Goal: Task Accomplishment & Management: Complete application form

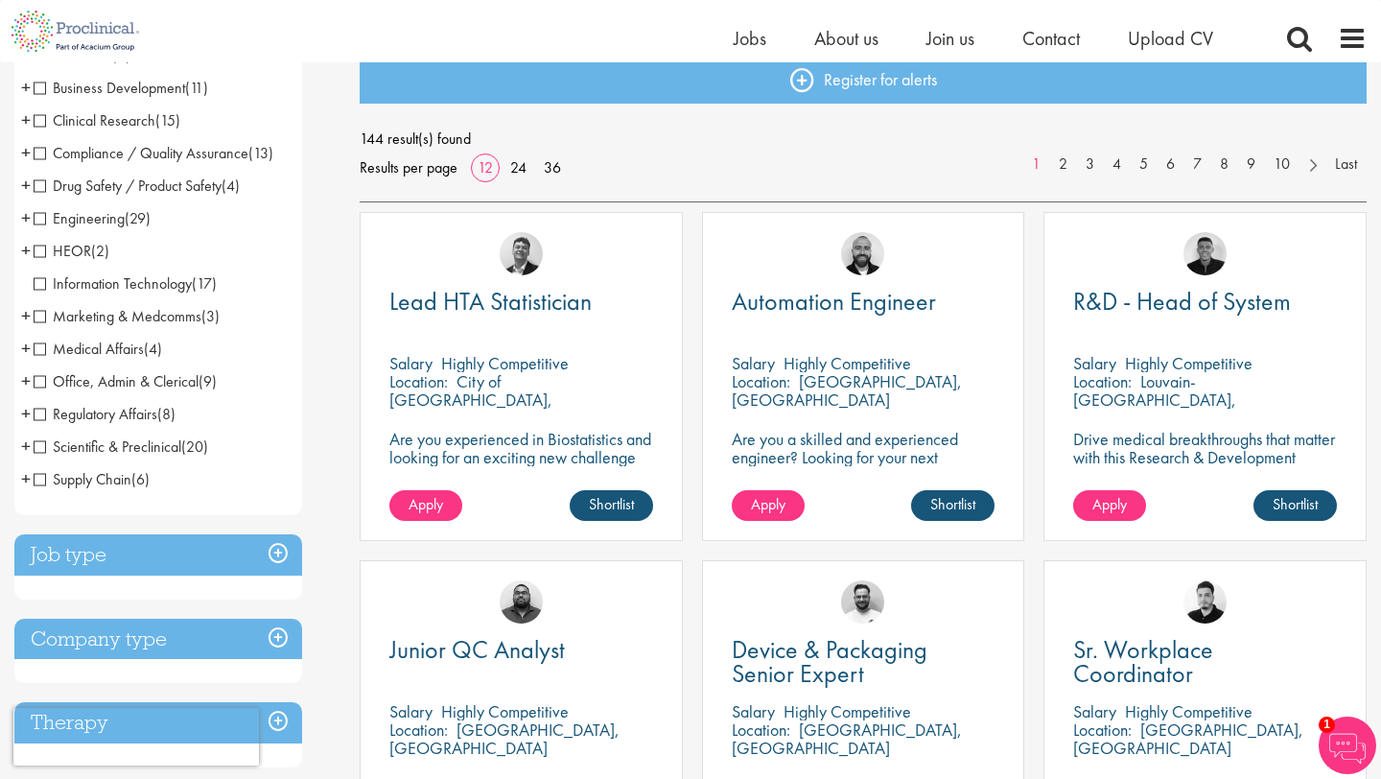
scroll to position [218, 0]
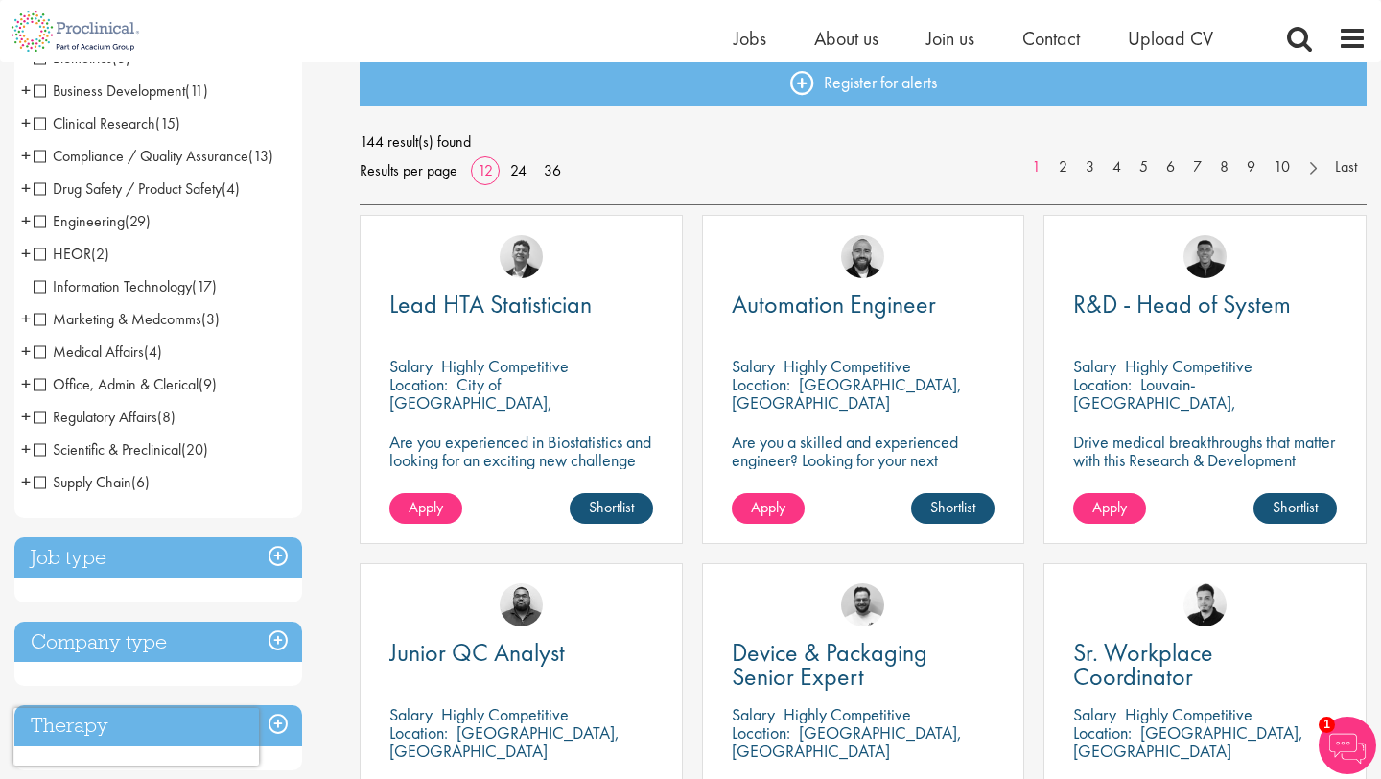
click at [283, 557] on h3 "Job type" at bounding box center [158, 557] width 288 height 41
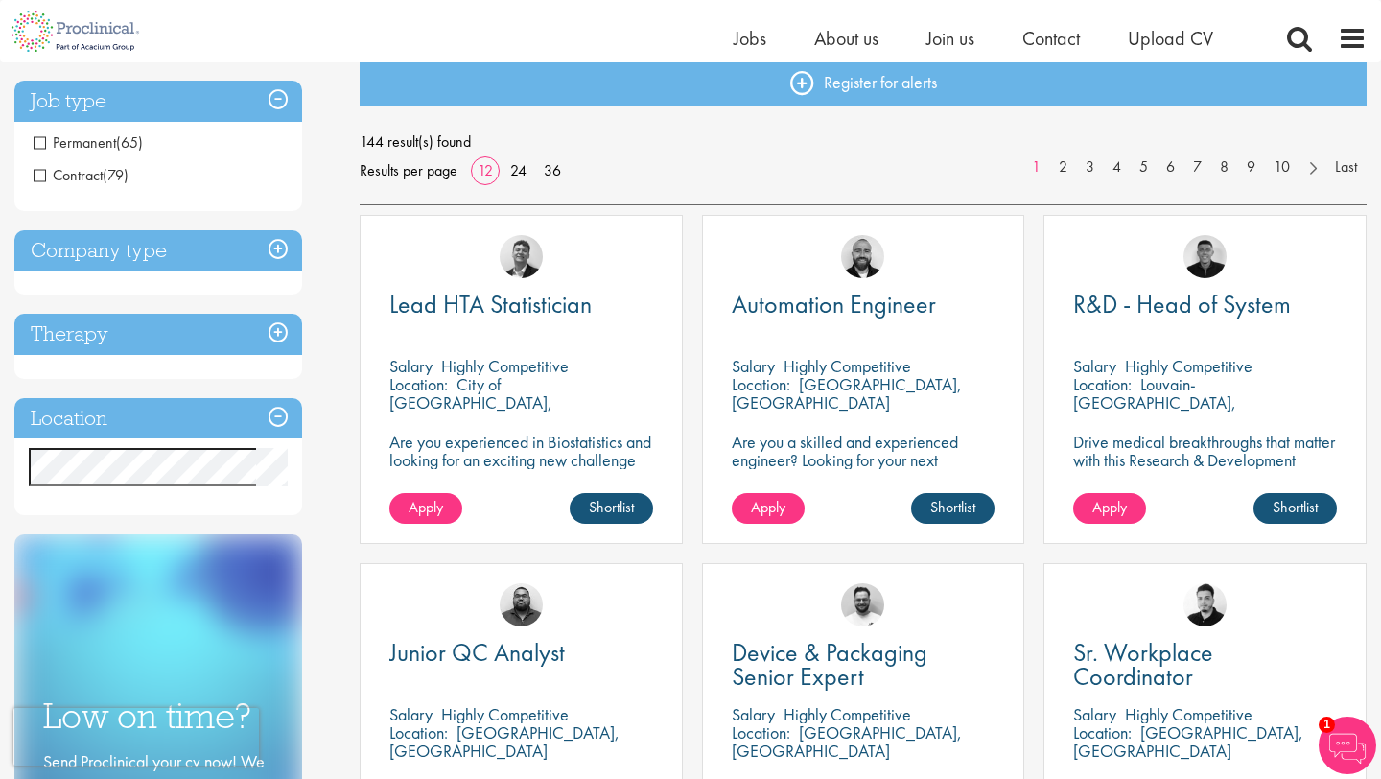
click at [283, 97] on h3 "Job type" at bounding box center [158, 101] width 288 height 41
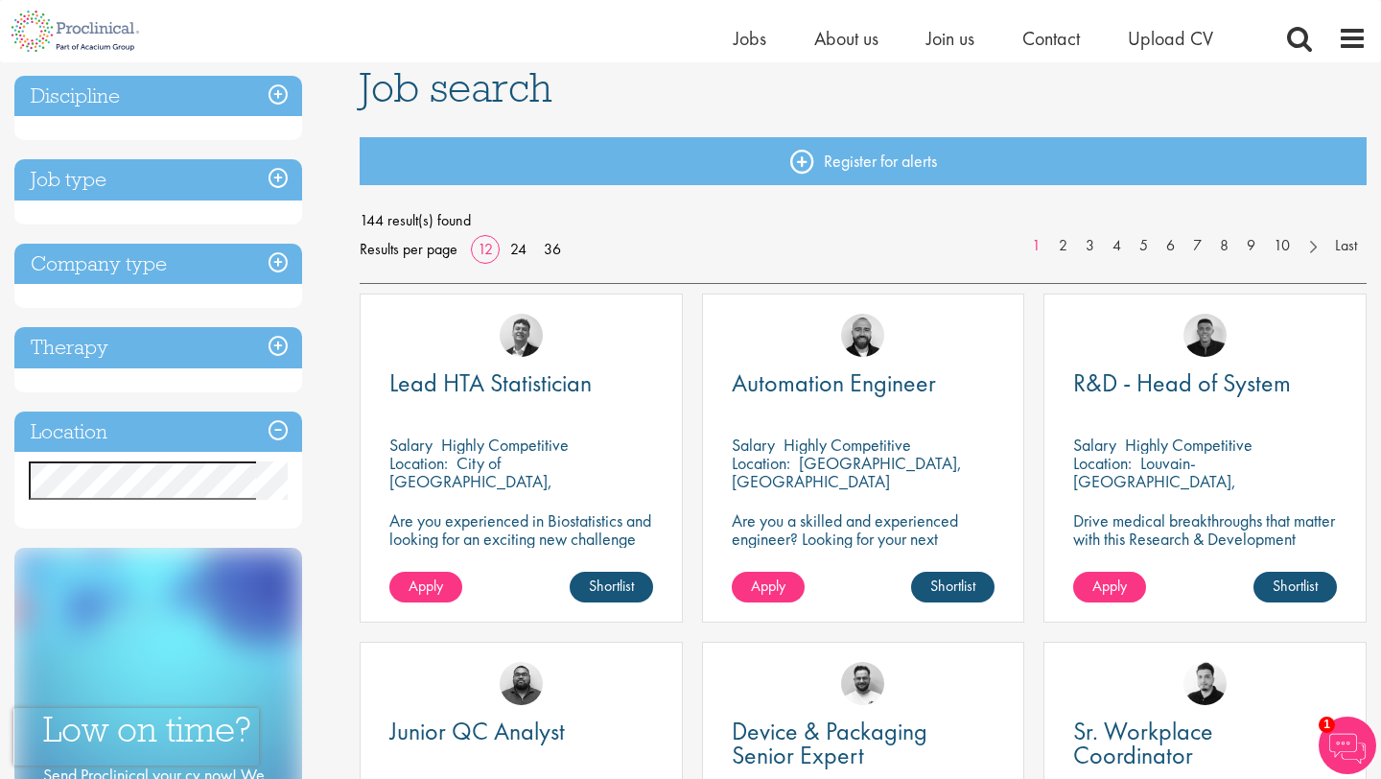
scroll to position [106, 0]
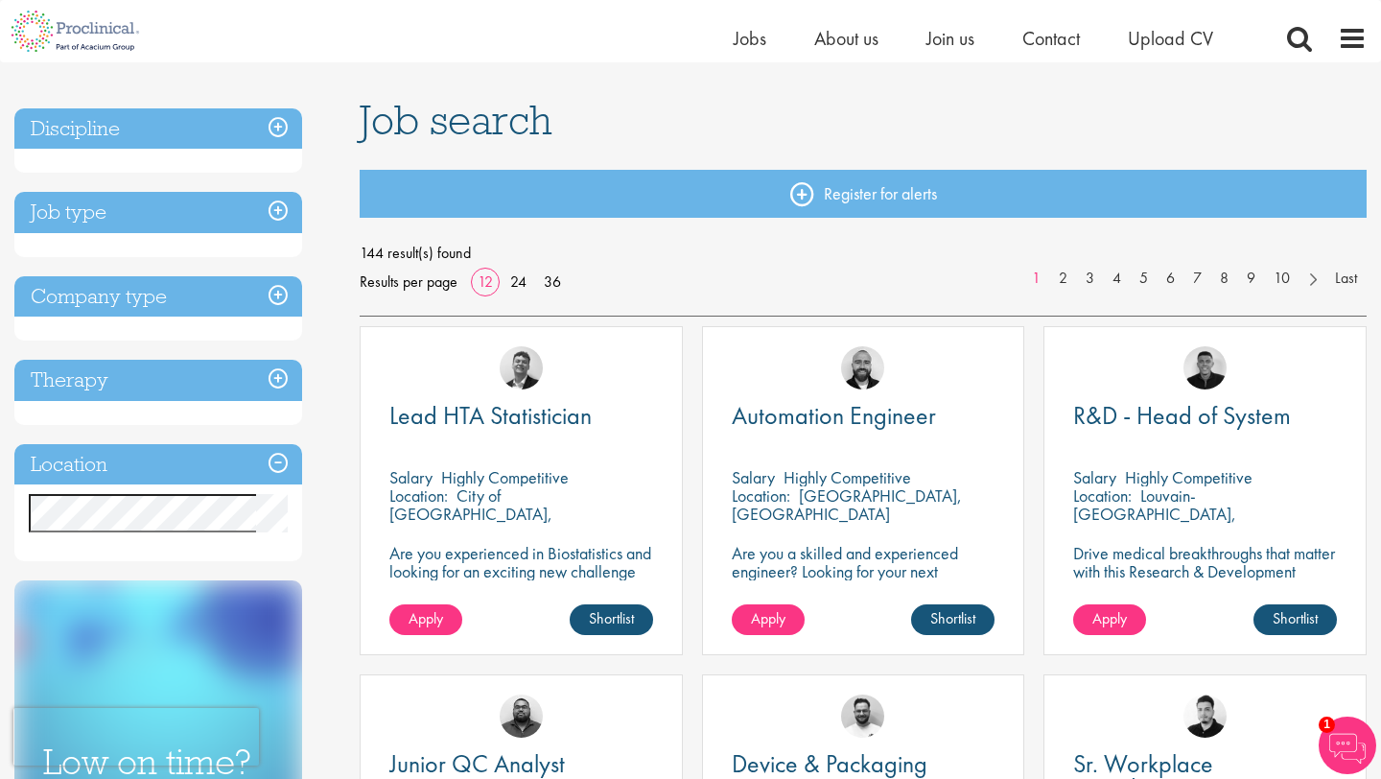
click at [280, 124] on h3 "Discipline" at bounding box center [158, 128] width 288 height 41
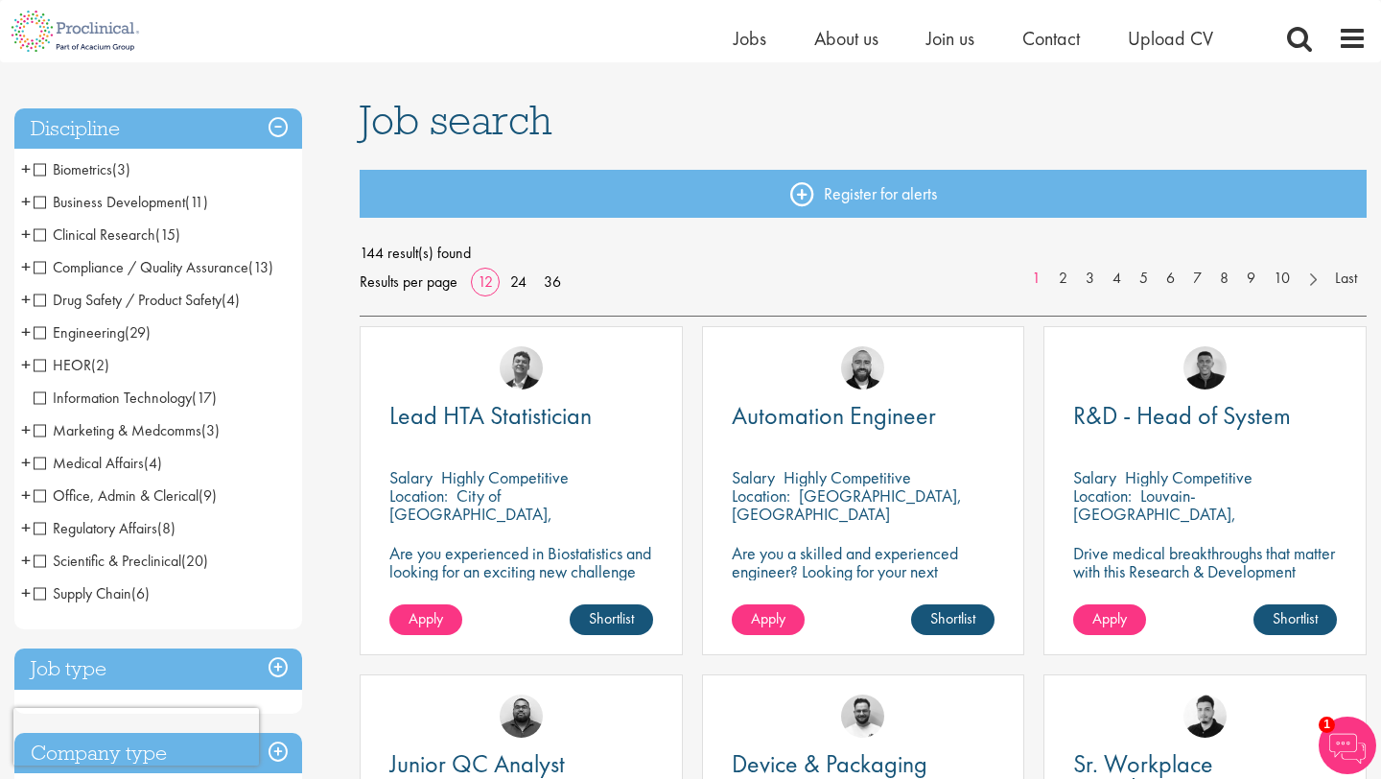
click at [41, 233] on span "Clinical Research" at bounding box center [95, 234] width 122 height 20
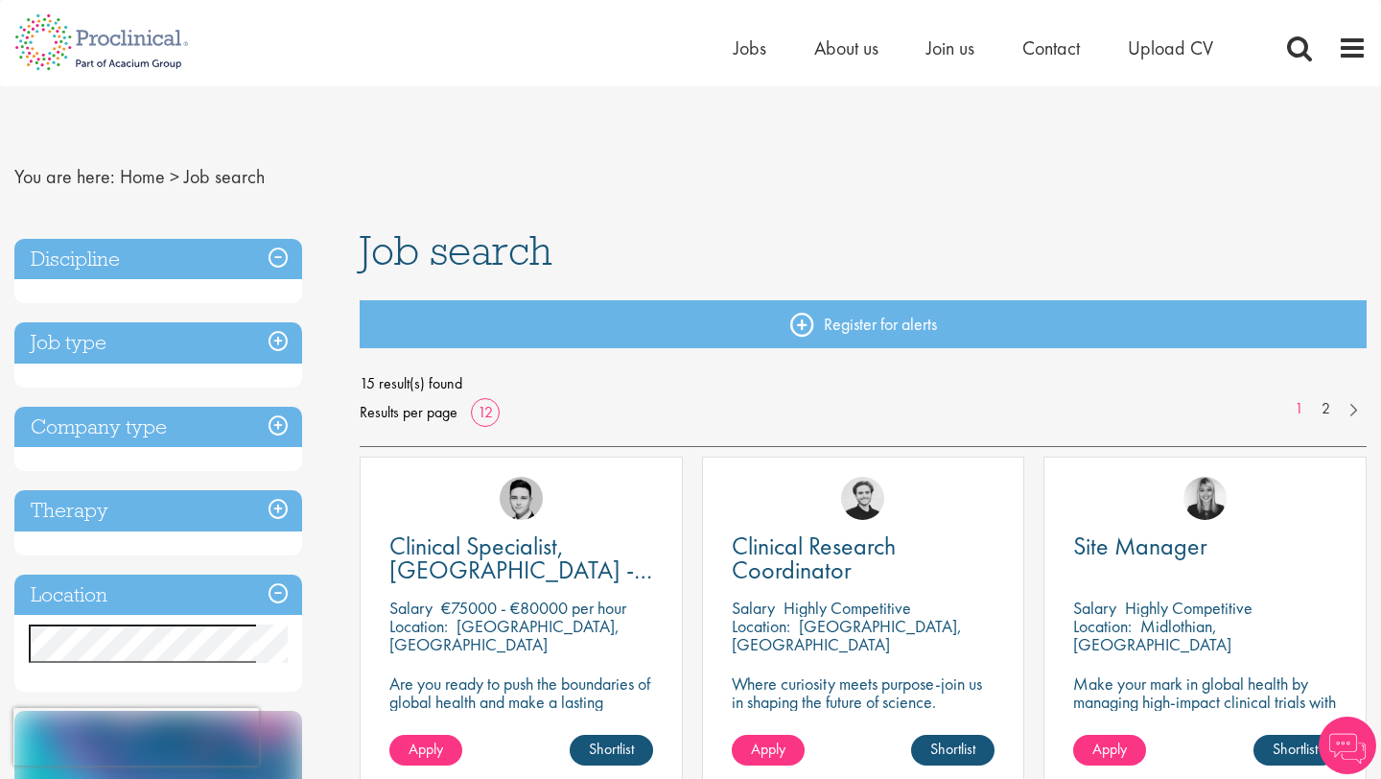
click at [282, 260] on h3 "Discipline" at bounding box center [158, 259] width 288 height 41
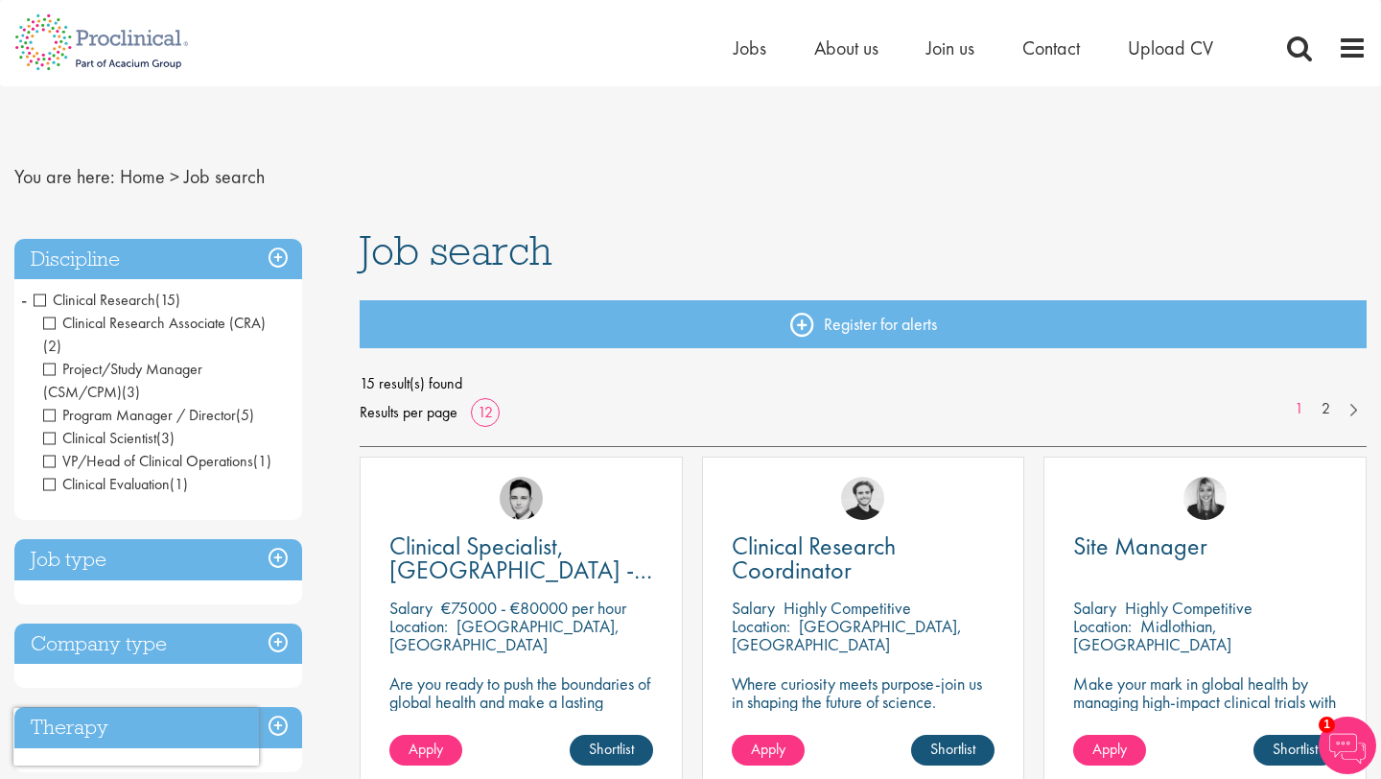
click at [40, 299] on span "Clinical Research" at bounding box center [95, 300] width 122 height 20
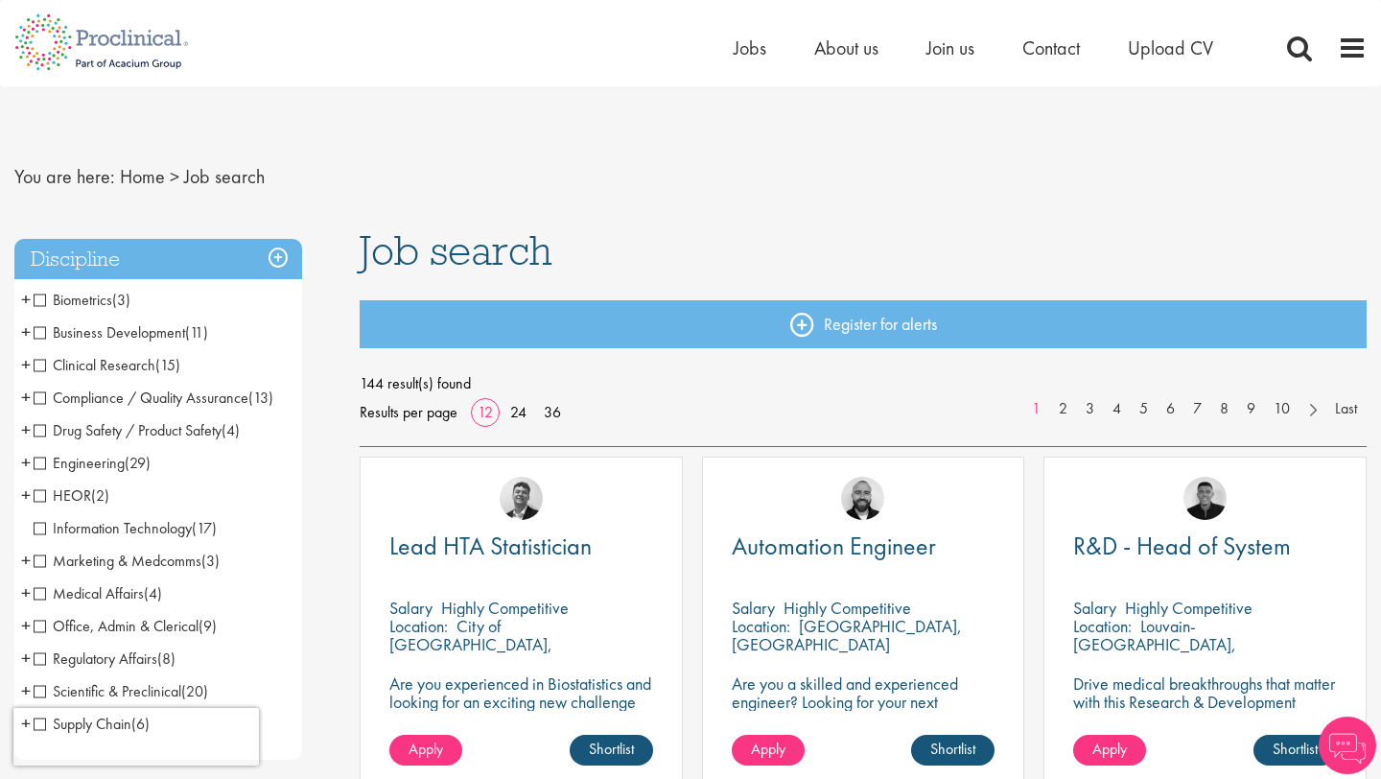
click at [282, 260] on h3 "Discipline" at bounding box center [158, 259] width 288 height 41
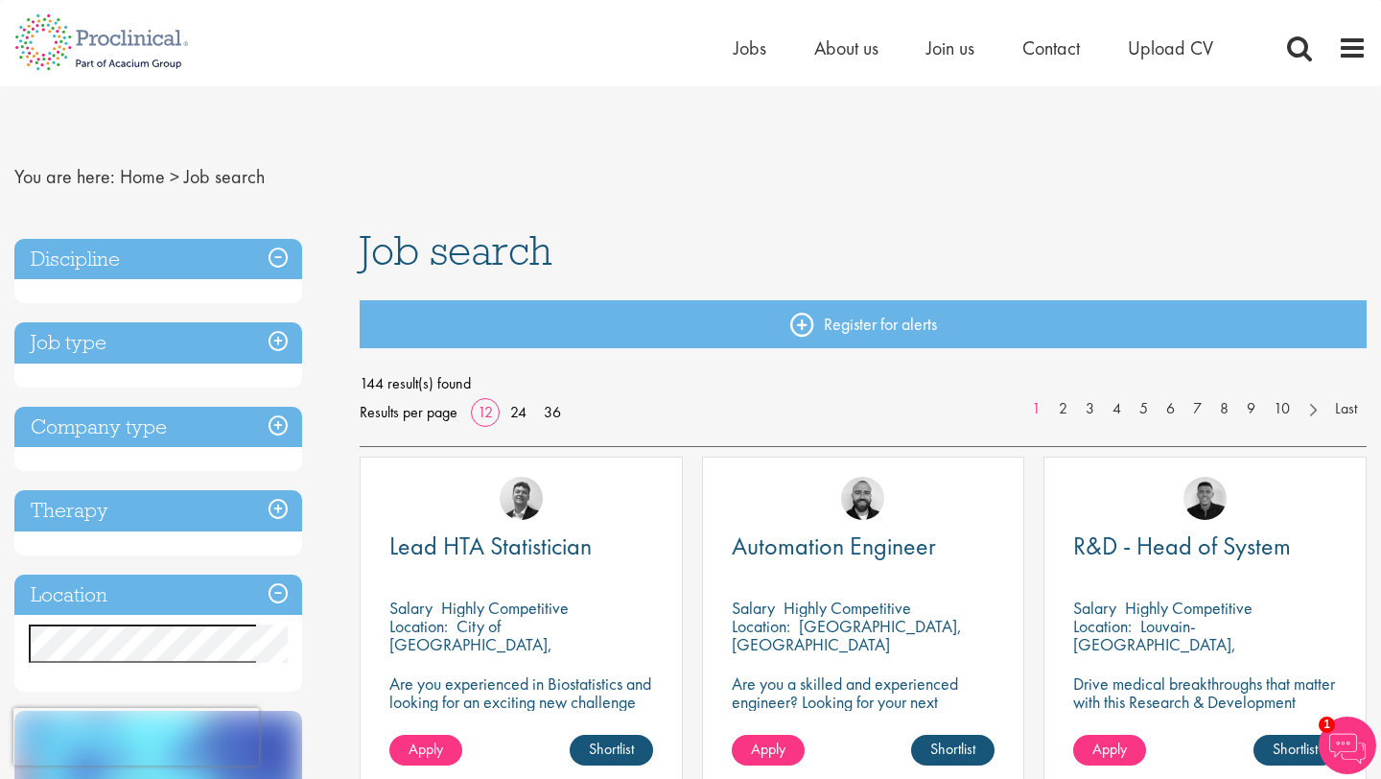
click at [279, 342] on h3 "Job type" at bounding box center [158, 342] width 288 height 41
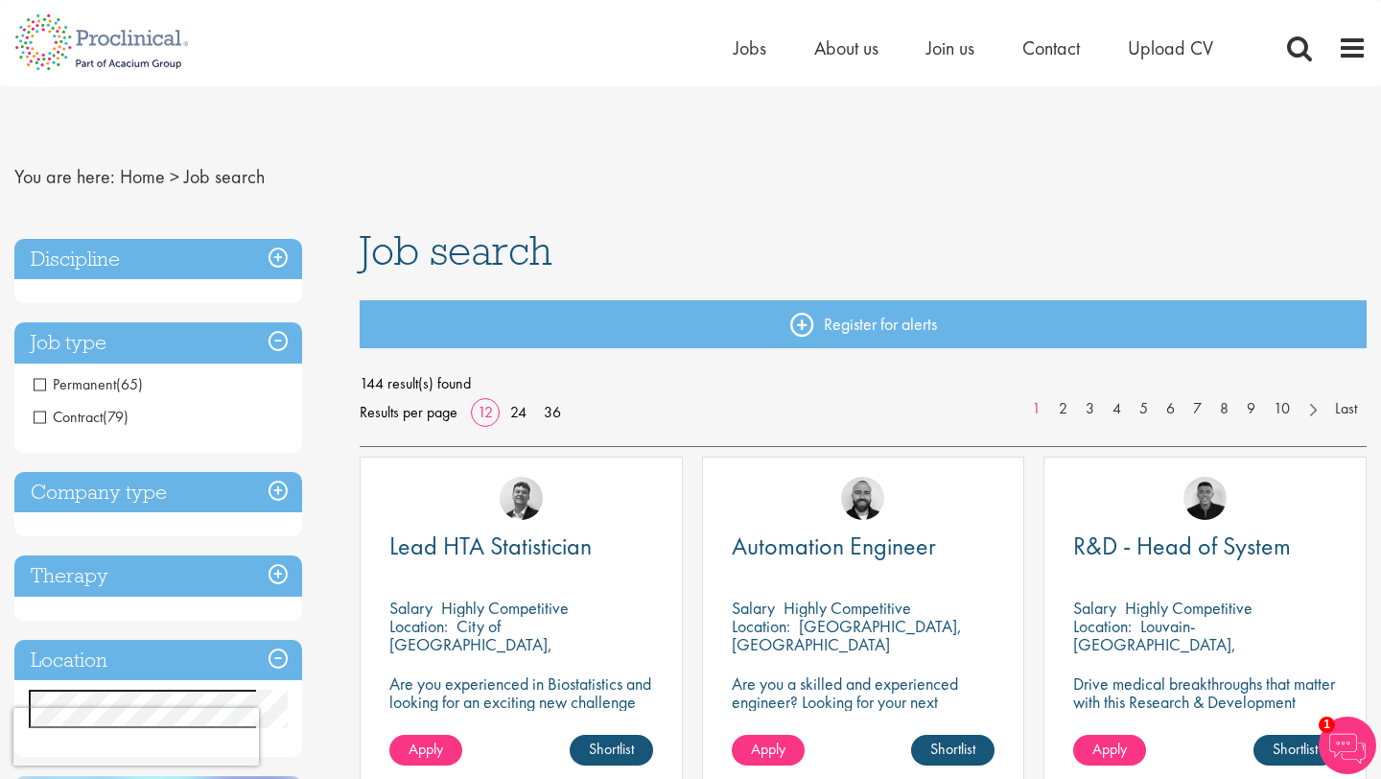
click at [279, 342] on h3 "Job type" at bounding box center [158, 342] width 288 height 41
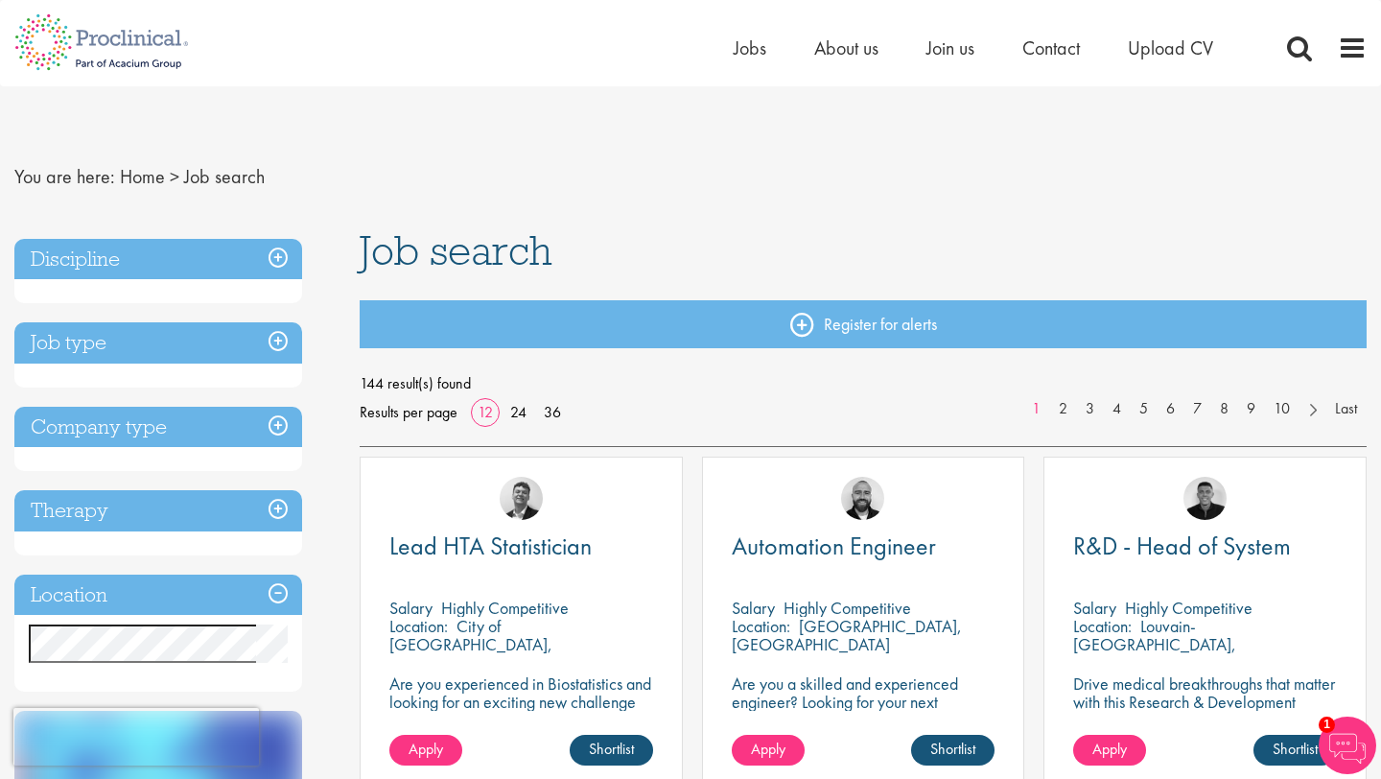
click at [278, 418] on h3 "Company type" at bounding box center [158, 427] width 288 height 41
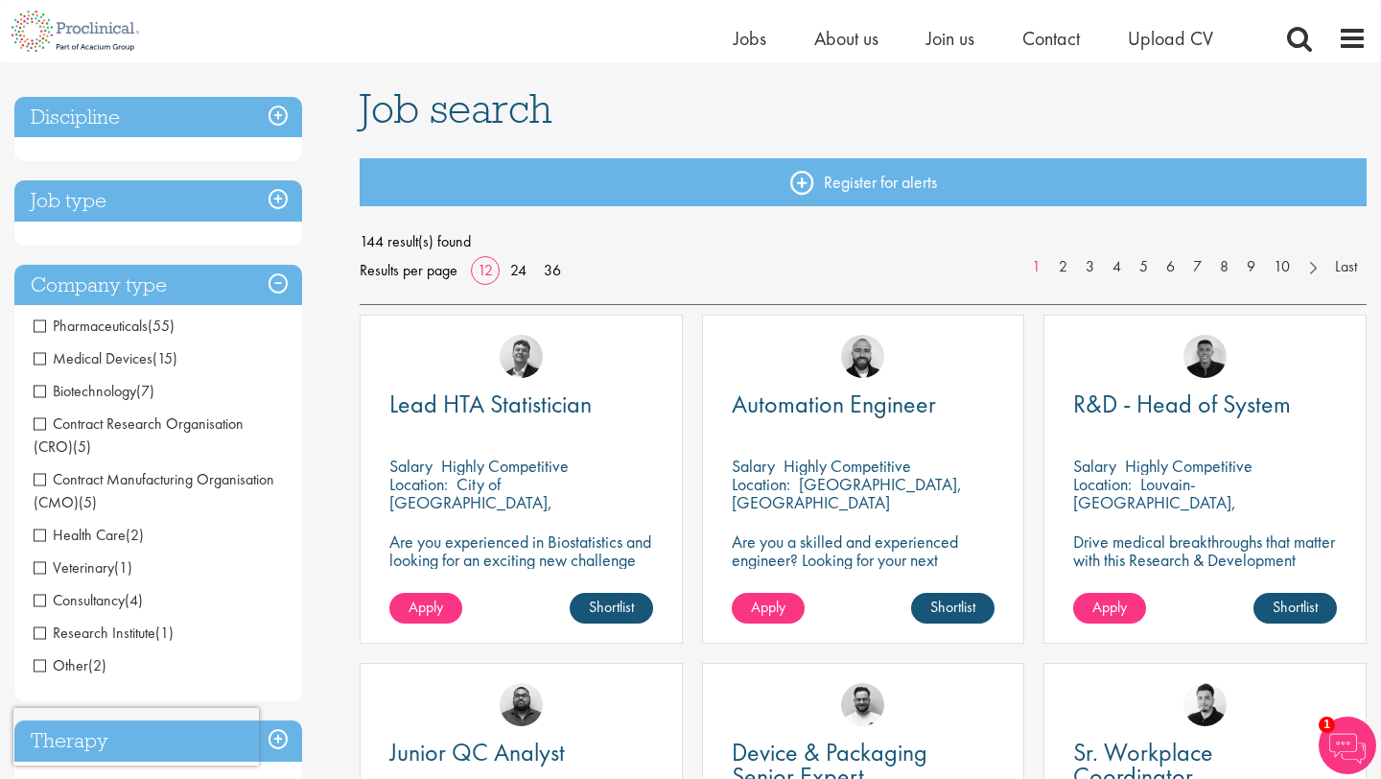
scroll to position [120, 0]
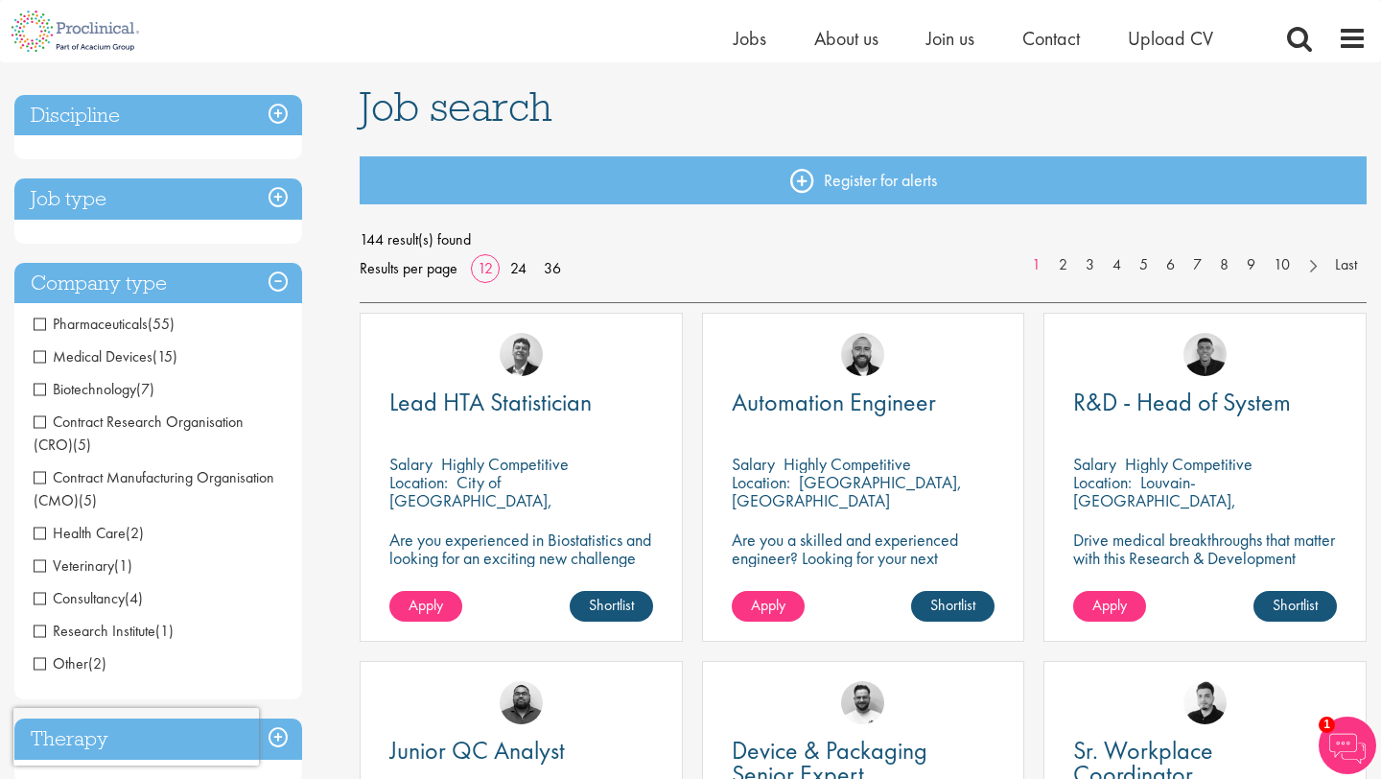
click at [39, 324] on span "Pharmaceuticals" at bounding box center [91, 324] width 114 height 20
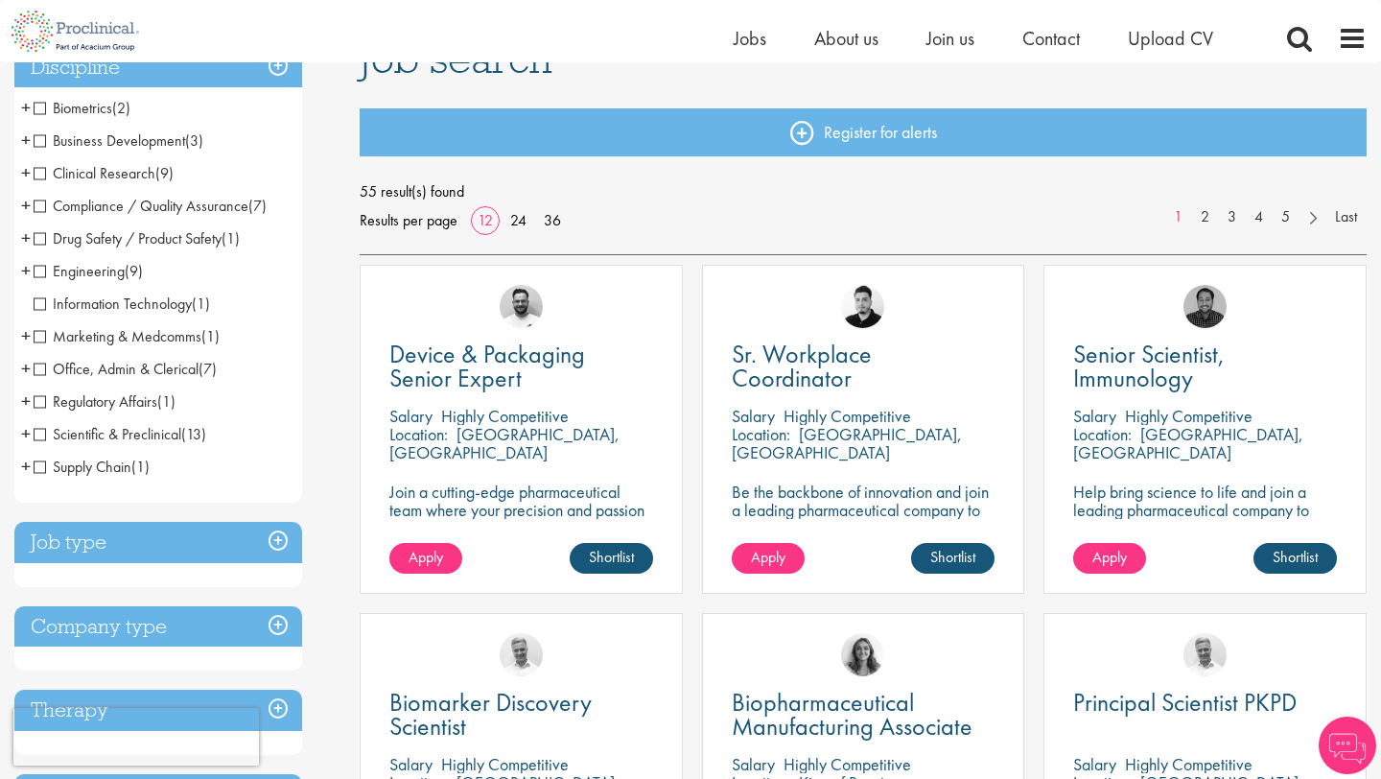
scroll to position [81, 0]
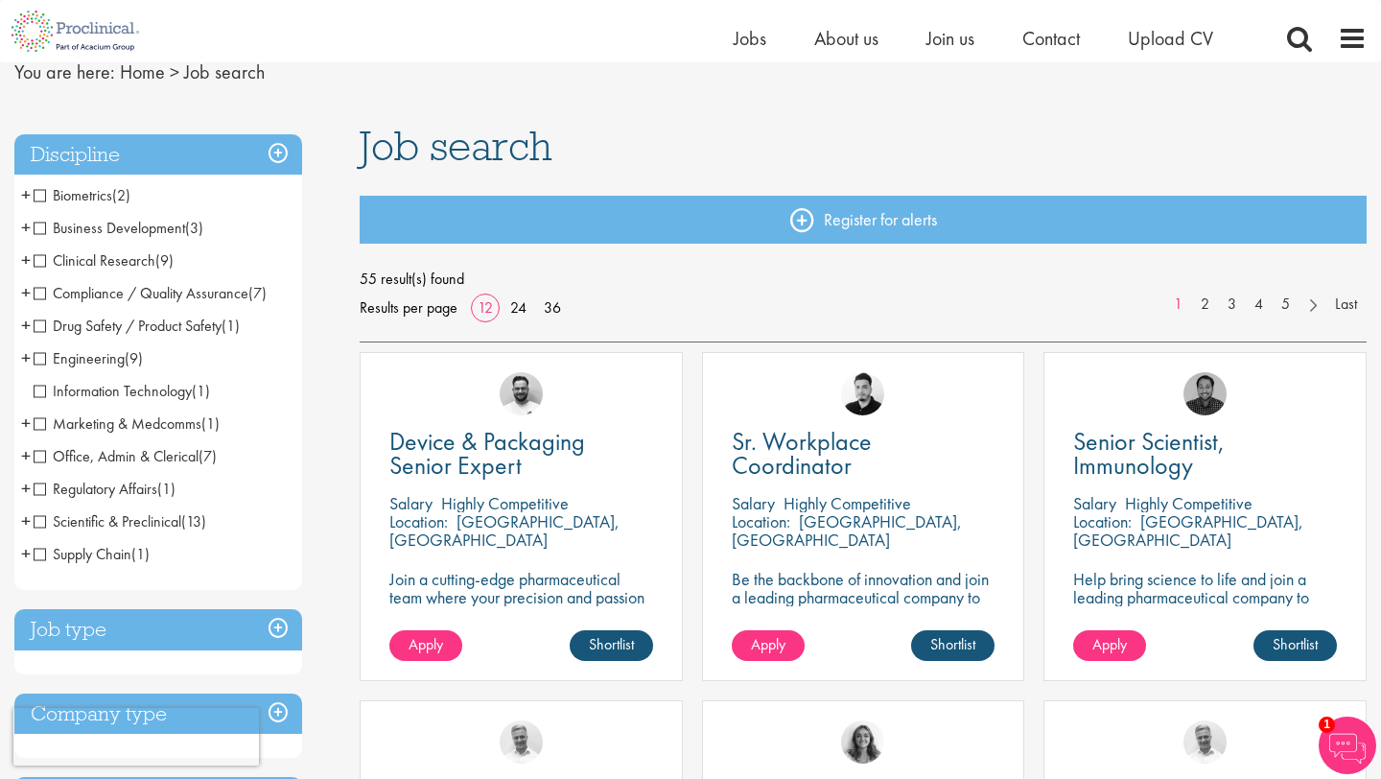
click at [281, 626] on h3 "Job type" at bounding box center [158, 629] width 288 height 41
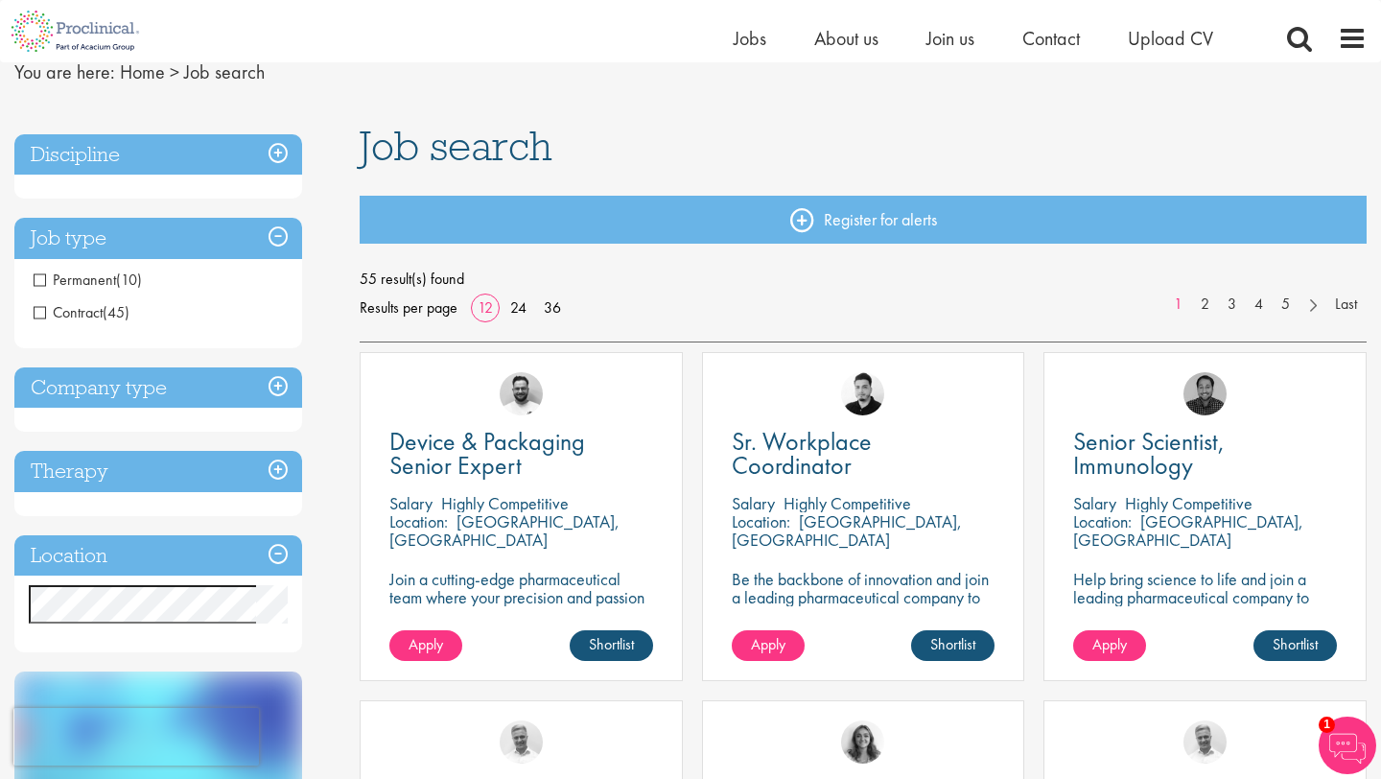
click at [282, 239] on h3 "Job type" at bounding box center [158, 238] width 288 height 41
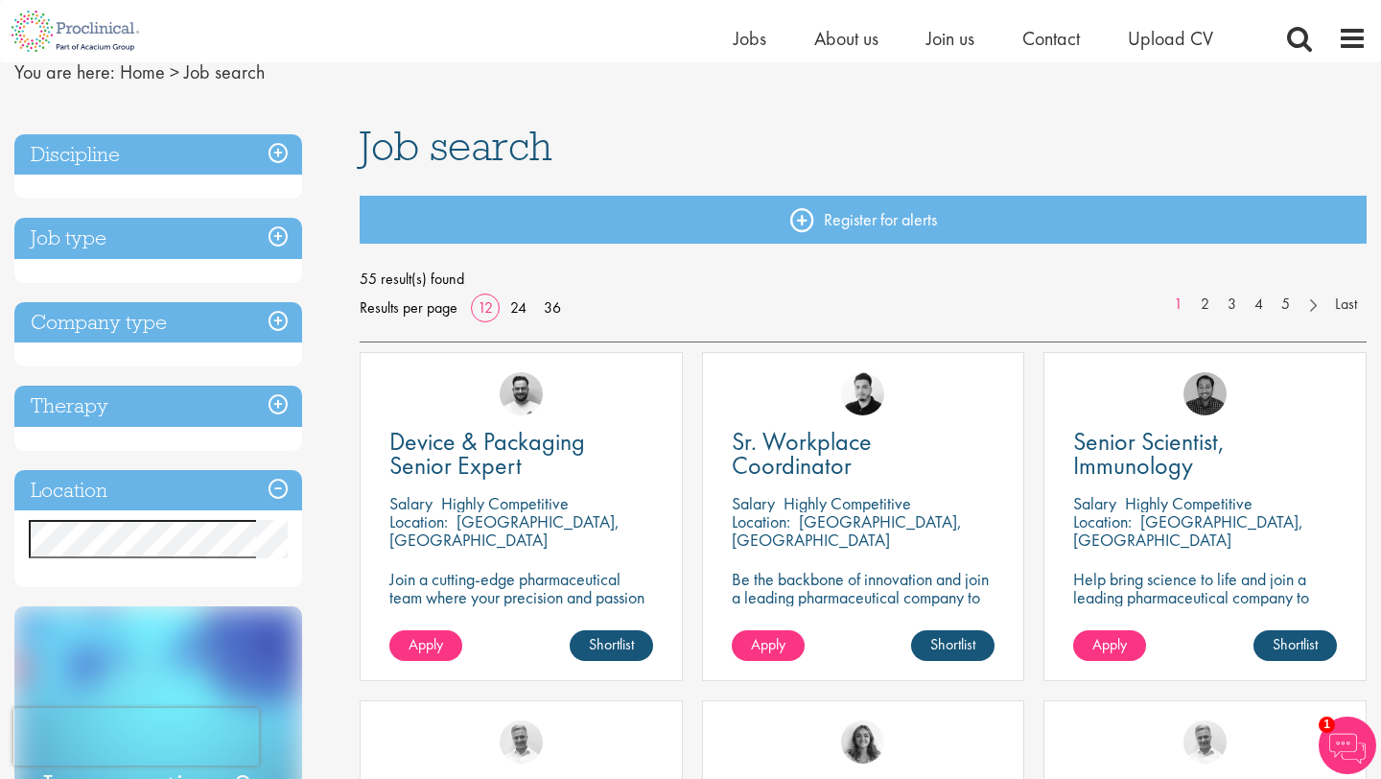
click at [280, 150] on h3 "Discipline" at bounding box center [158, 154] width 288 height 41
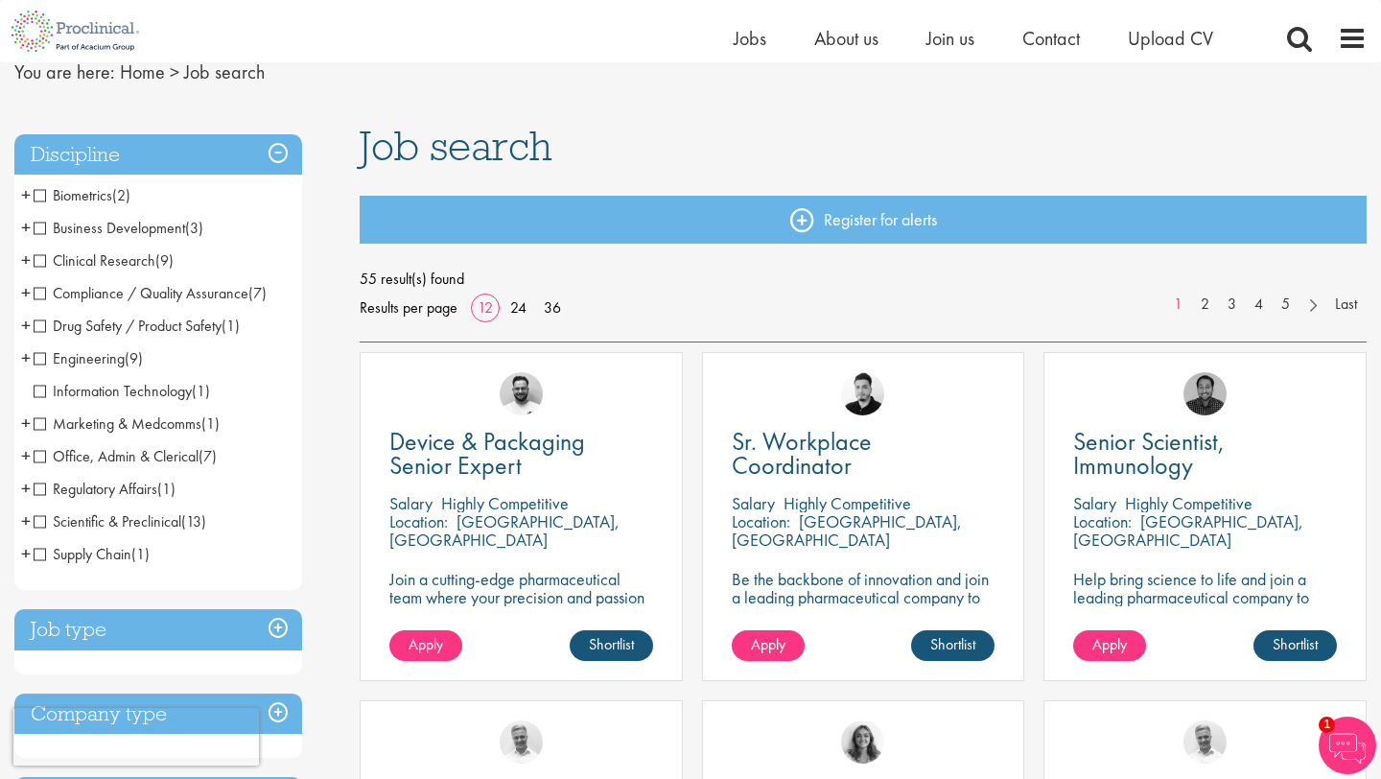
click at [280, 150] on h3 "Discipline" at bounding box center [158, 154] width 288 height 41
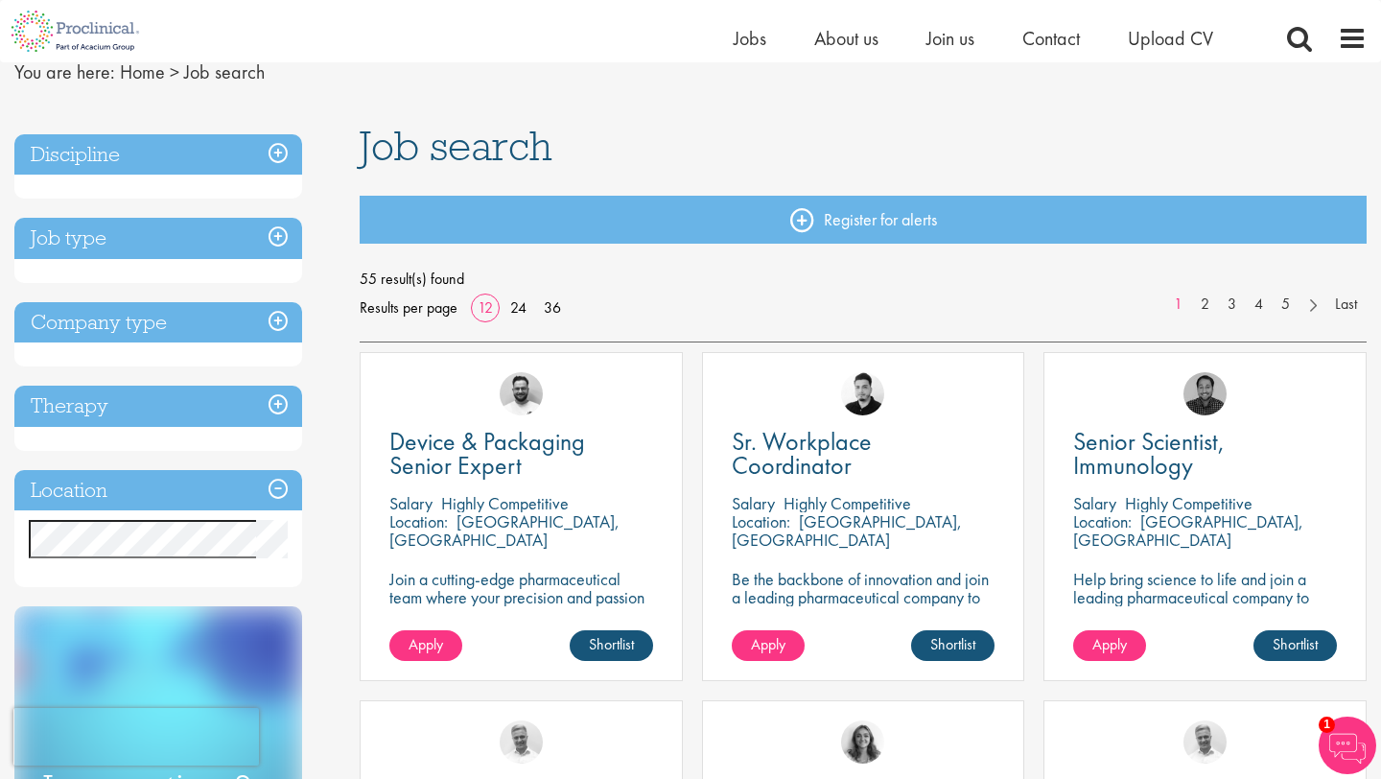
click at [276, 326] on h3 "Company type" at bounding box center [158, 322] width 288 height 41
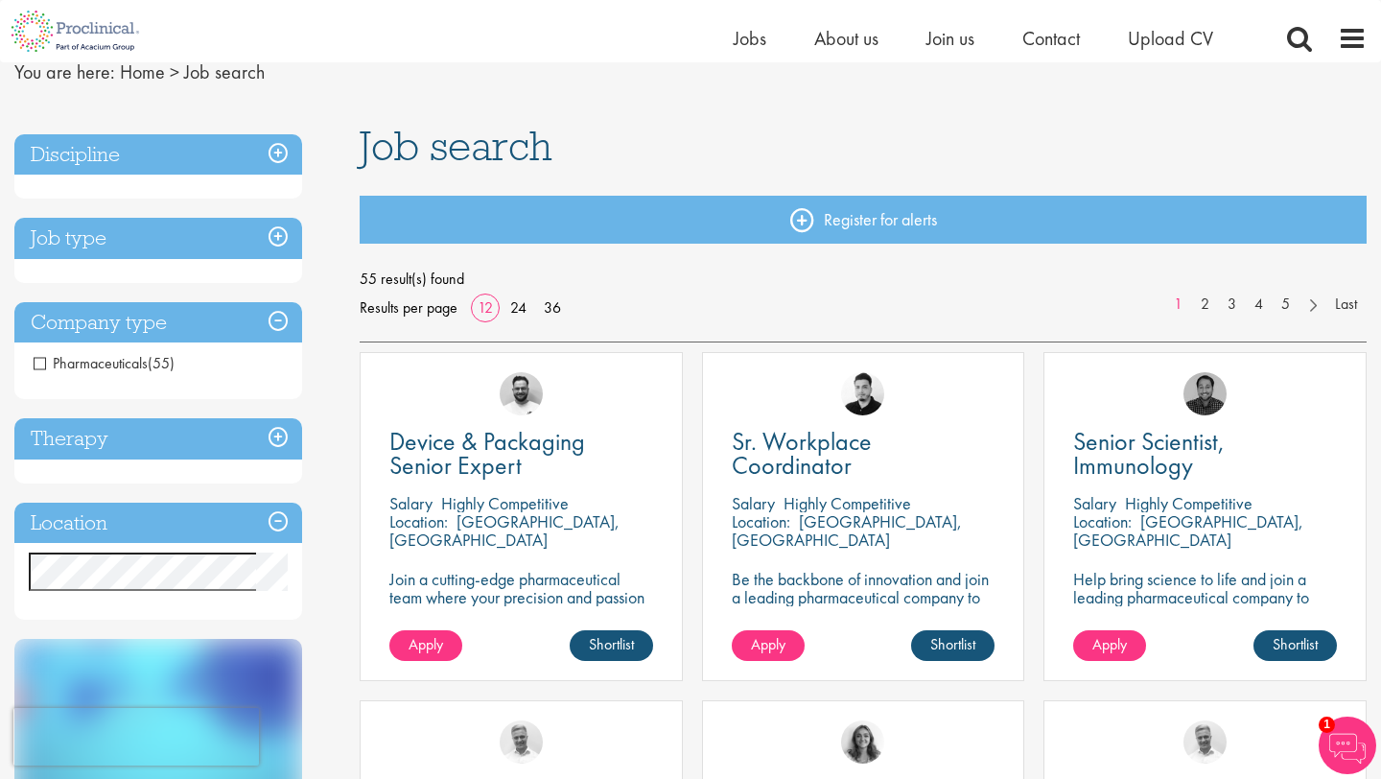
click at [42, 361] on span "Pharmaceuticals" at bounding box center [91, 363] width 114 height 20
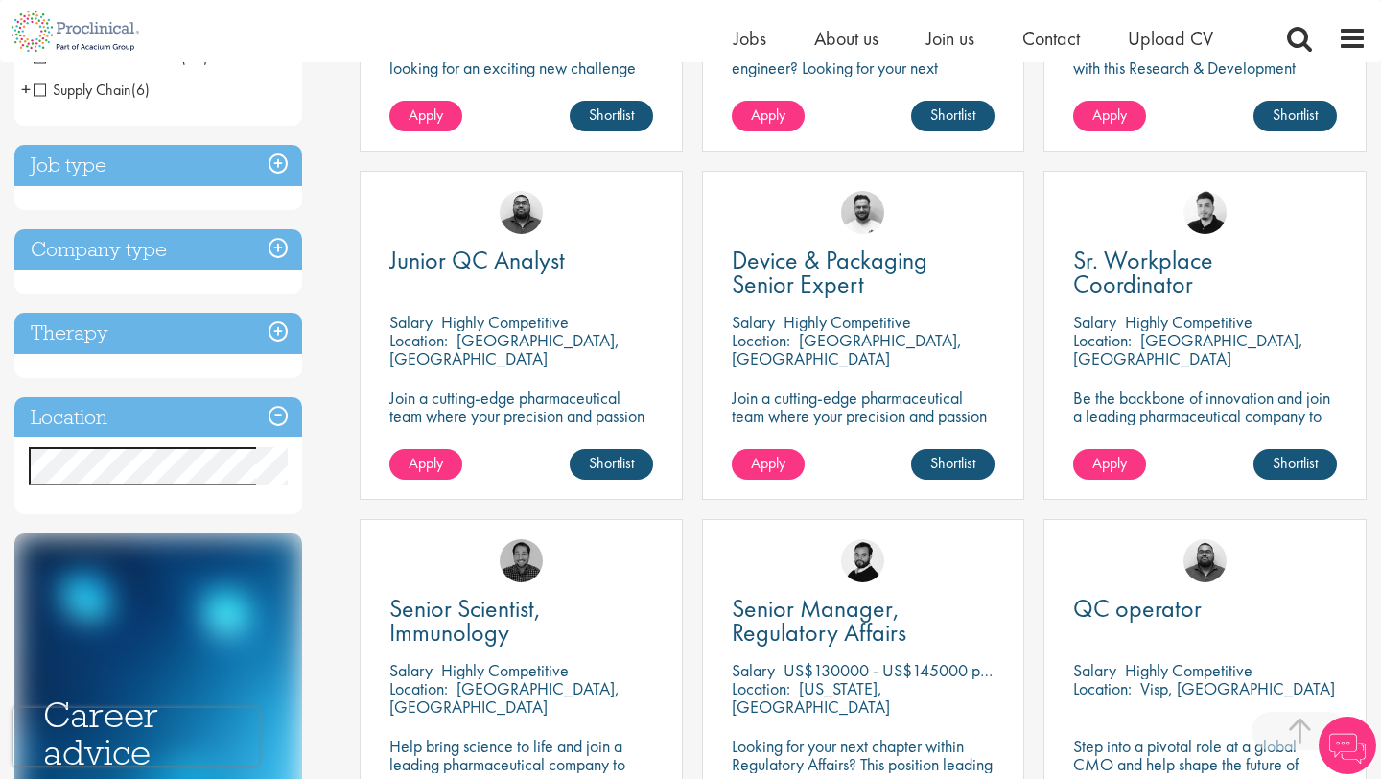
scroll to position [619, 0]
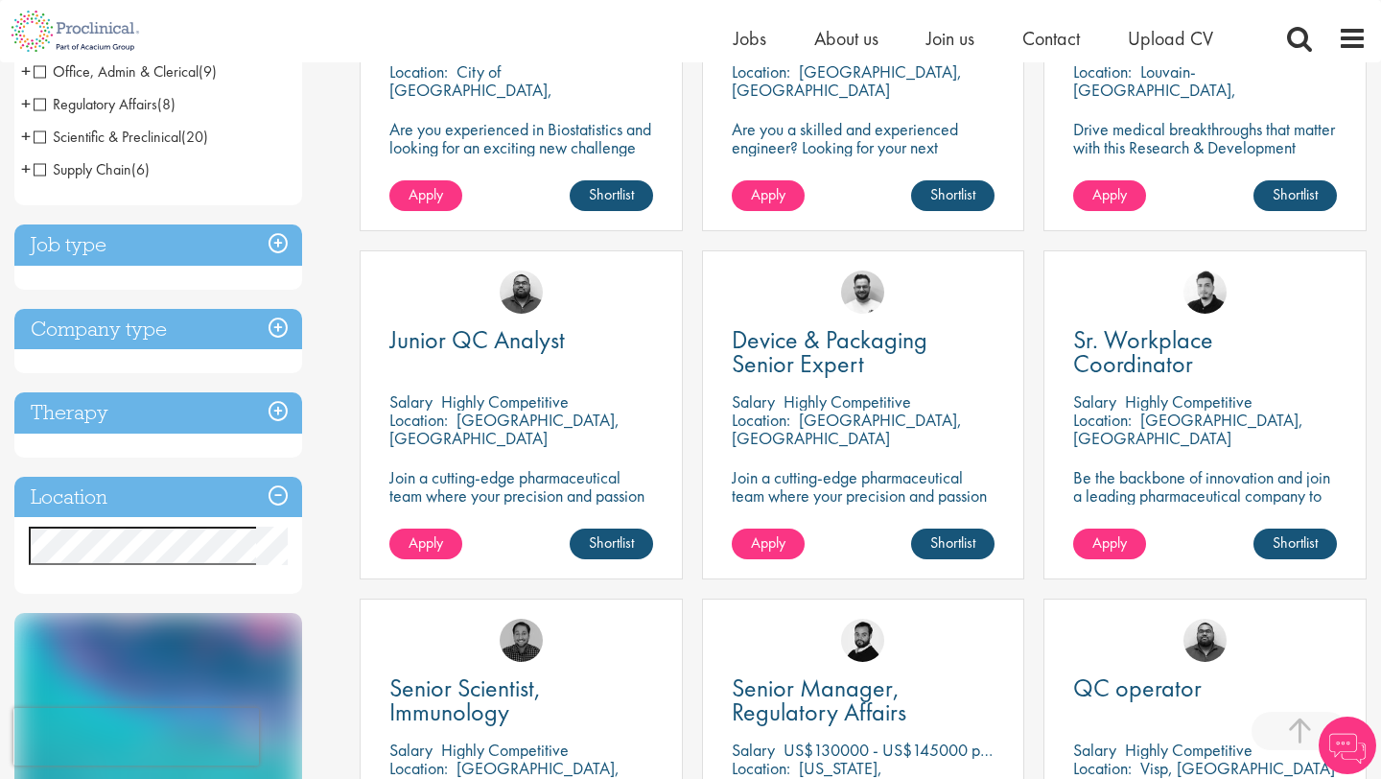
scroll to position [584, 0]
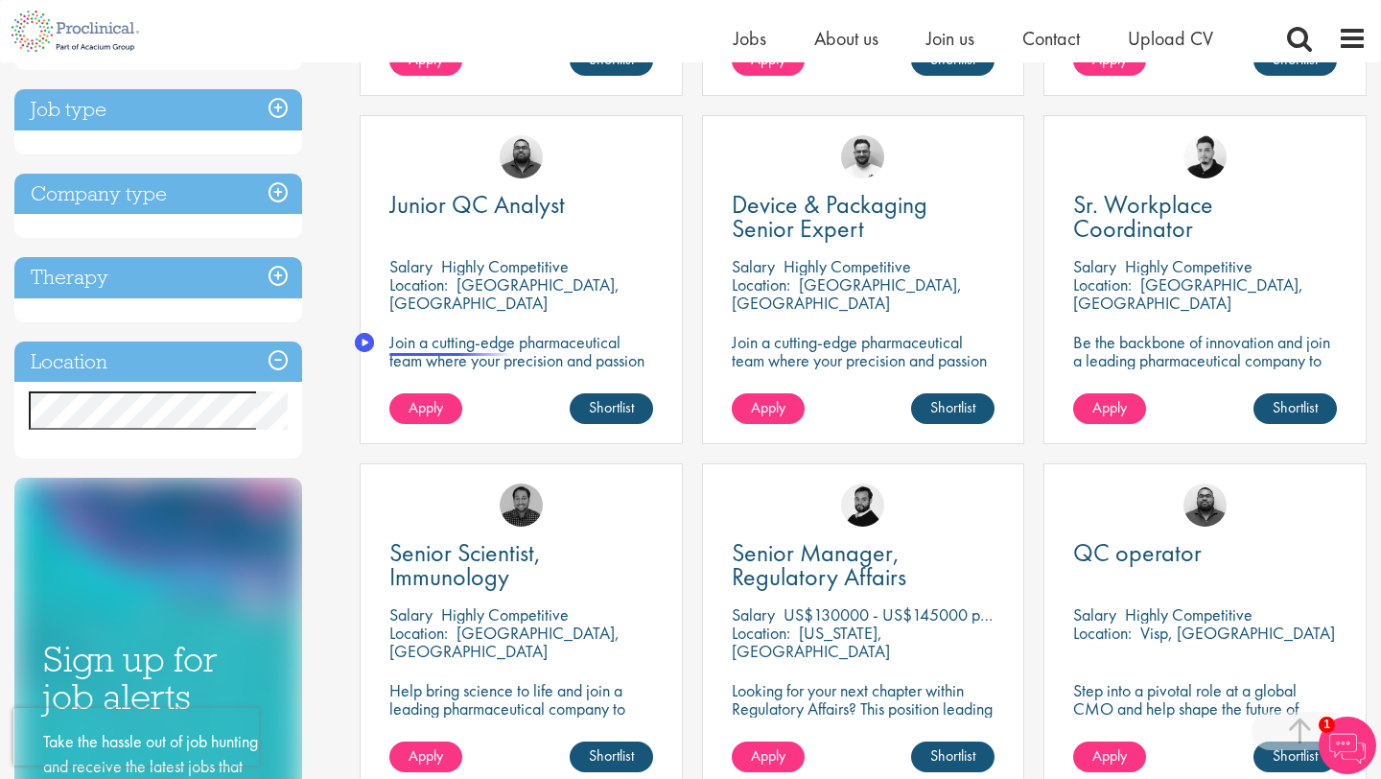
scroll to position [671, 0]
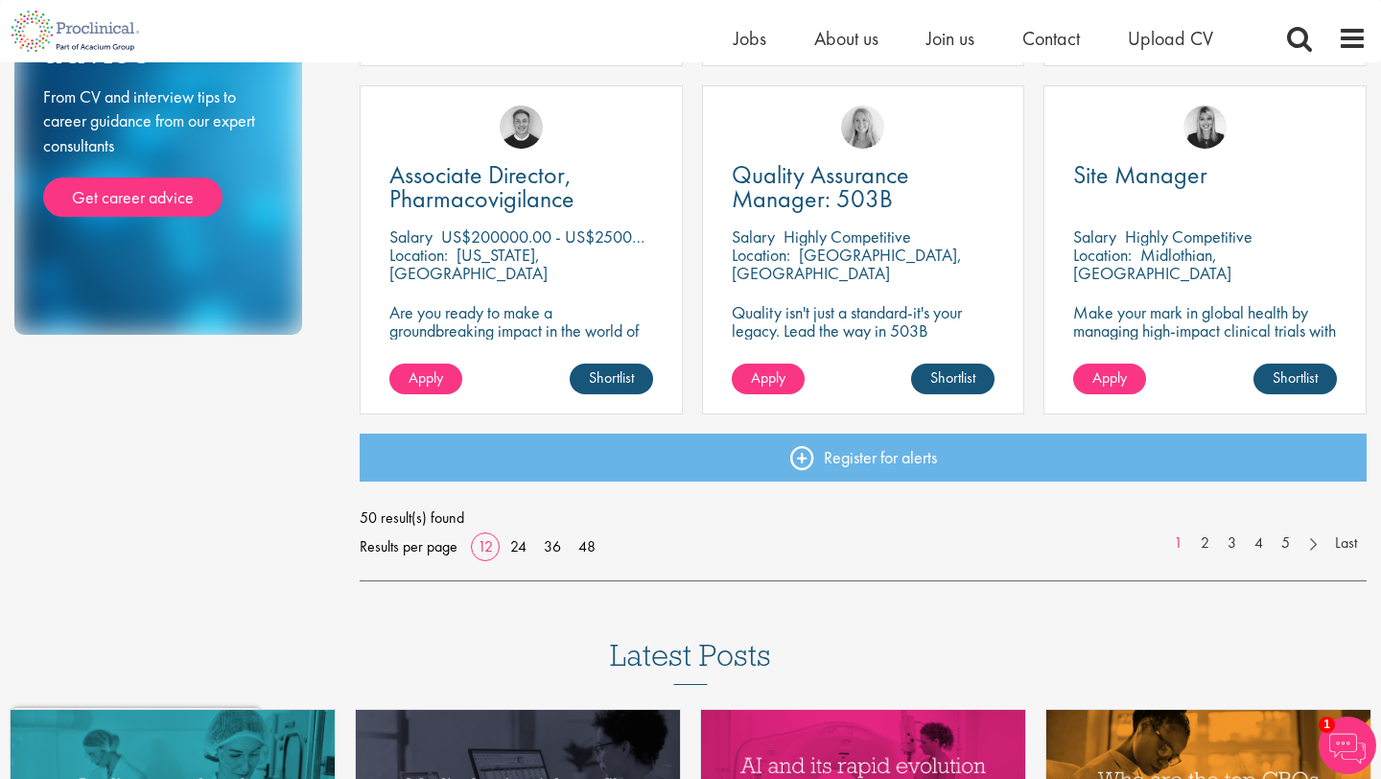
scroll to position [1394, 0]
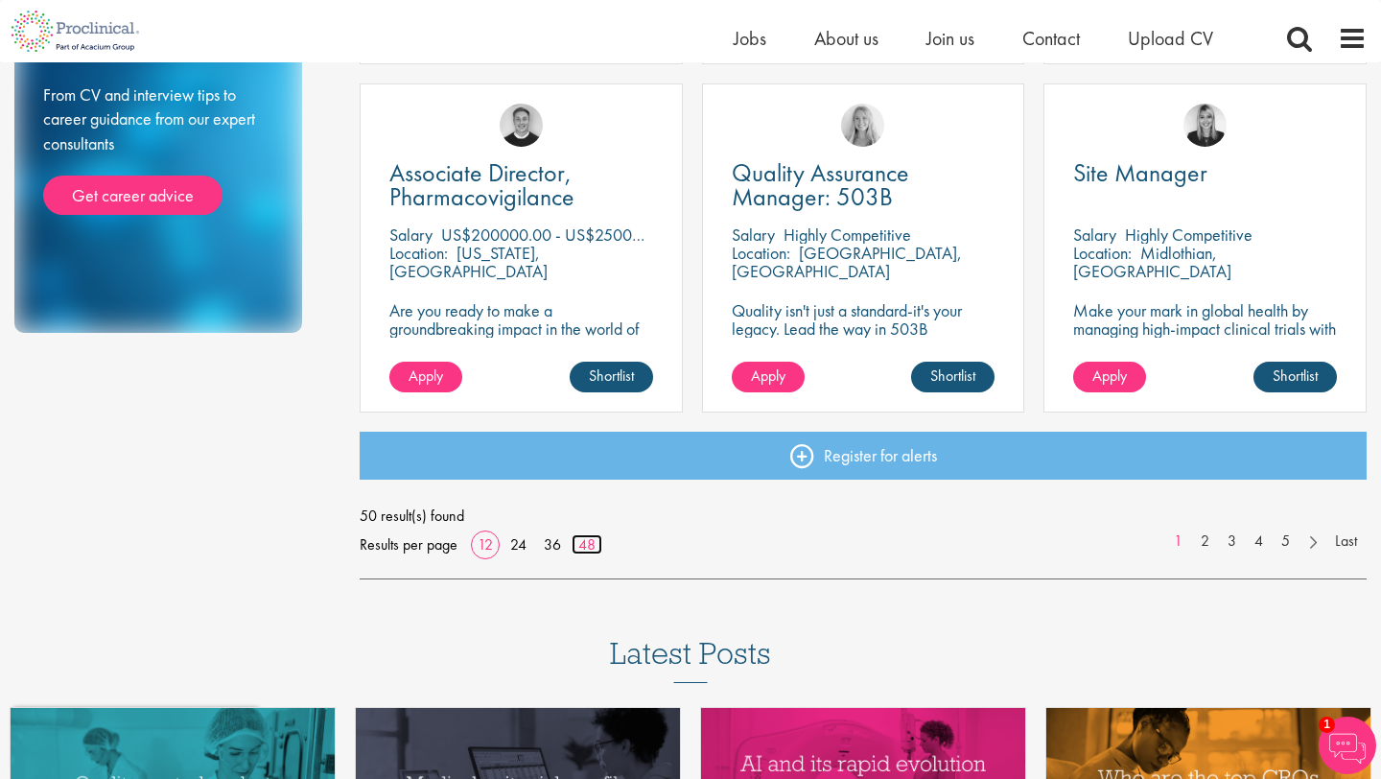
click at [578, 542] on link "48" at bounding box center [587, 544] width 31 height 20
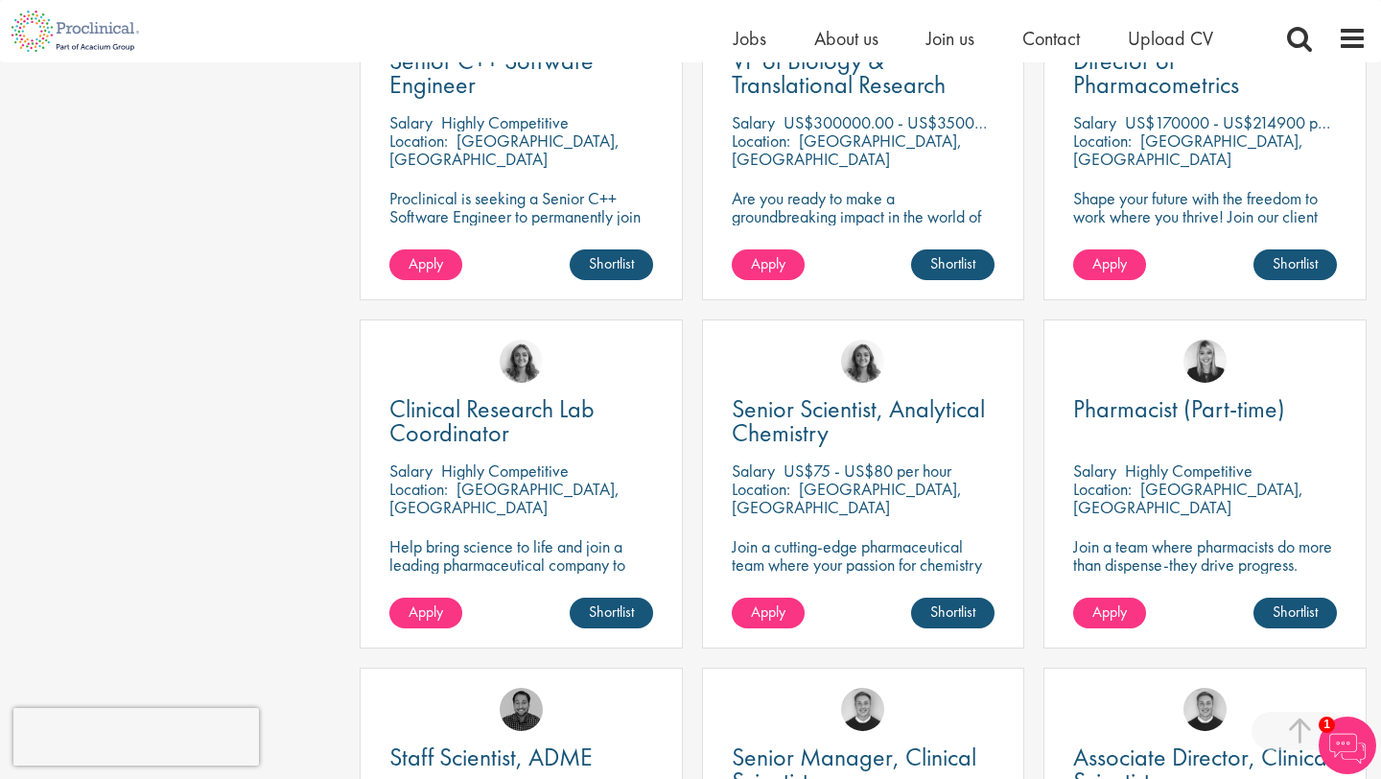
scroll to position [2217, 0]
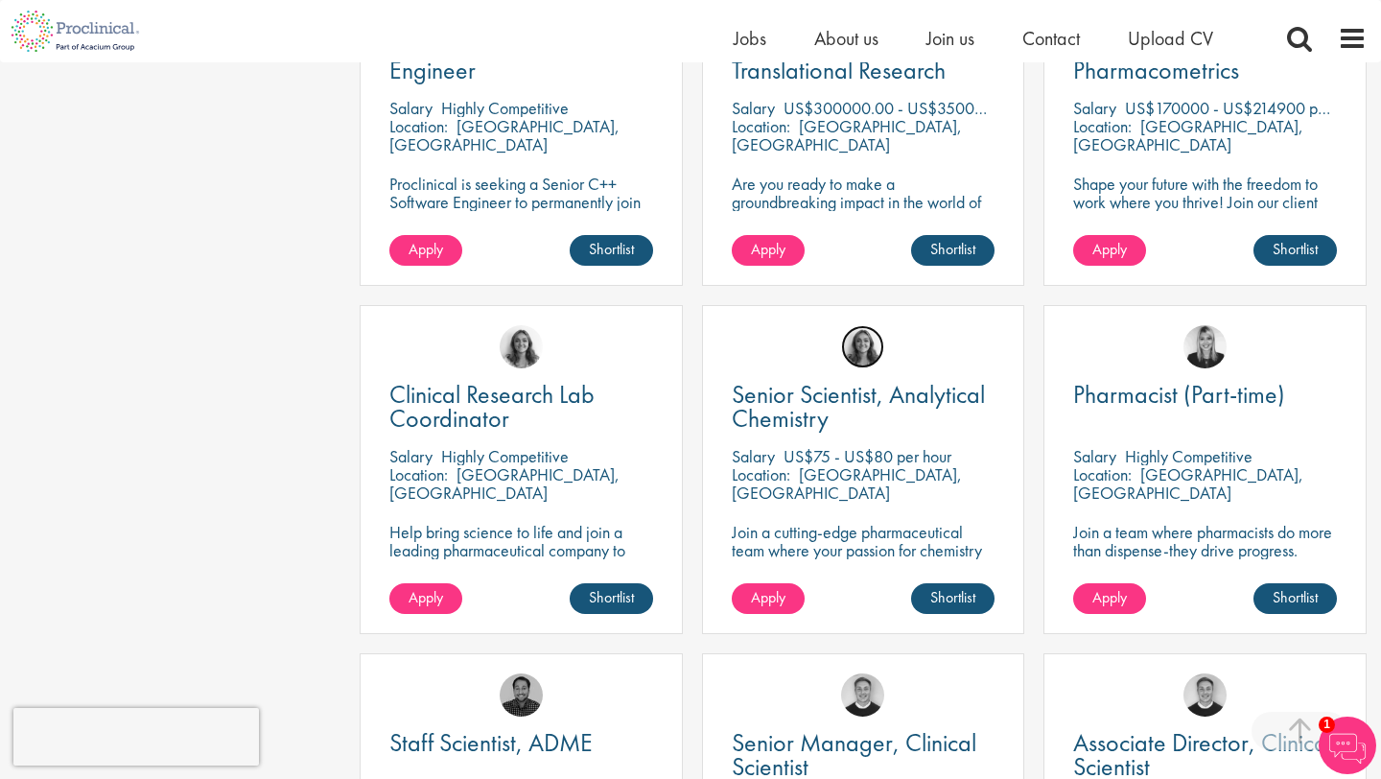
click at [863, 344] on img at bounding box center [862, 346] width 43 height 43
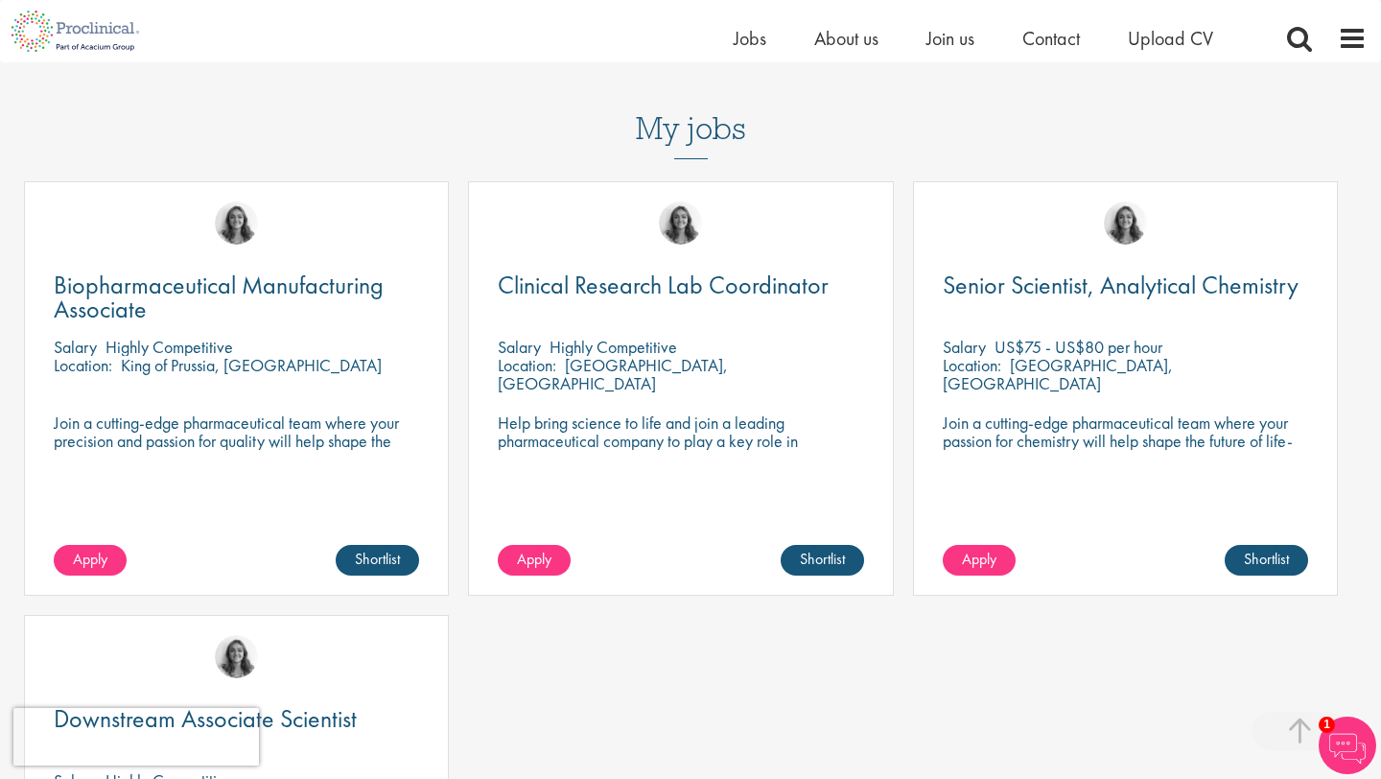
scroll to position [801, 0]
click at [988, 548] on span "Apply" at bounding box center [979, 558] width 35 height 20
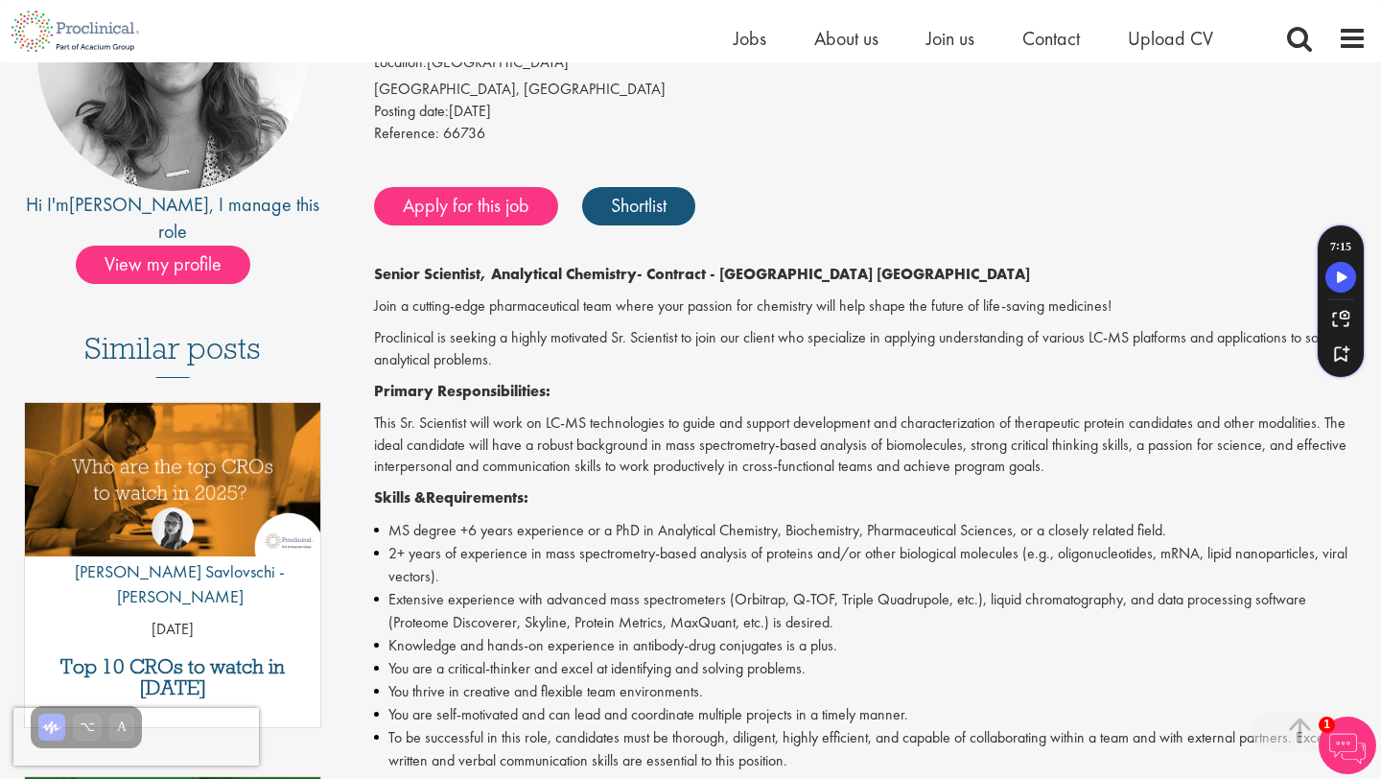
scroll to position [300, 0]
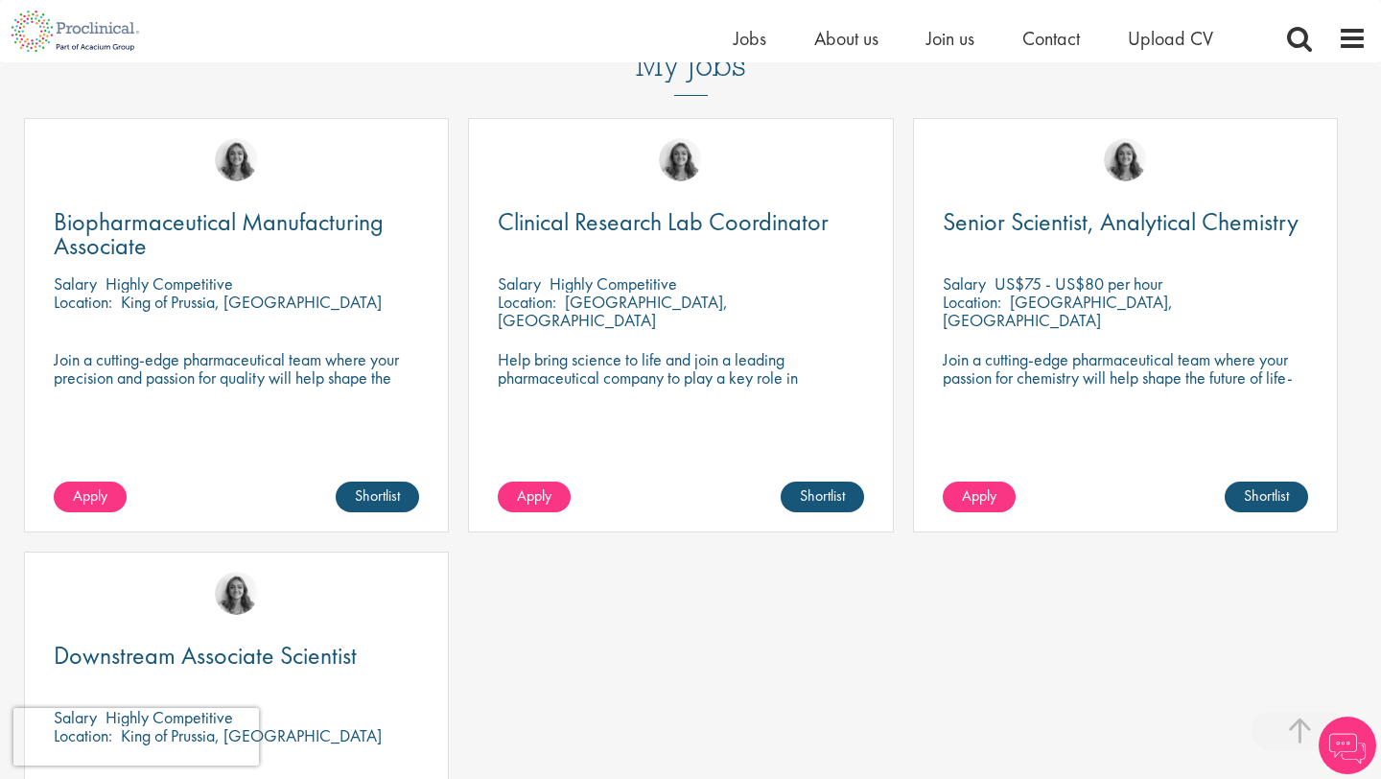
scroll to position [801, 0]
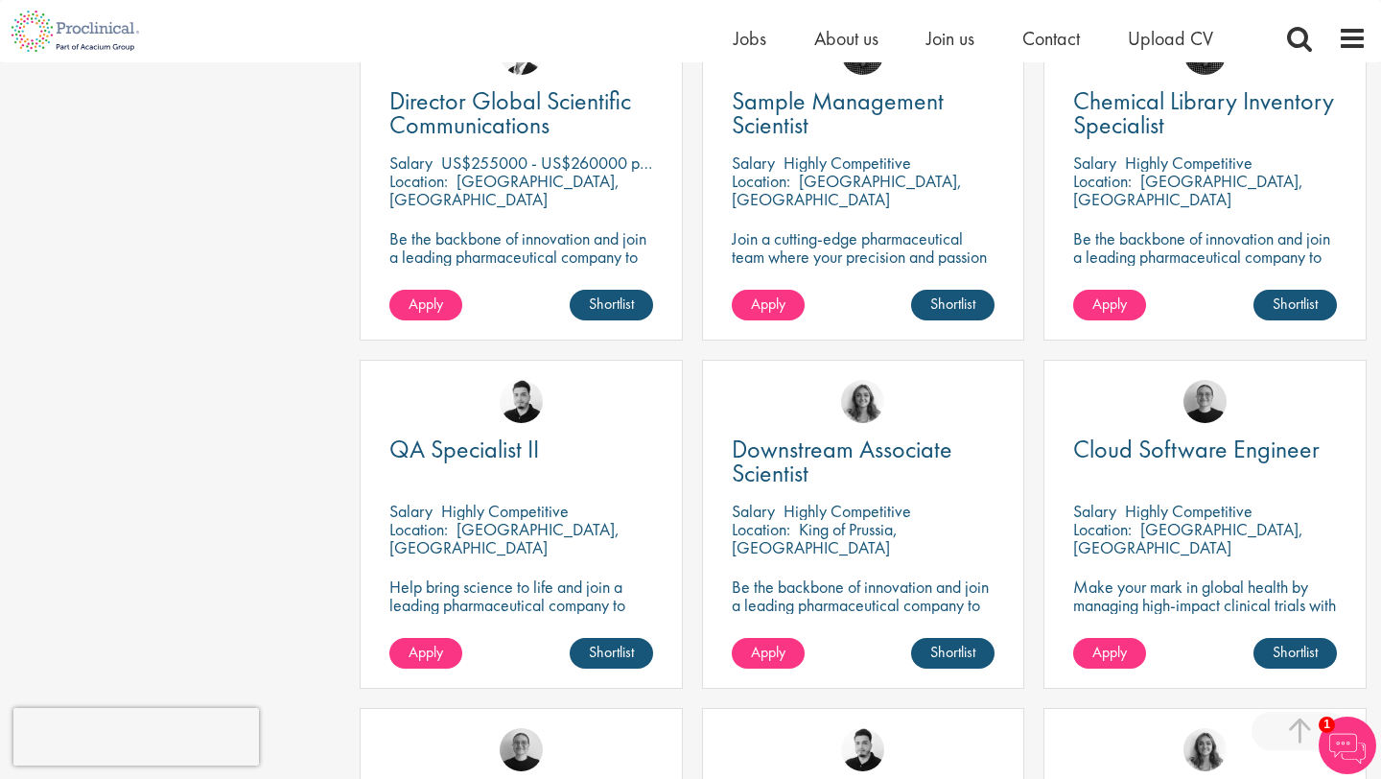
scroll to position [3905, 0]
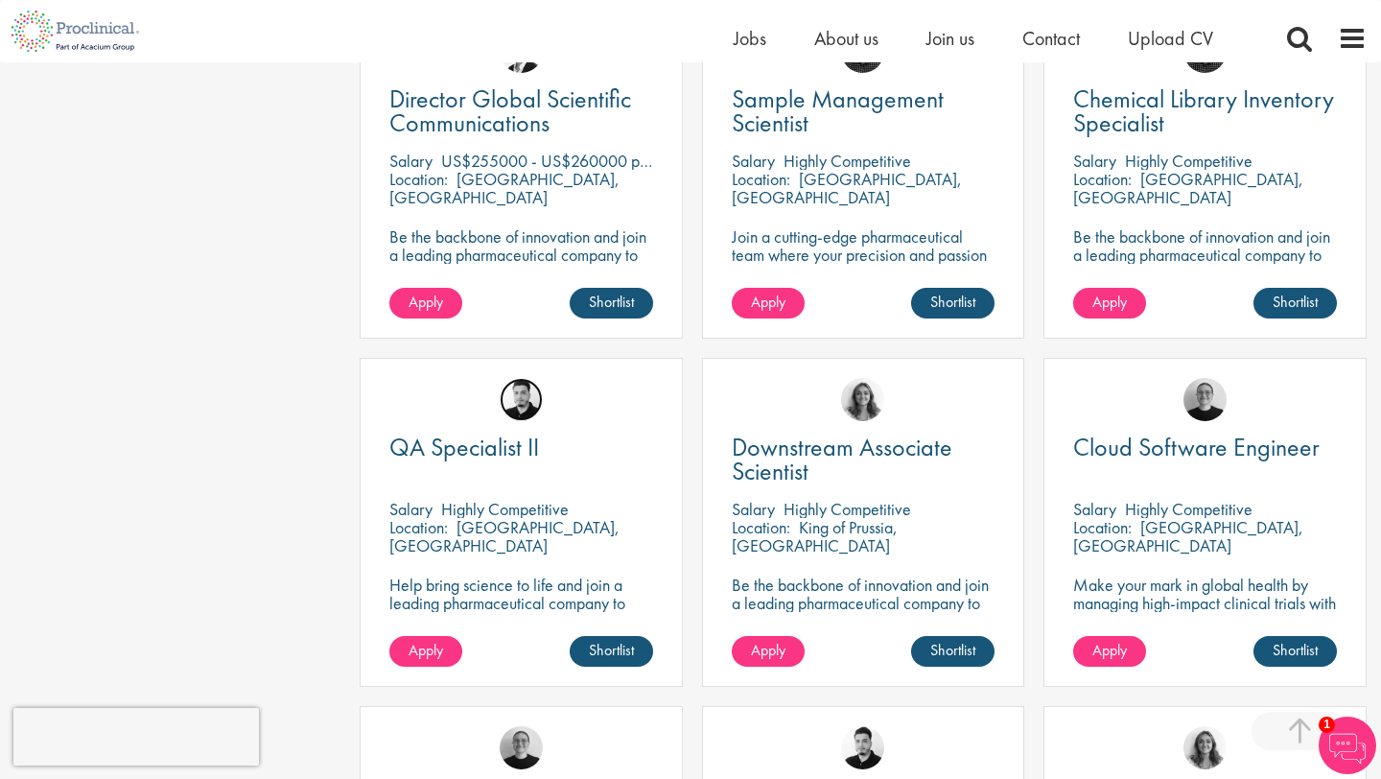
click at [515, 406] on img at bounding box center [521, 399] width 43 height 43
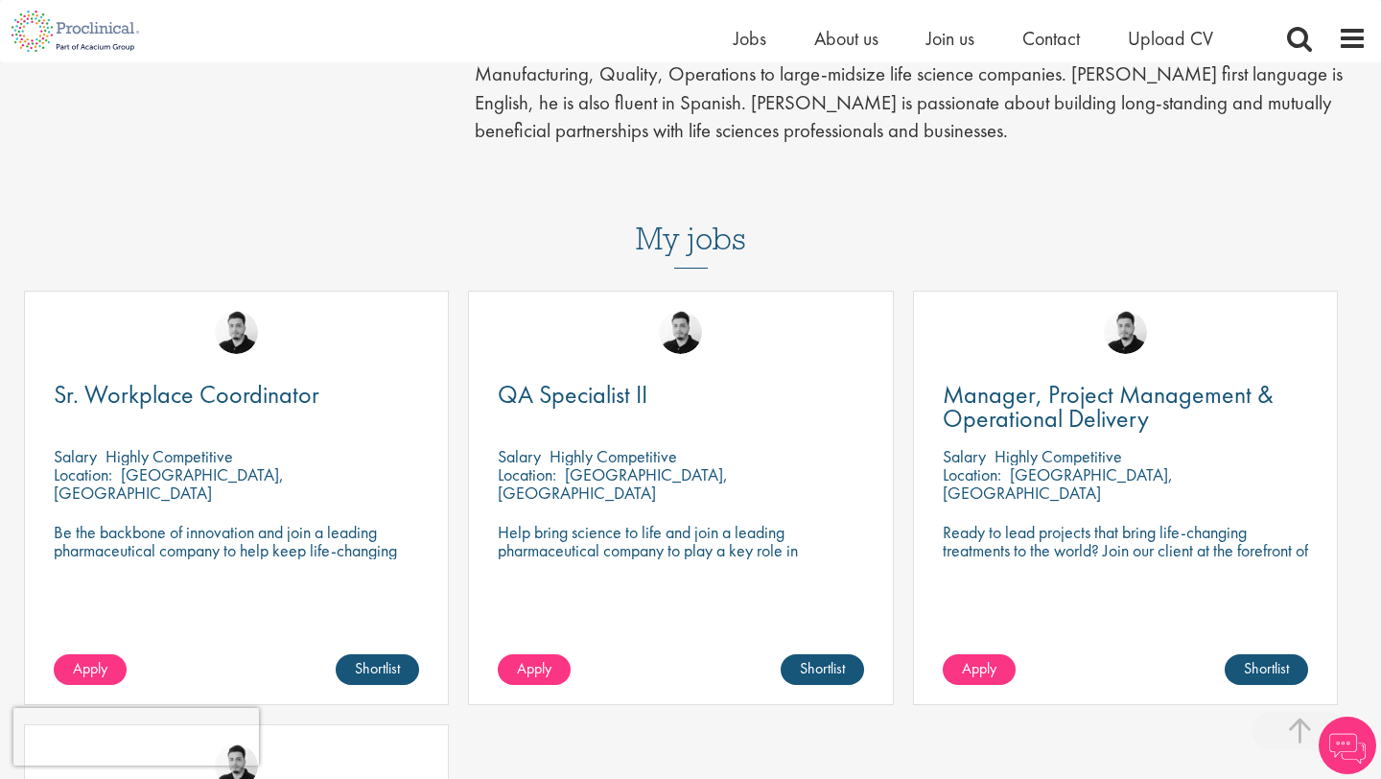
scroll to position [695, 0]
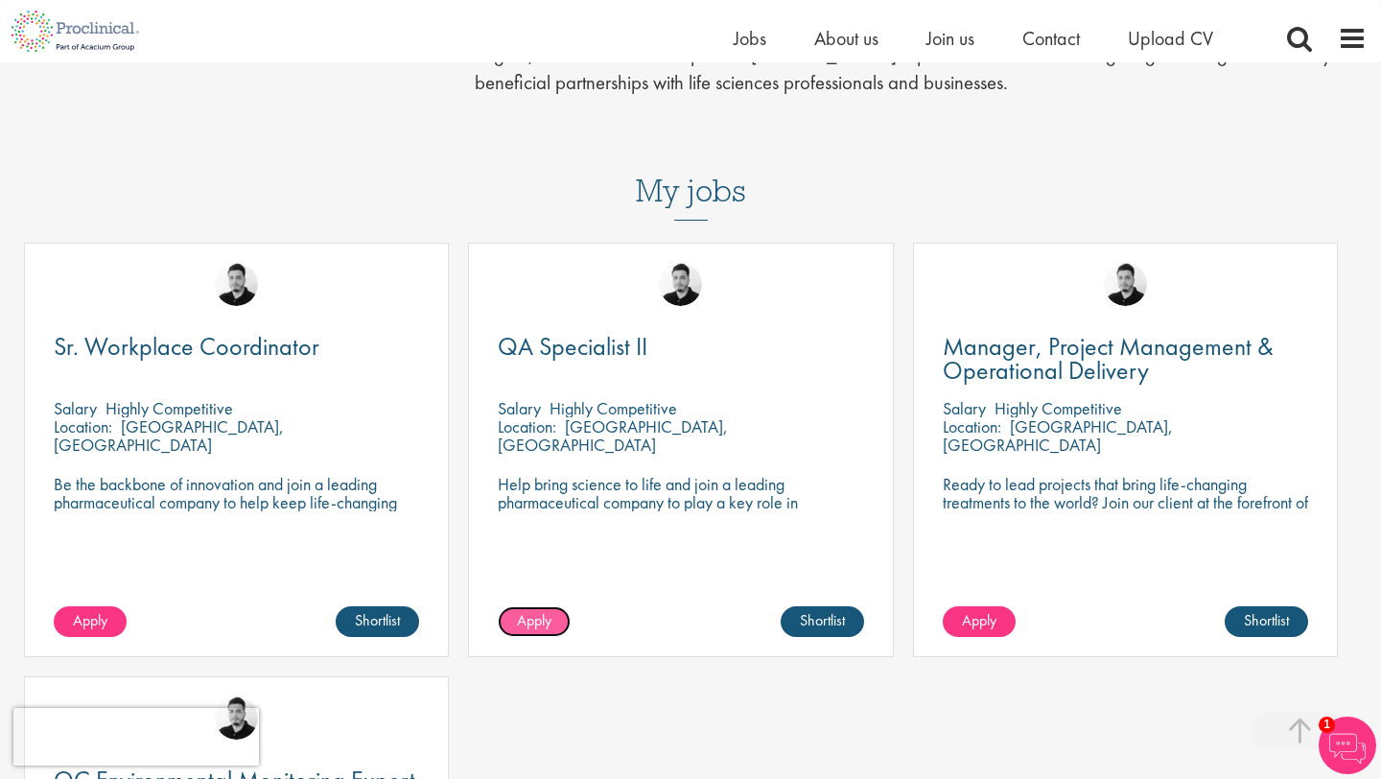
click at [546, 630] on span "Apply" at bounding box center [534, 620] width 35 height 20
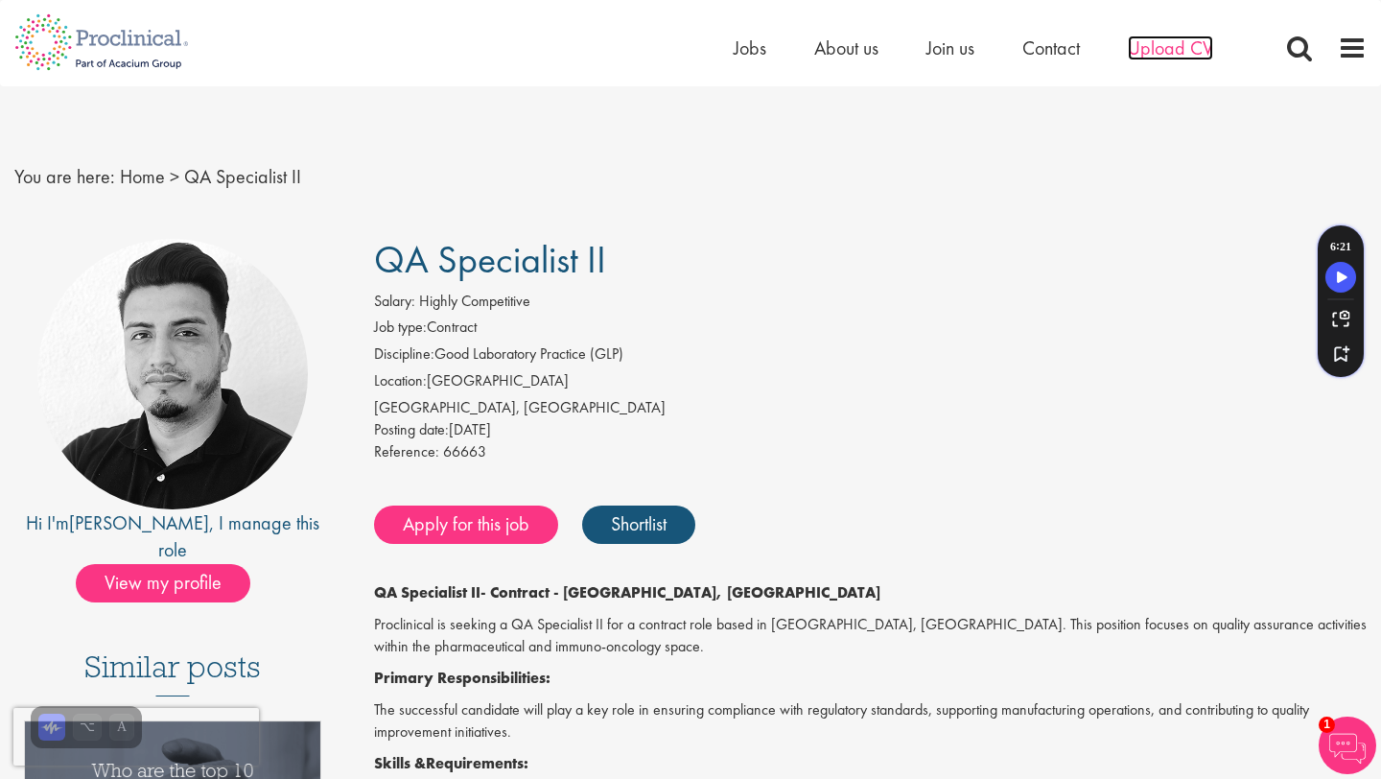
click at [1146, 46] on span "Upload CV" at bounding box center [1170, 47] width 85 height 25
click at [488, 526] on link "Apply for this job" at bounding box center [466, 525] width 184 height 38
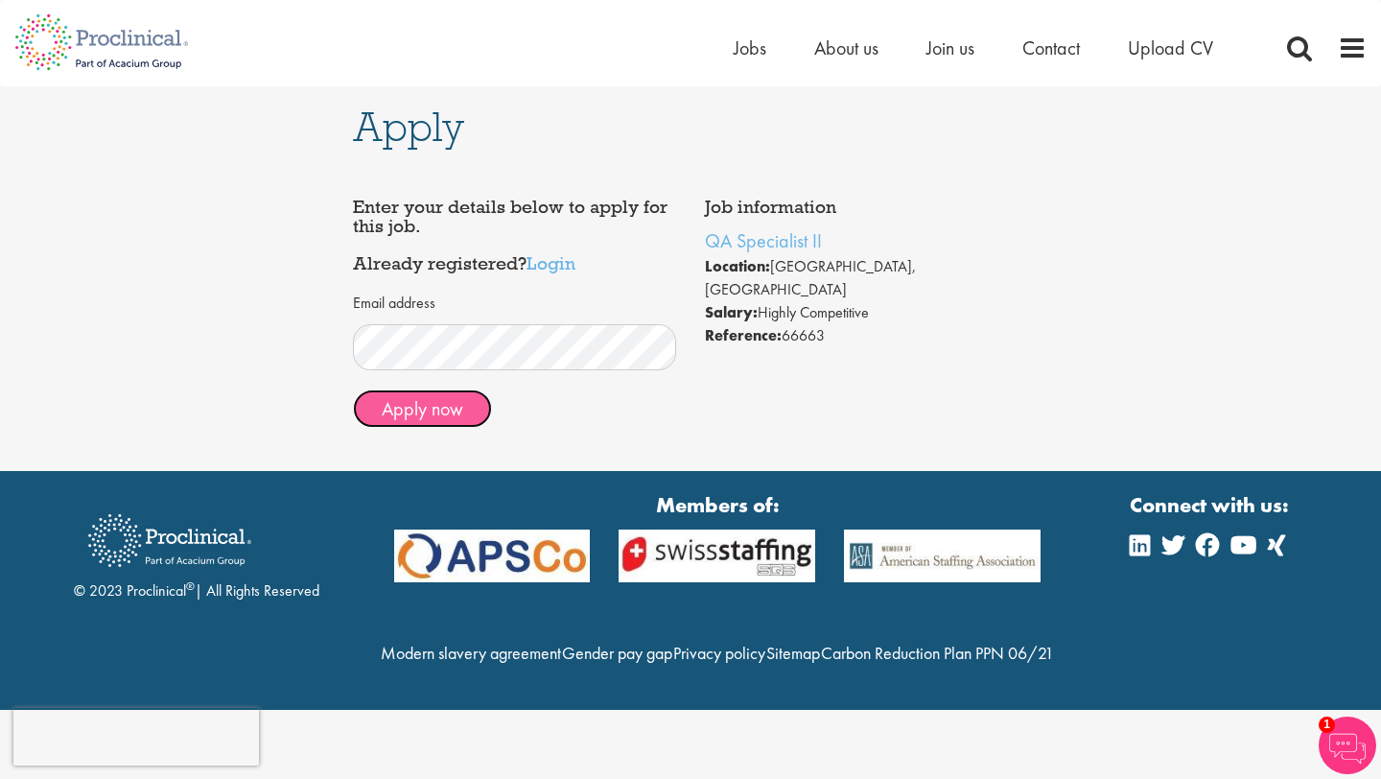
click at [435, 413] on button "Apply now" at bounding box center [422, 408] width 139 height 38
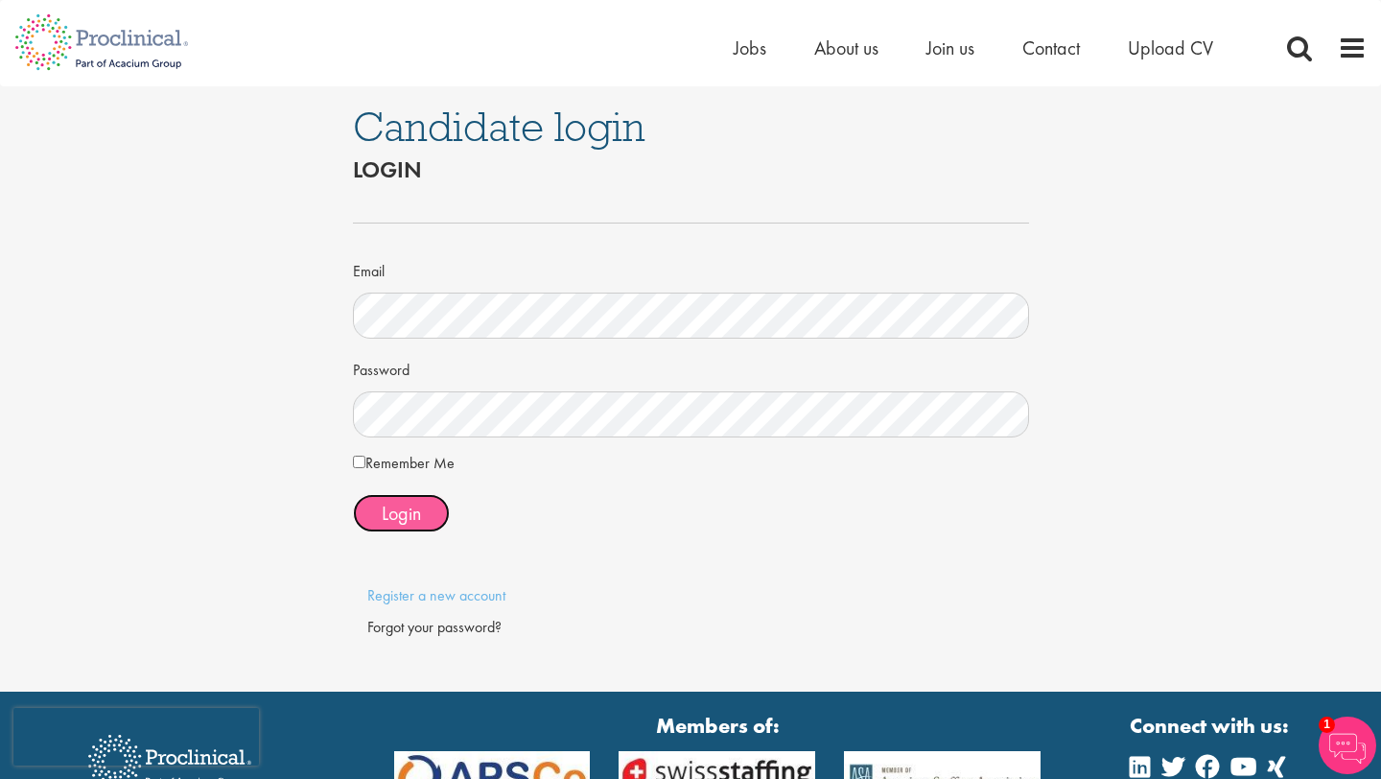
click at [405, 518] on span "Login" at bounding box center [401, 513] width 39 height 25
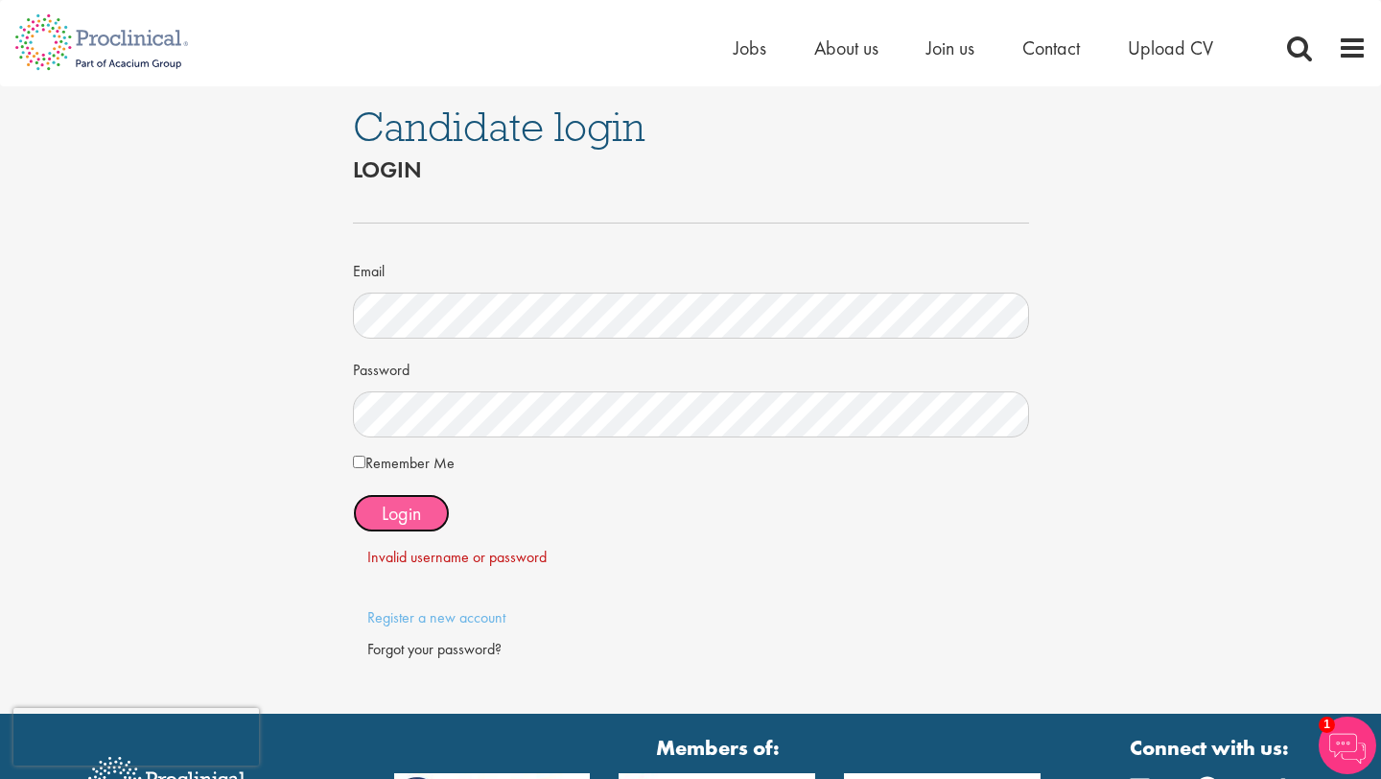
click at [415, 512] on span "Login" at bounding box center [401, 513] width 39 height 25
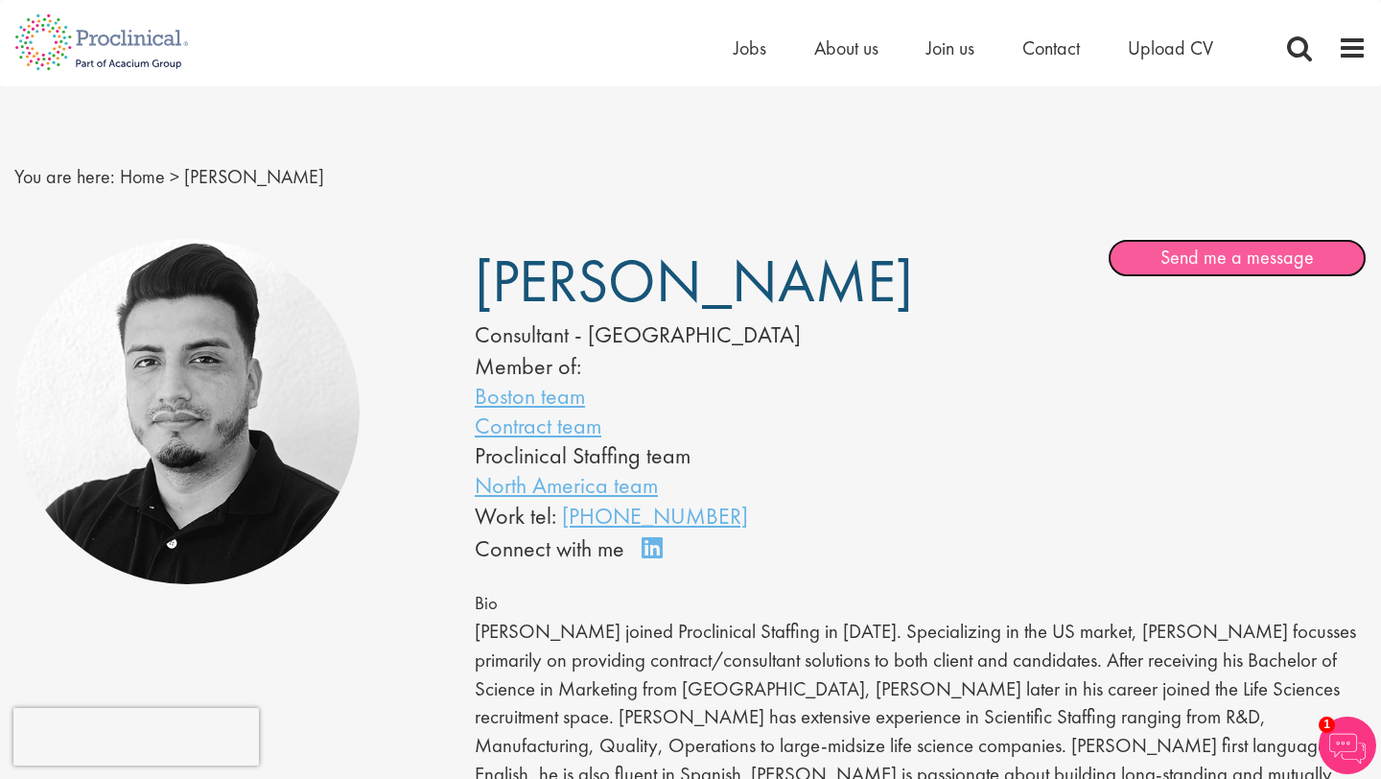
click at [1234, 264] on link "Send me a message" at bounding box center [1237, 258] width 259 height 38
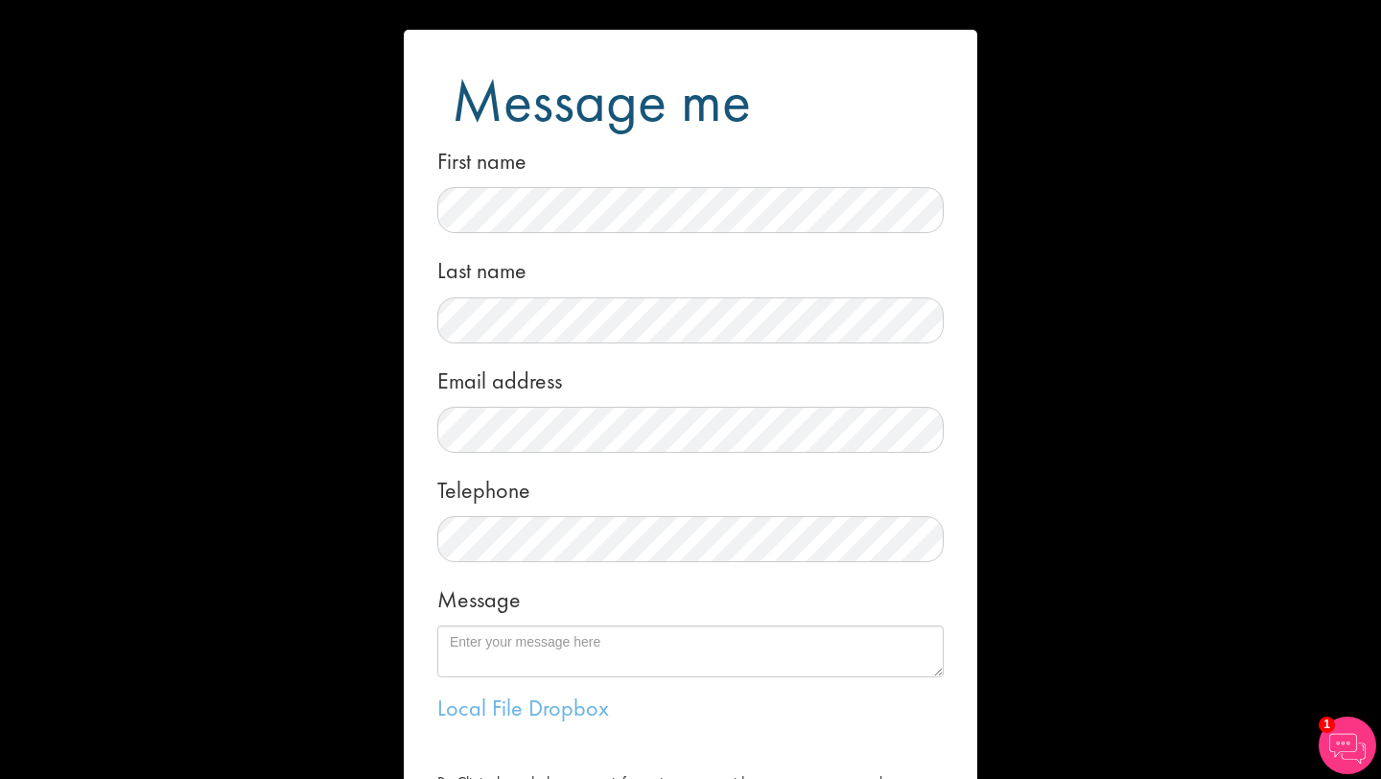
click at [306, 182] on div "Message me First name Last name Email address Telephone Message Local File Drop…" at bounding box center [690, 389] width 1381 height 779
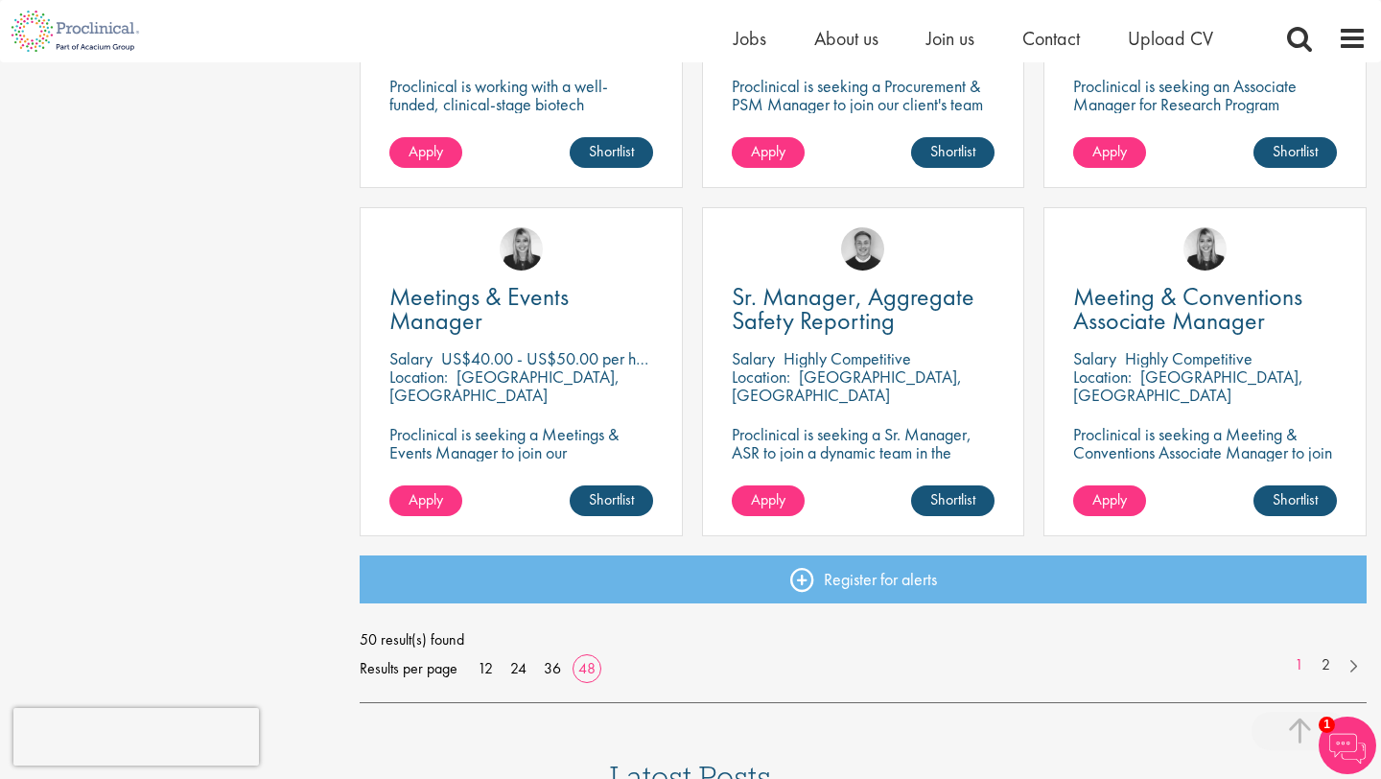
scroll to position [5447, 0]
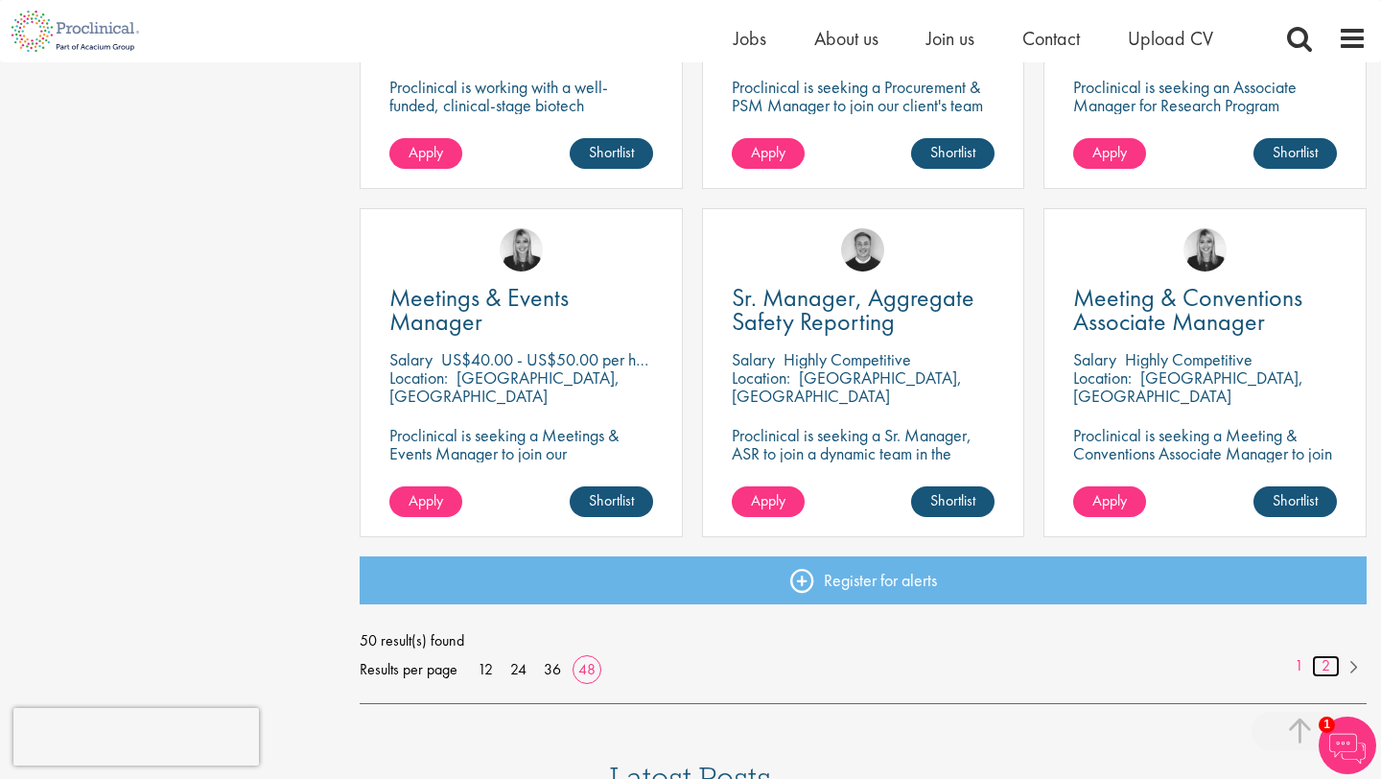
click at [1326, 665] on link "2" at bounding box center [1326, 666] width 28 height 22
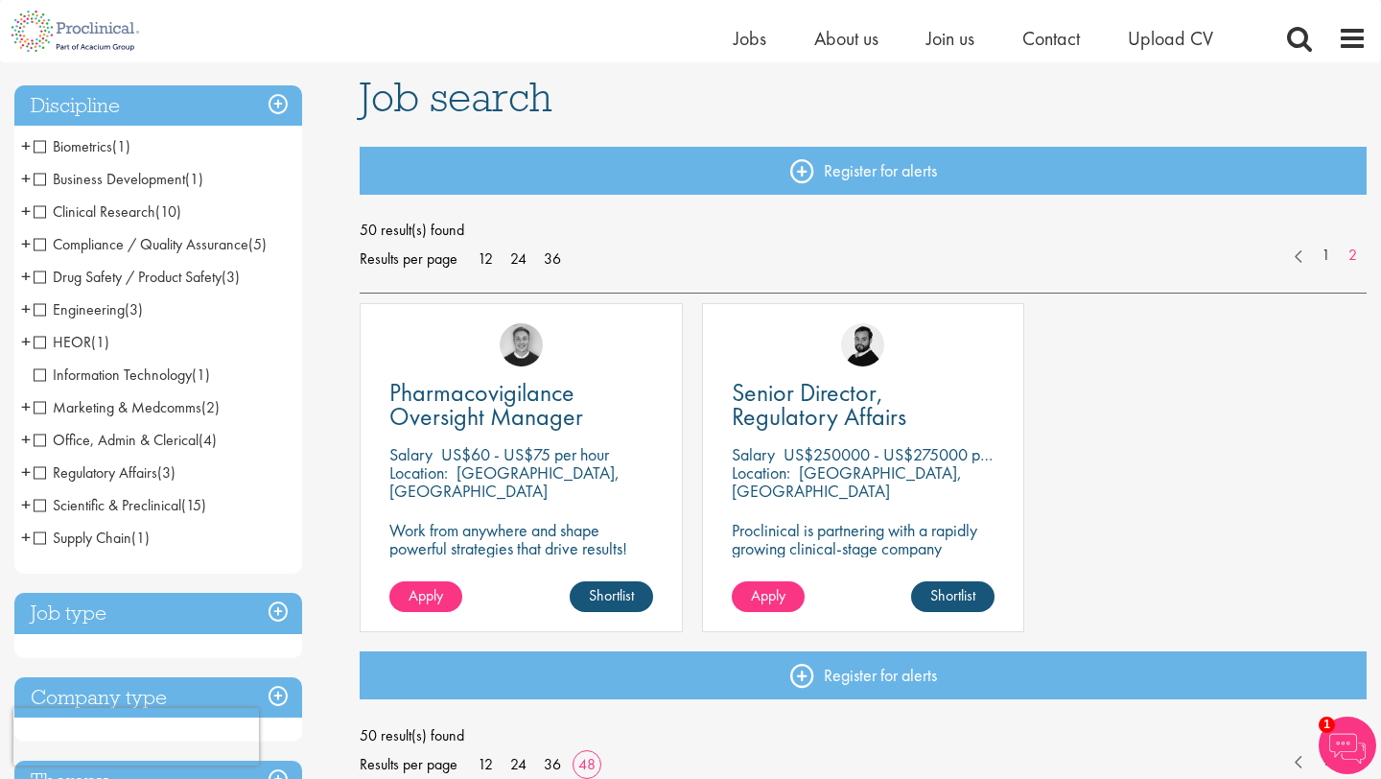
scroll to position [133, 0]
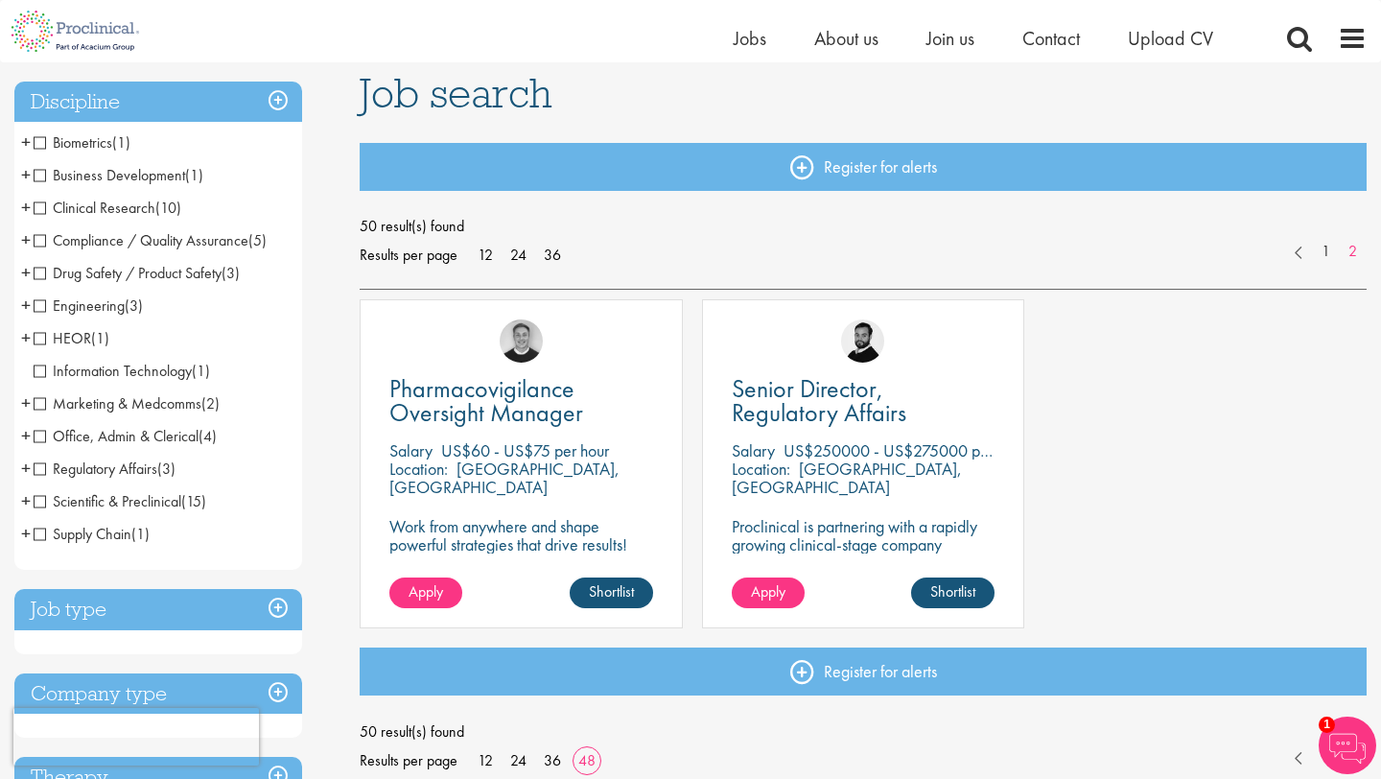
click at [471, 499] on div "Pharmacovigilance Oversight Manager [GEOGRAPHIC_DATA] US$60 - US$75 per hour Lo…" at bounding box center [521, 463] width 323 height 329
click at [518, 352] on img at bounding box center [521, 340] width 43 height 43
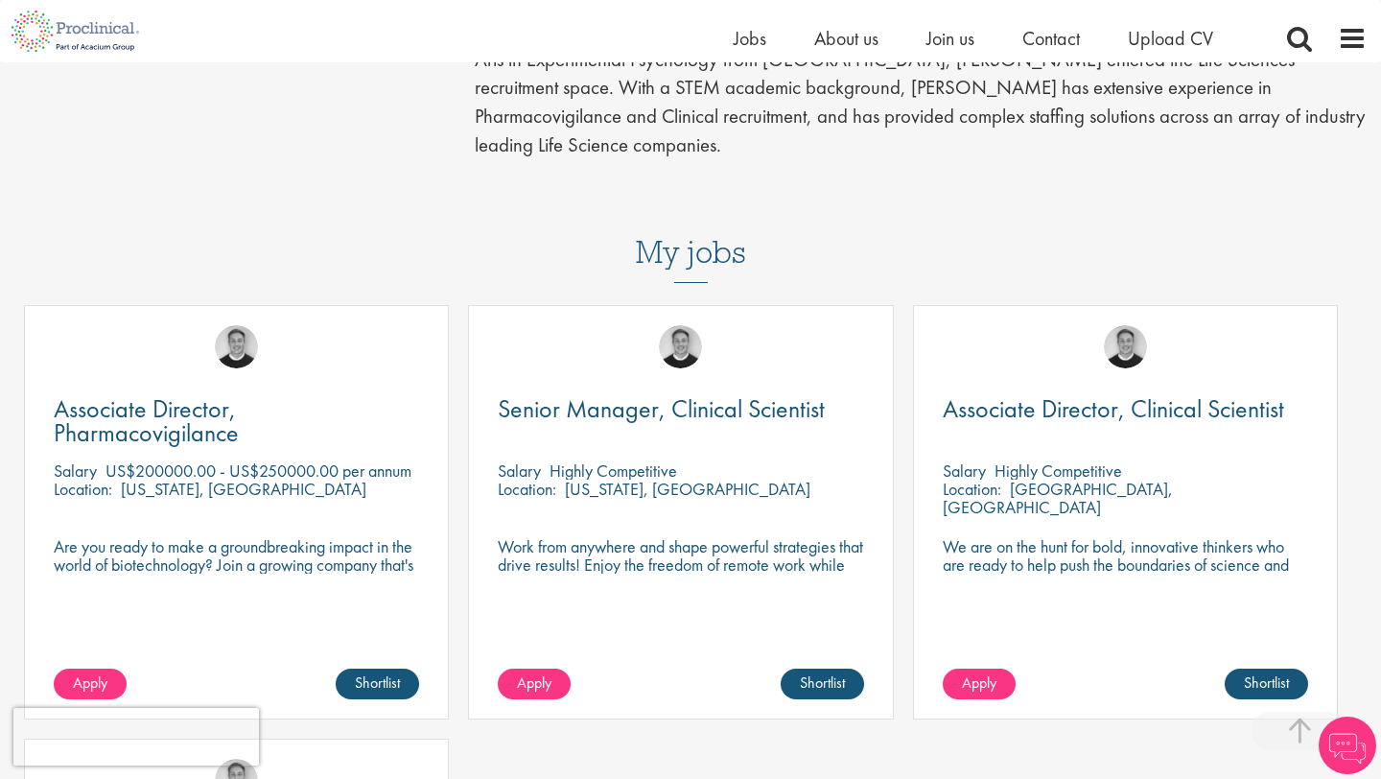
scroll to position [621, 0]
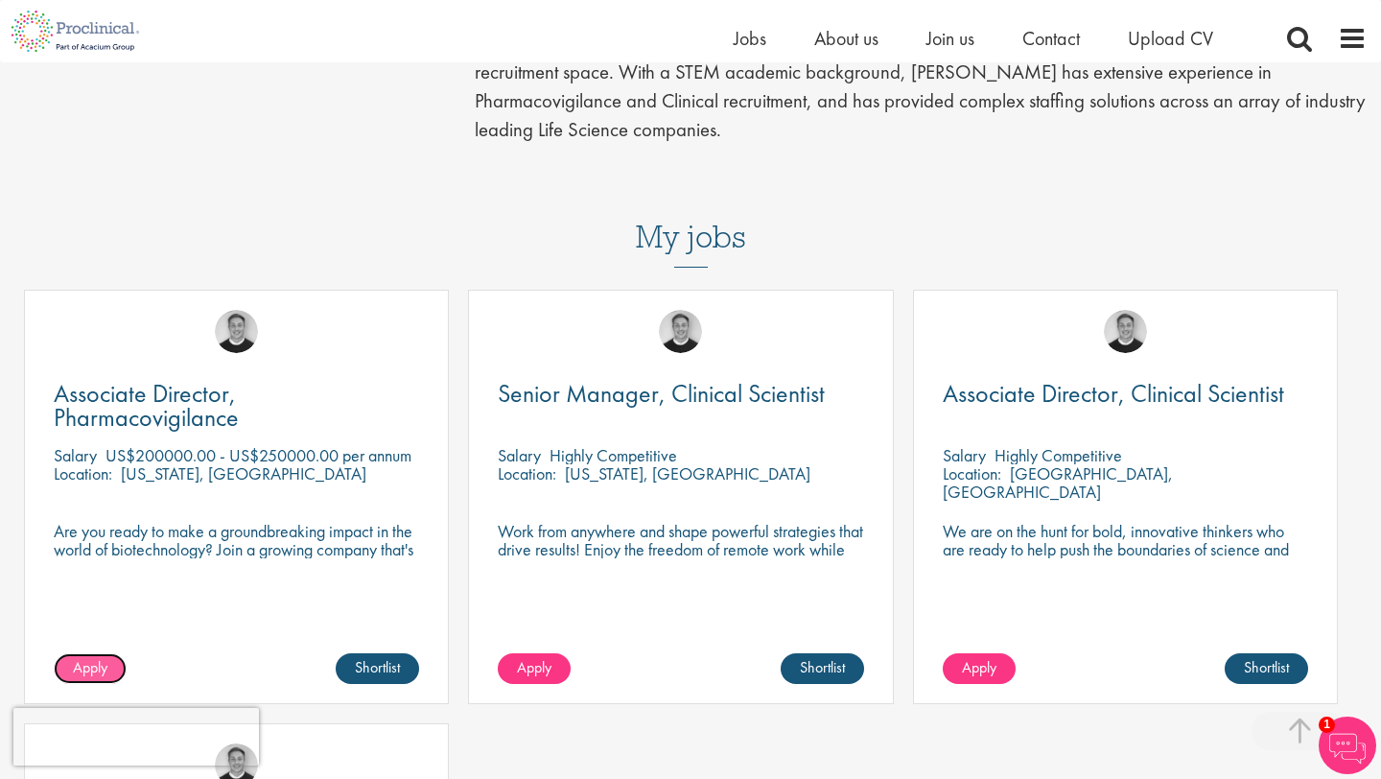
click at [105, 657] on span "Apply" at bounding box center [90, 667] width 35 height 20
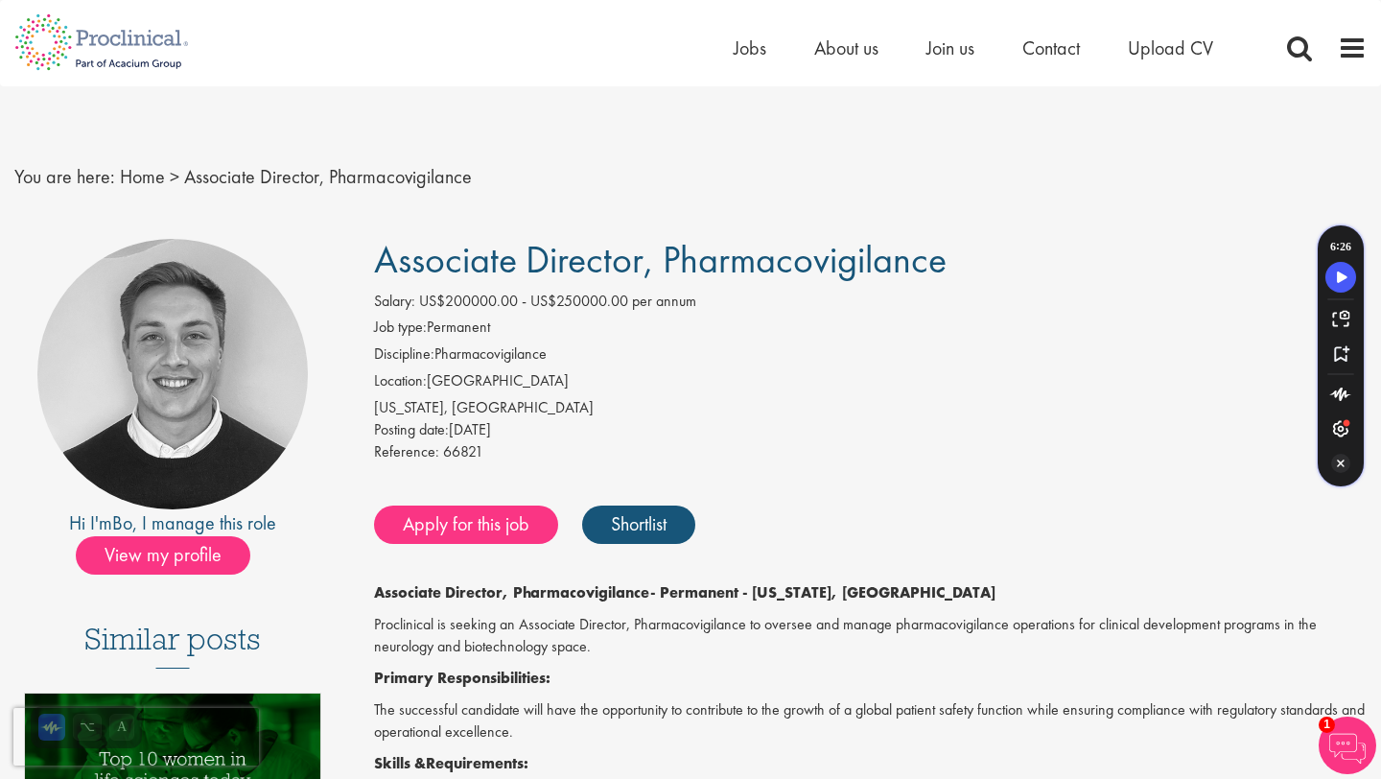
click at [1343, 457] on icon "Turn Off Speechify button" at bounding box center [1340, 463] width 19 height 19
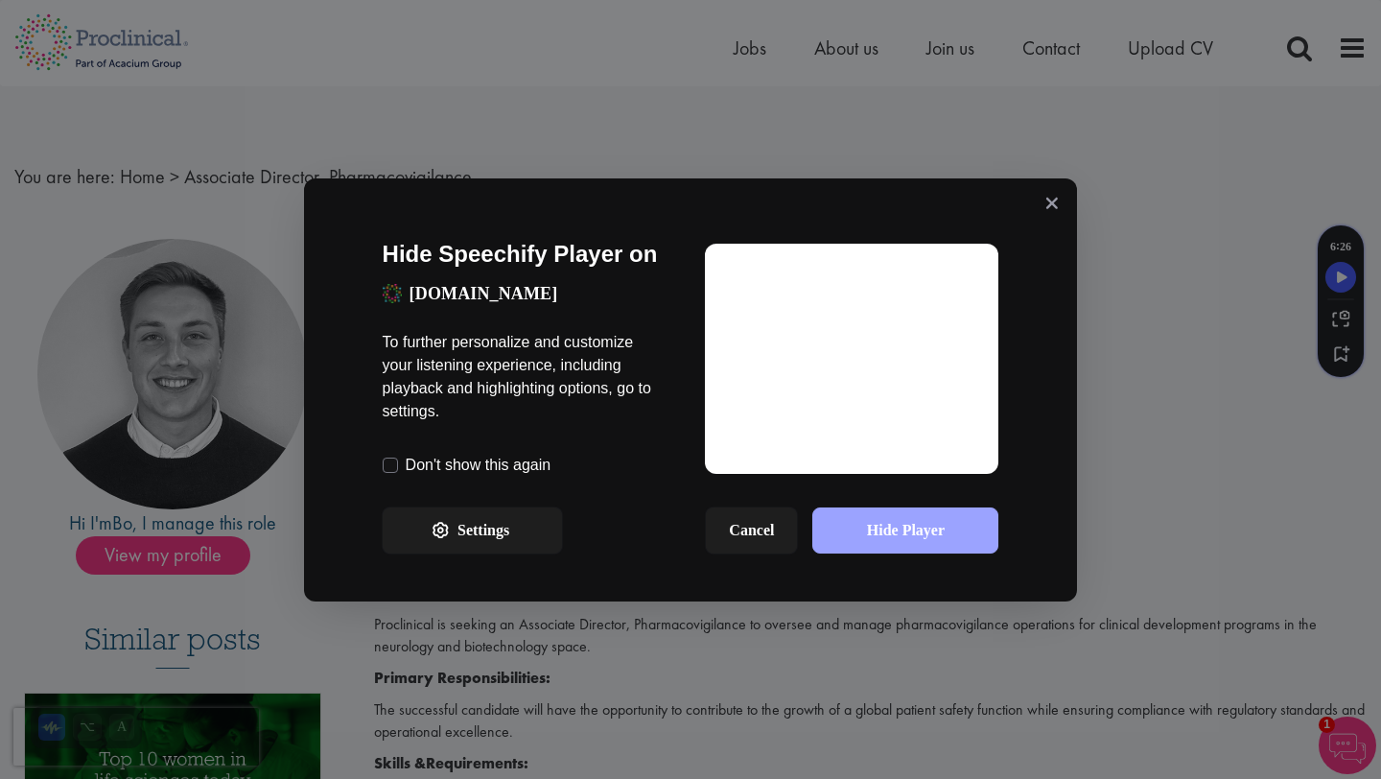
click at [945, 517] on button "Hide Player" at bounding box center [905, 530] width 186 height 46
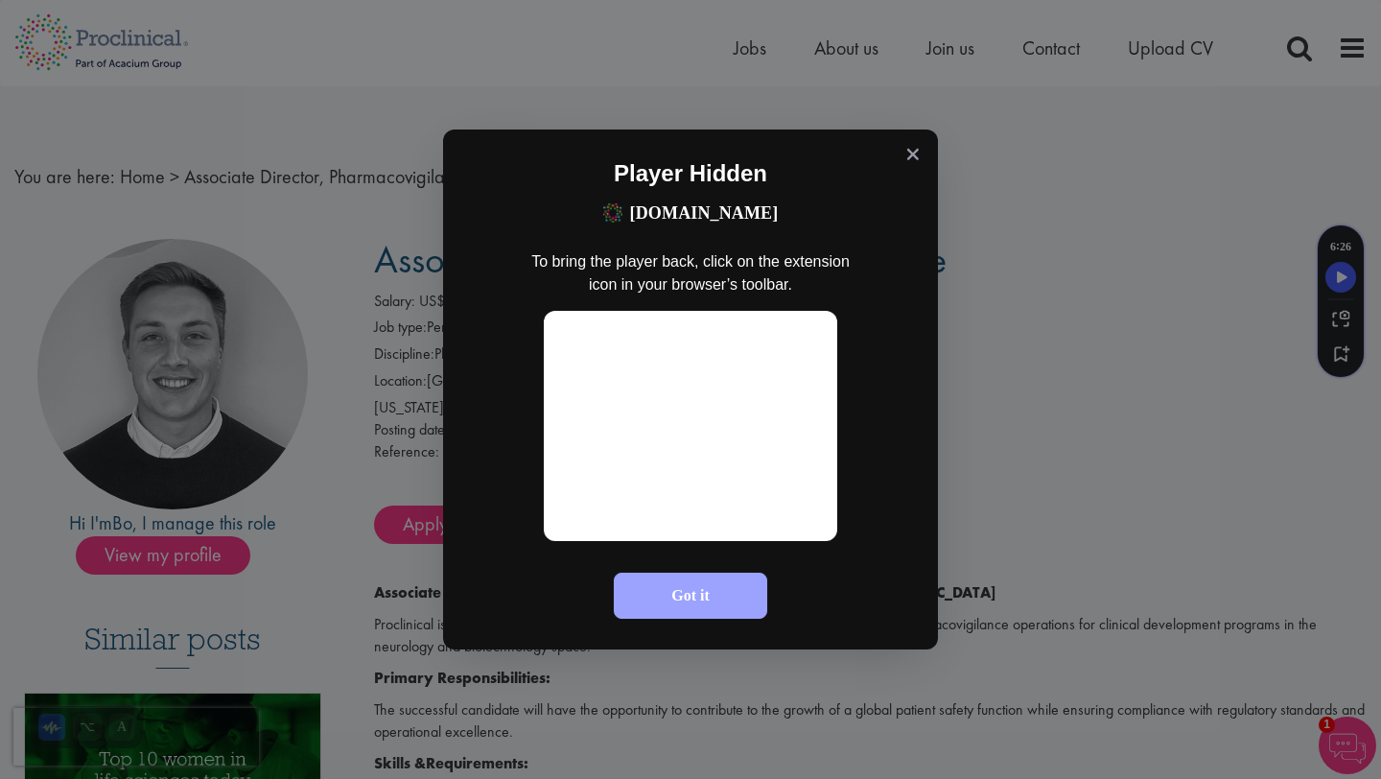
click at [723, 599] on button "Got it" at bounding box center [690, 596] width 153 height 46
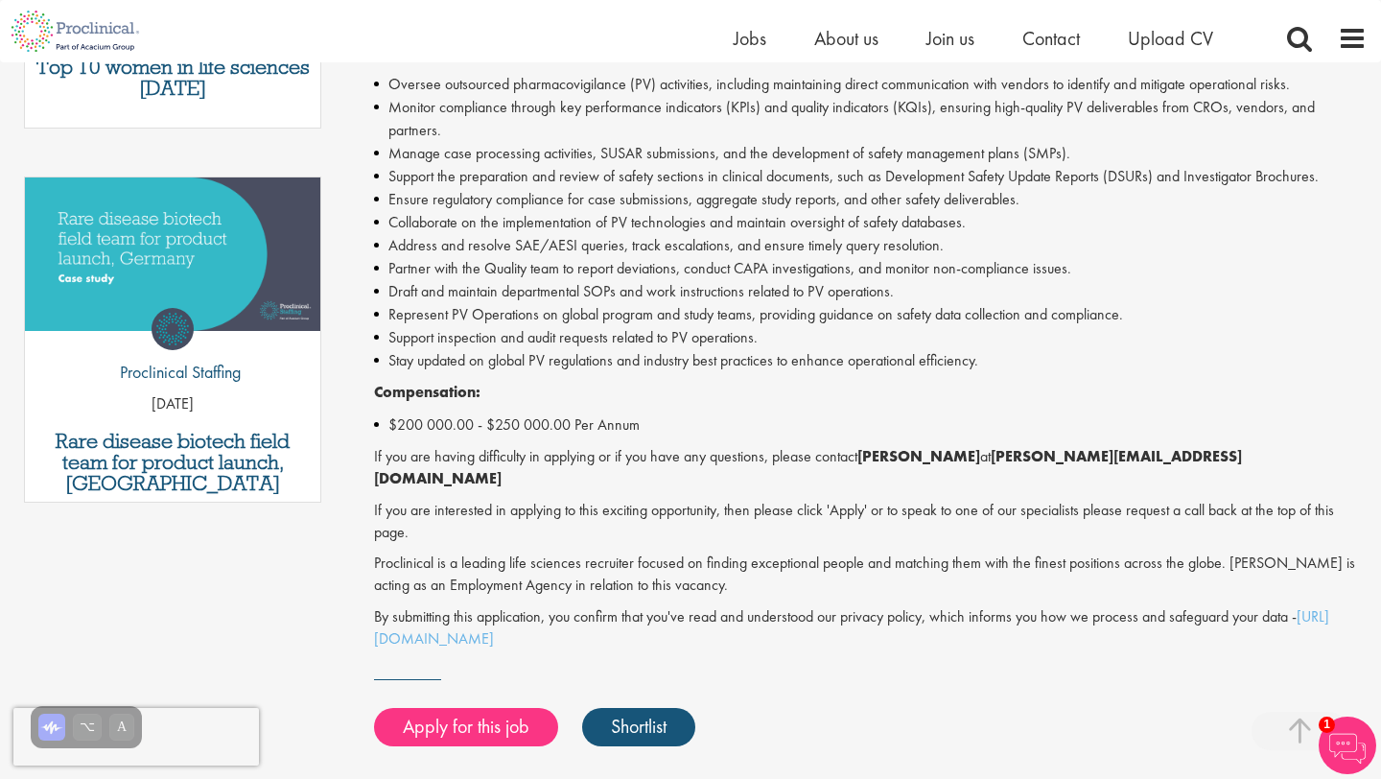
scroll to position [867, 0]
click at [494, 713] on link "Apply for this job" at bounding box center [466, 726] width 184 height 38
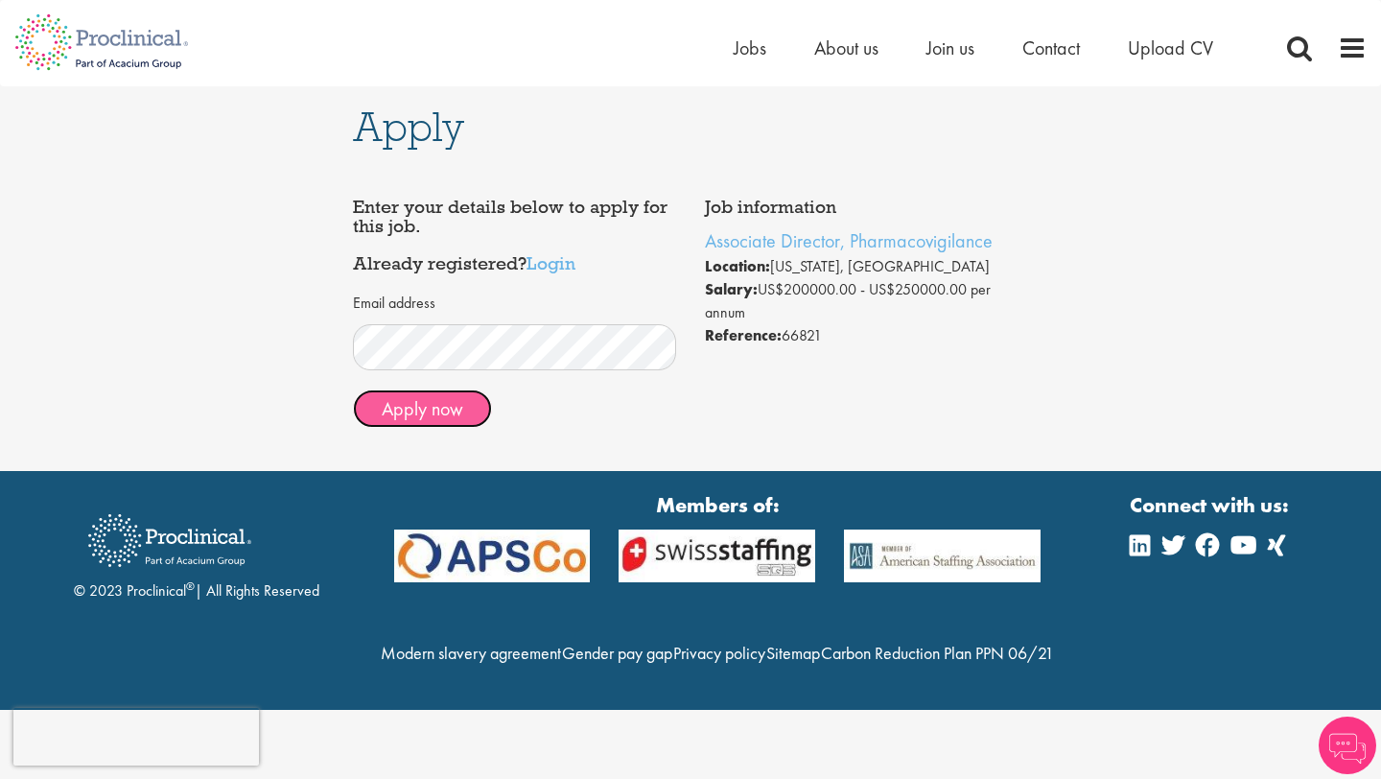
click at [448, 410] on button "Apply now" at bounding box center [422, 408] width 139 height 38
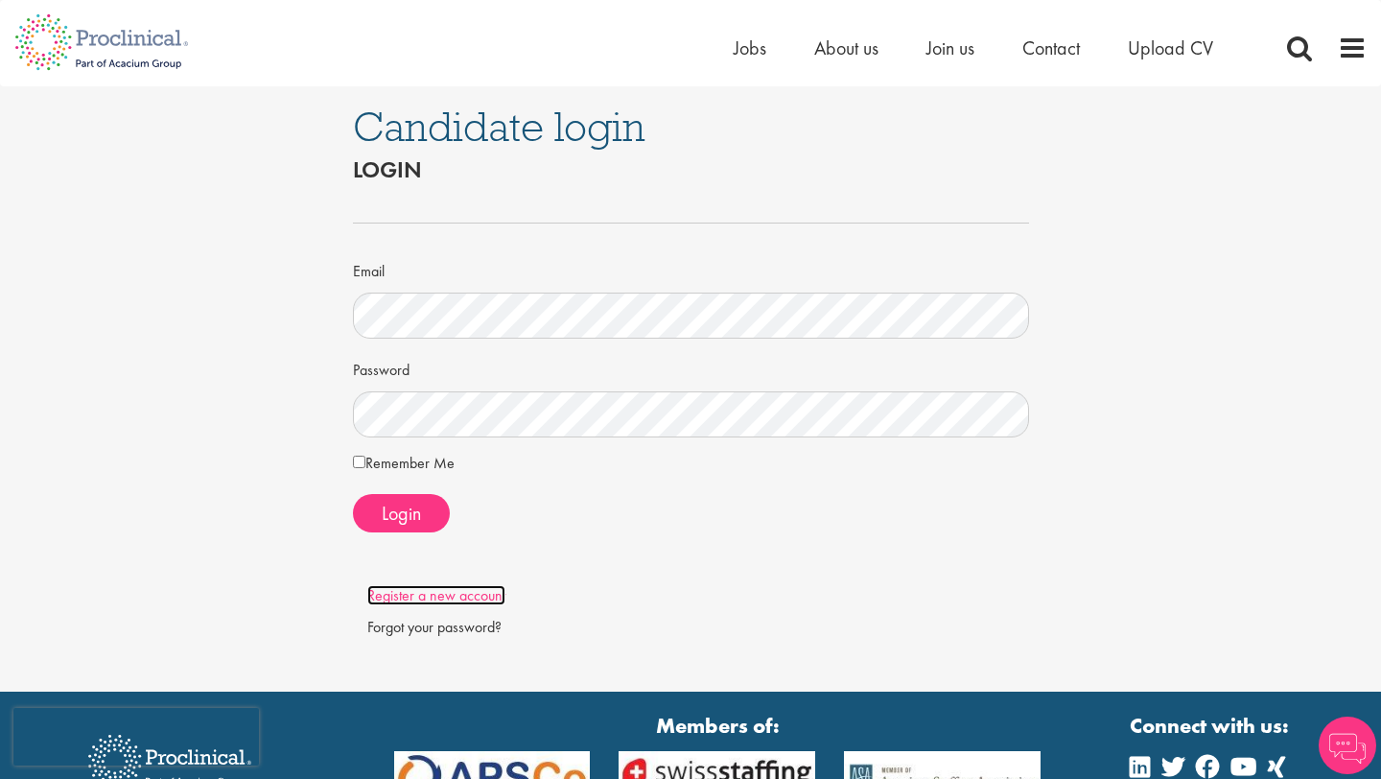
click at [480, 596] on link "Register a new account" at bounding box center [436, 595] width 138 height 20
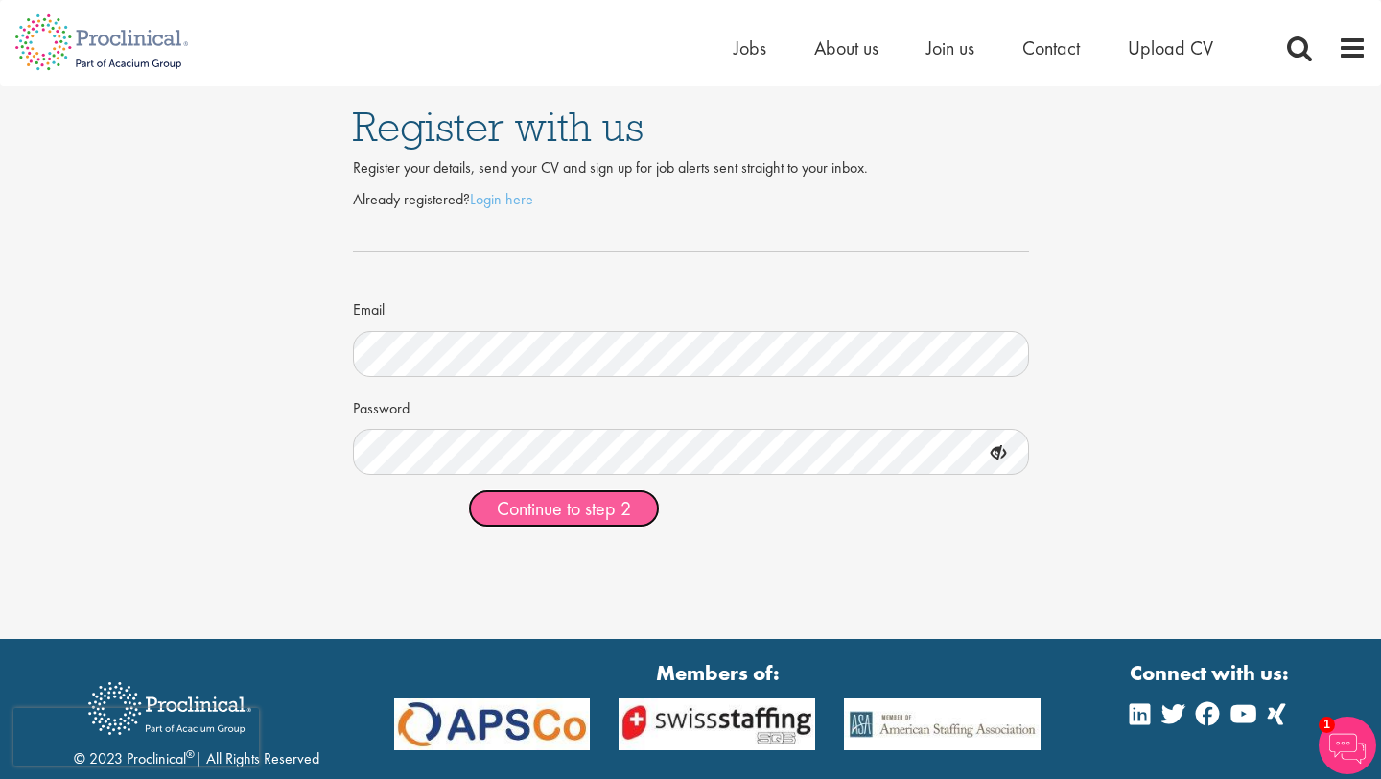
click at [573, 508] on span "Continue to step 2" at bounding box center [564, 508] width 134 height 25
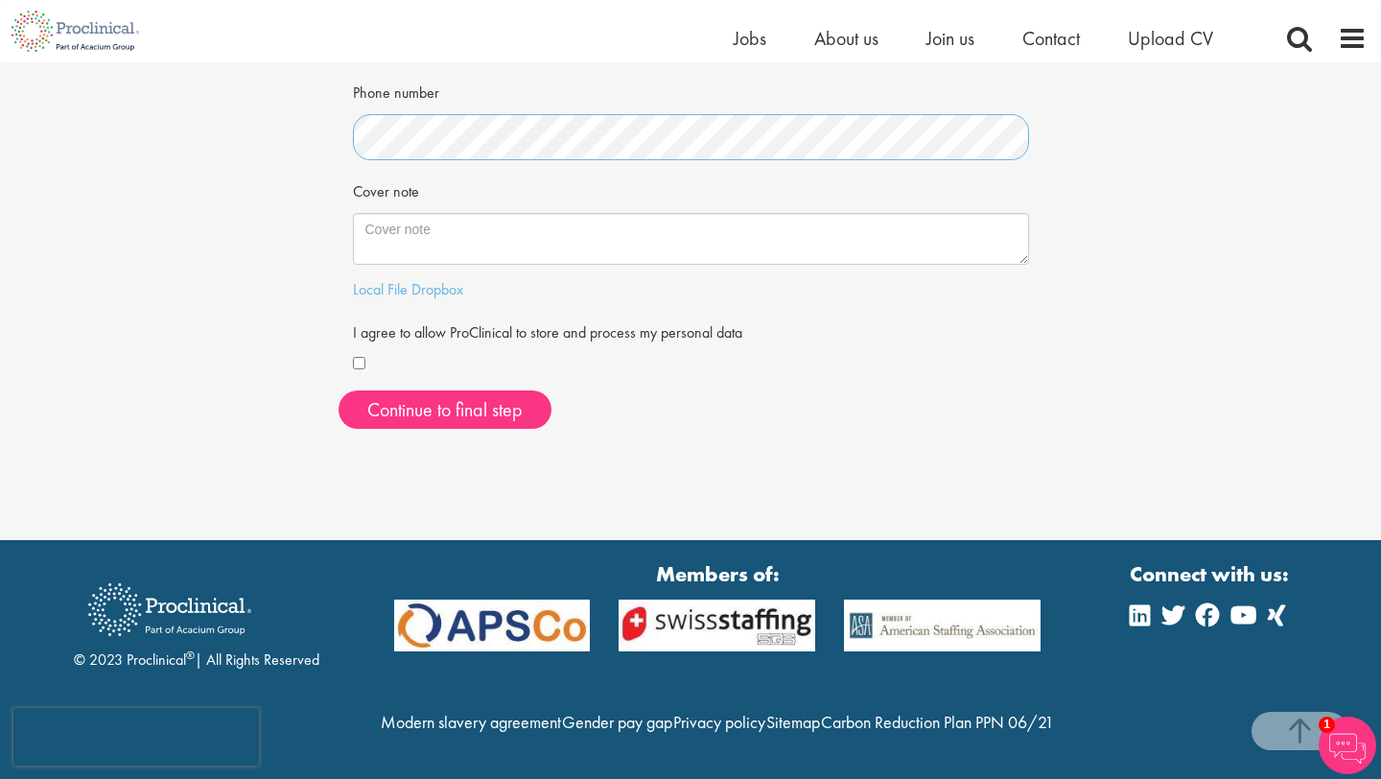
scroll to position [536, 0]
click at [409, 390] on button "Continue to final step" at bounding box center [445, 409] width 213 height 38
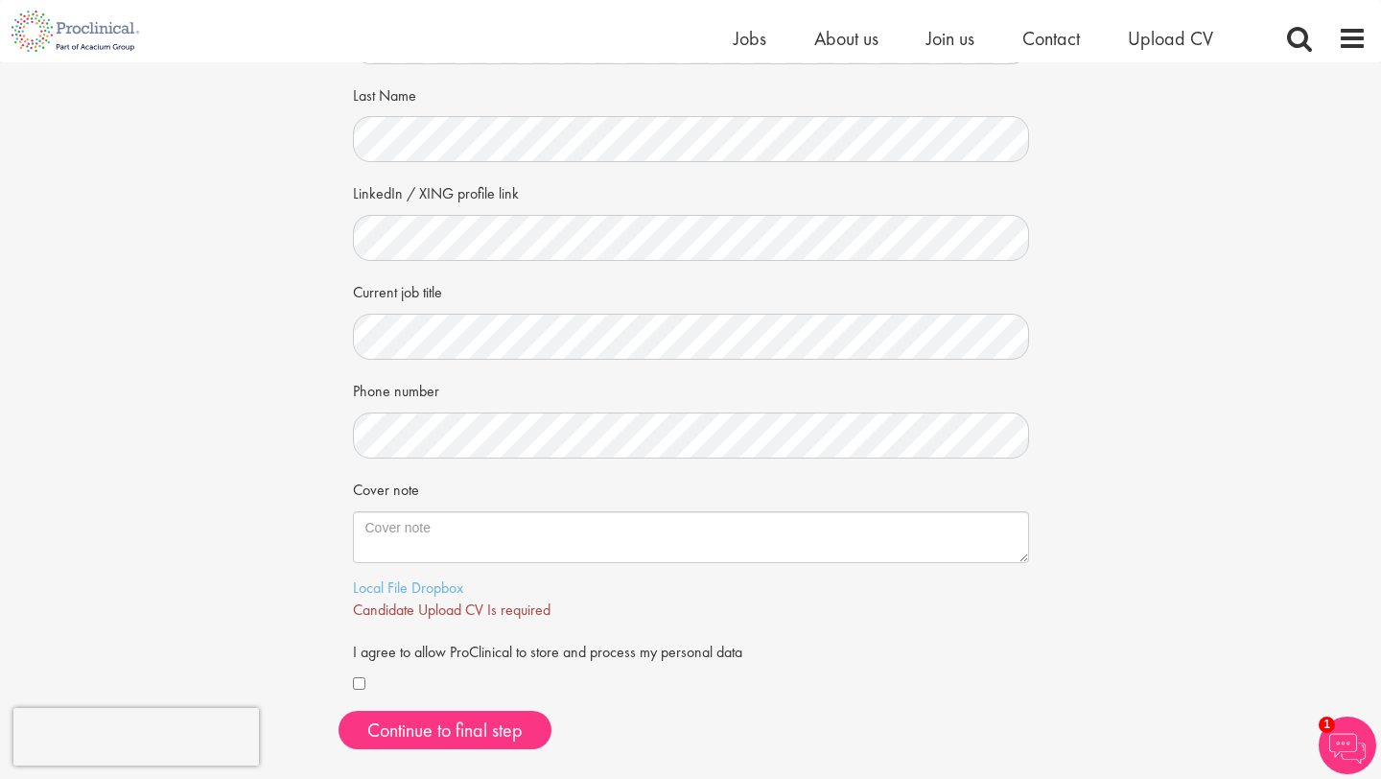
scroll to position [183, 0]
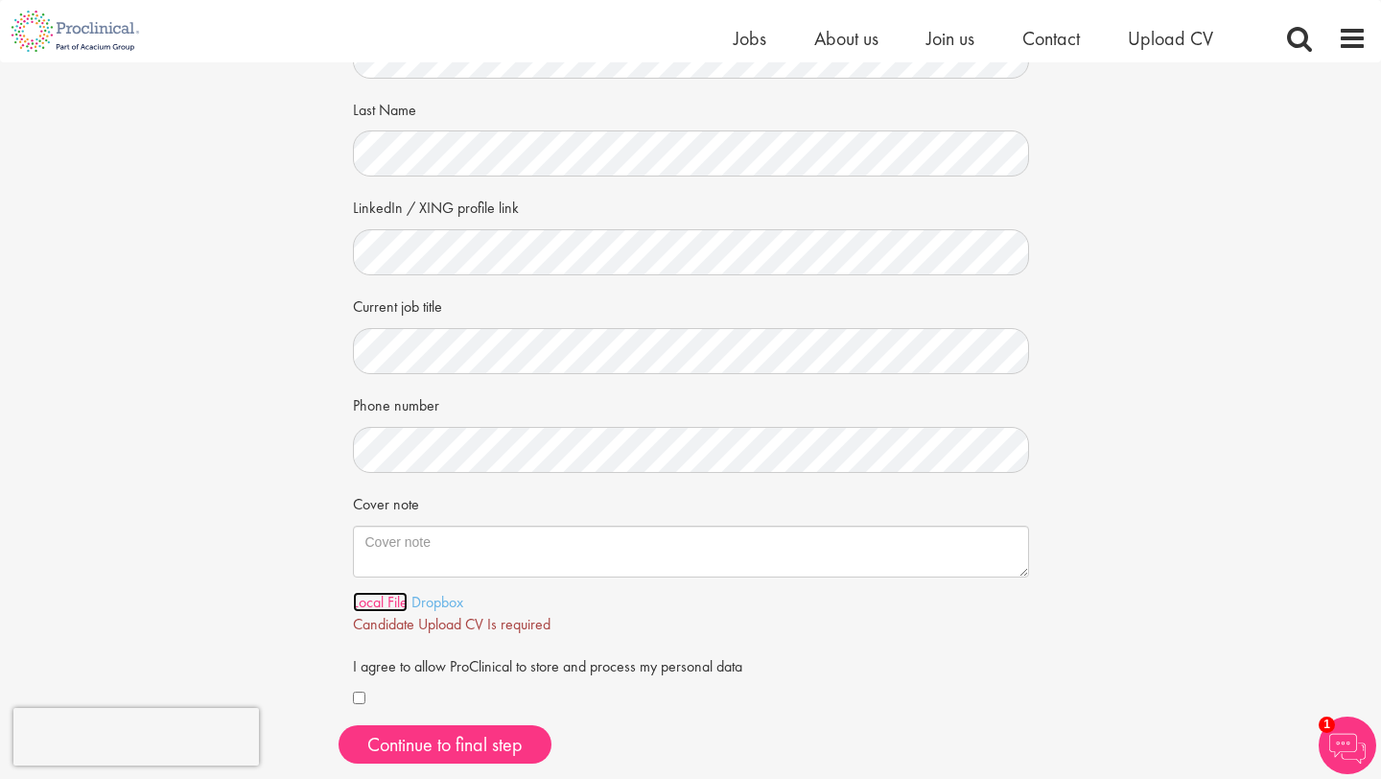
click at [386, 604] on link "Local File" at bounding box center [380, 602] width 55 height 20
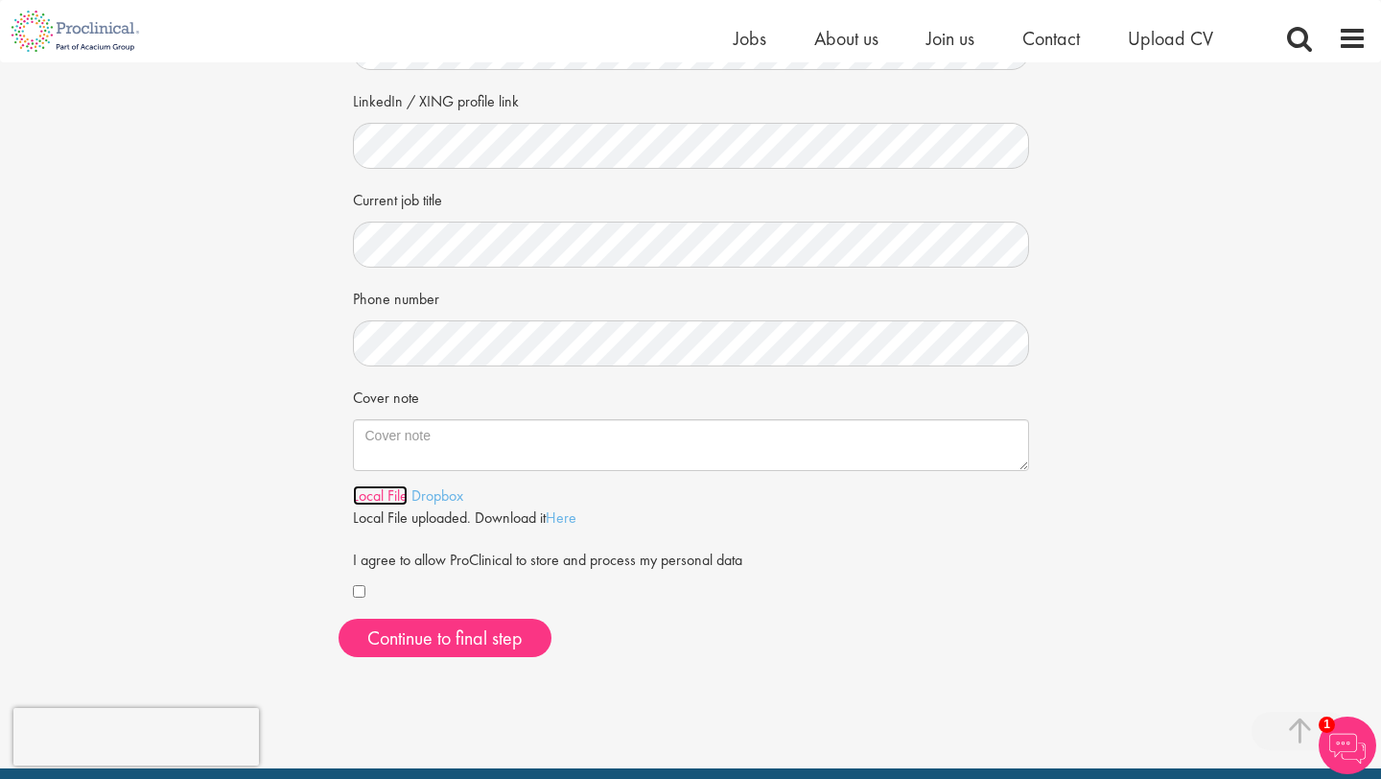
scroll to position [309, 0]
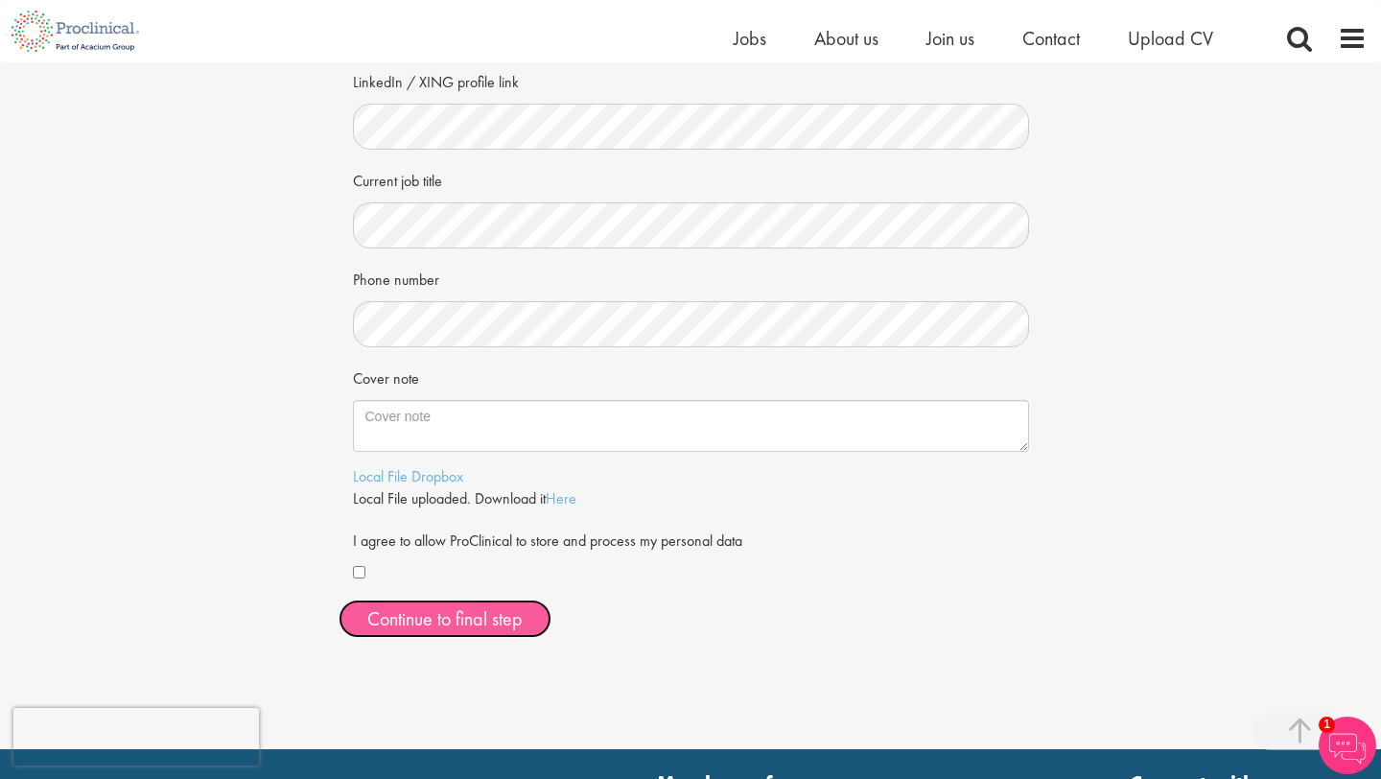
click at [446, 621] on span "Continue to final step" at bounding box center [444, 618] width 155 height 25
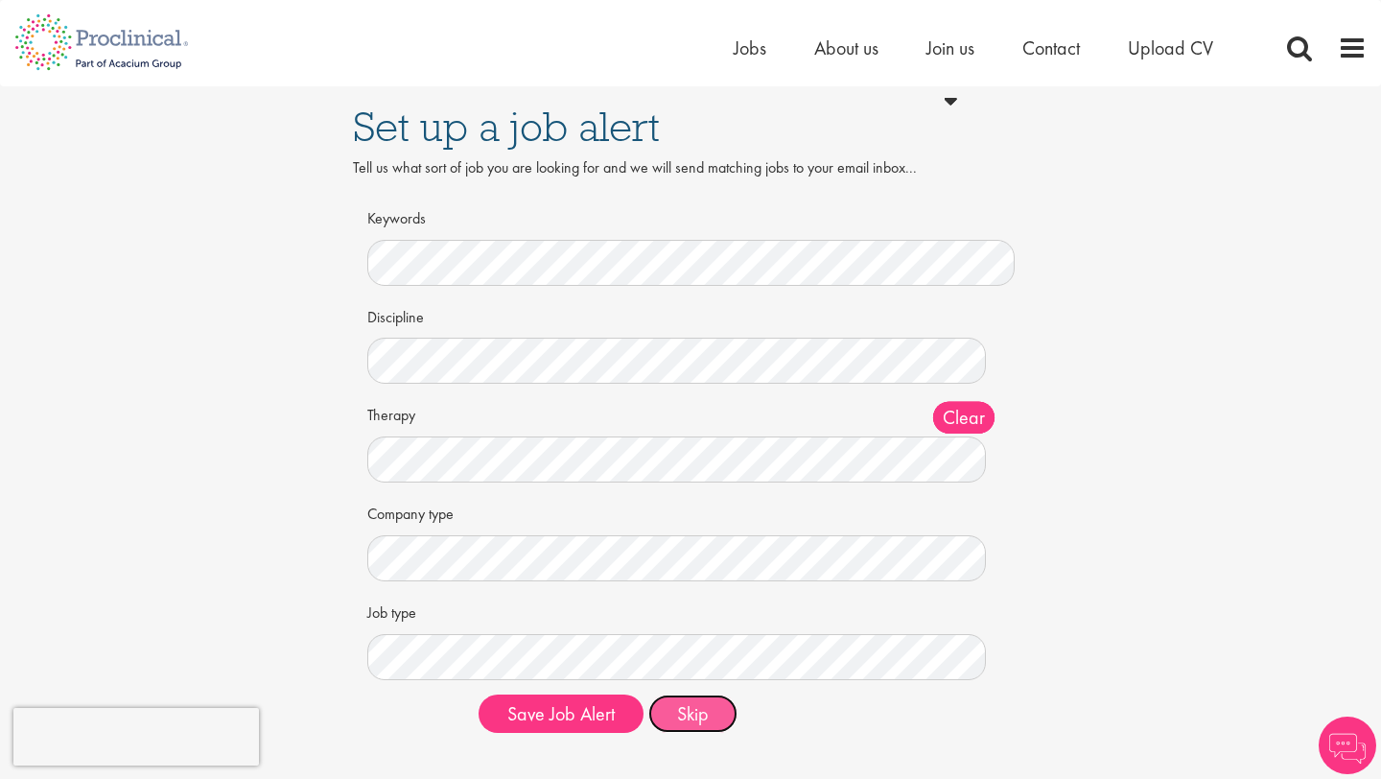
click at [708, 714] on button "Skip" at bounding box center [692, 713] width 89 height 38
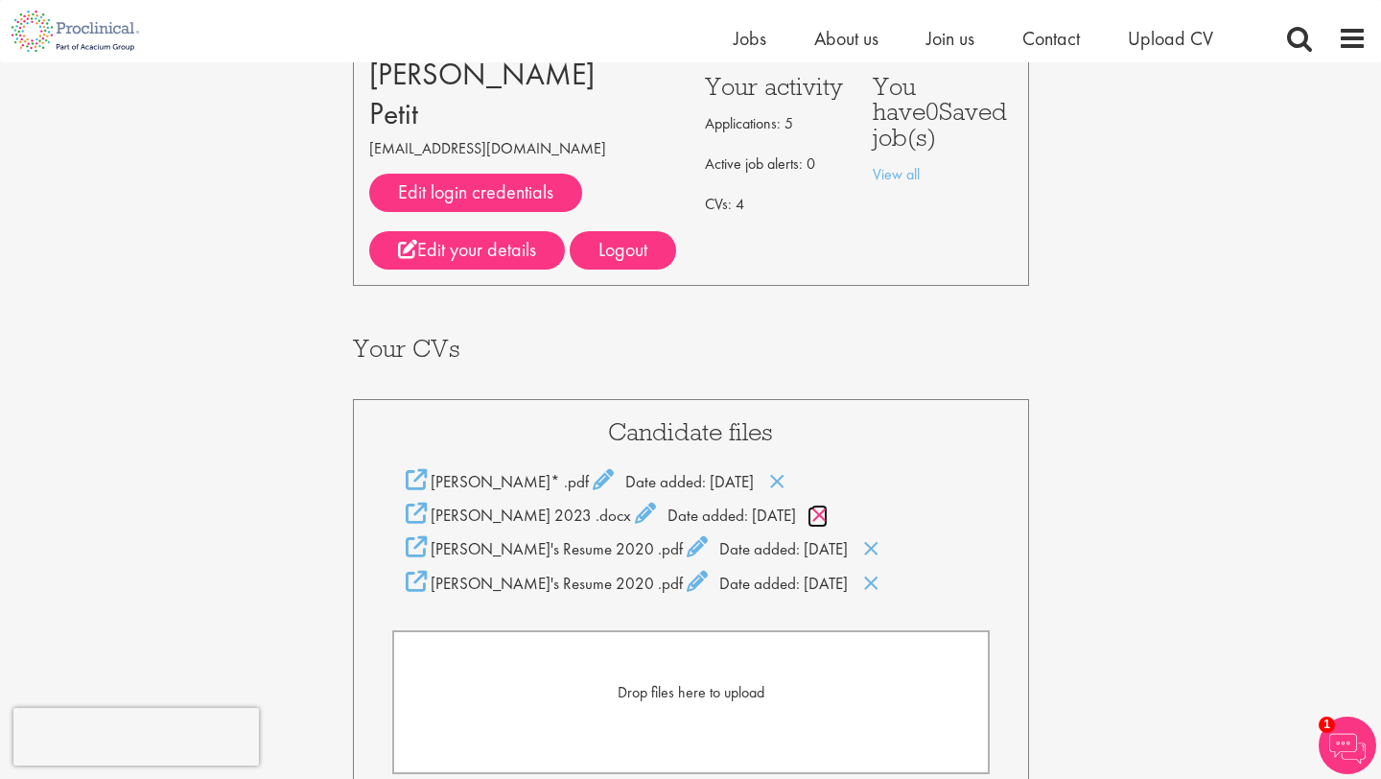
click at [828, 514] on icon at bounding box center [820, 515] width 16 height 21
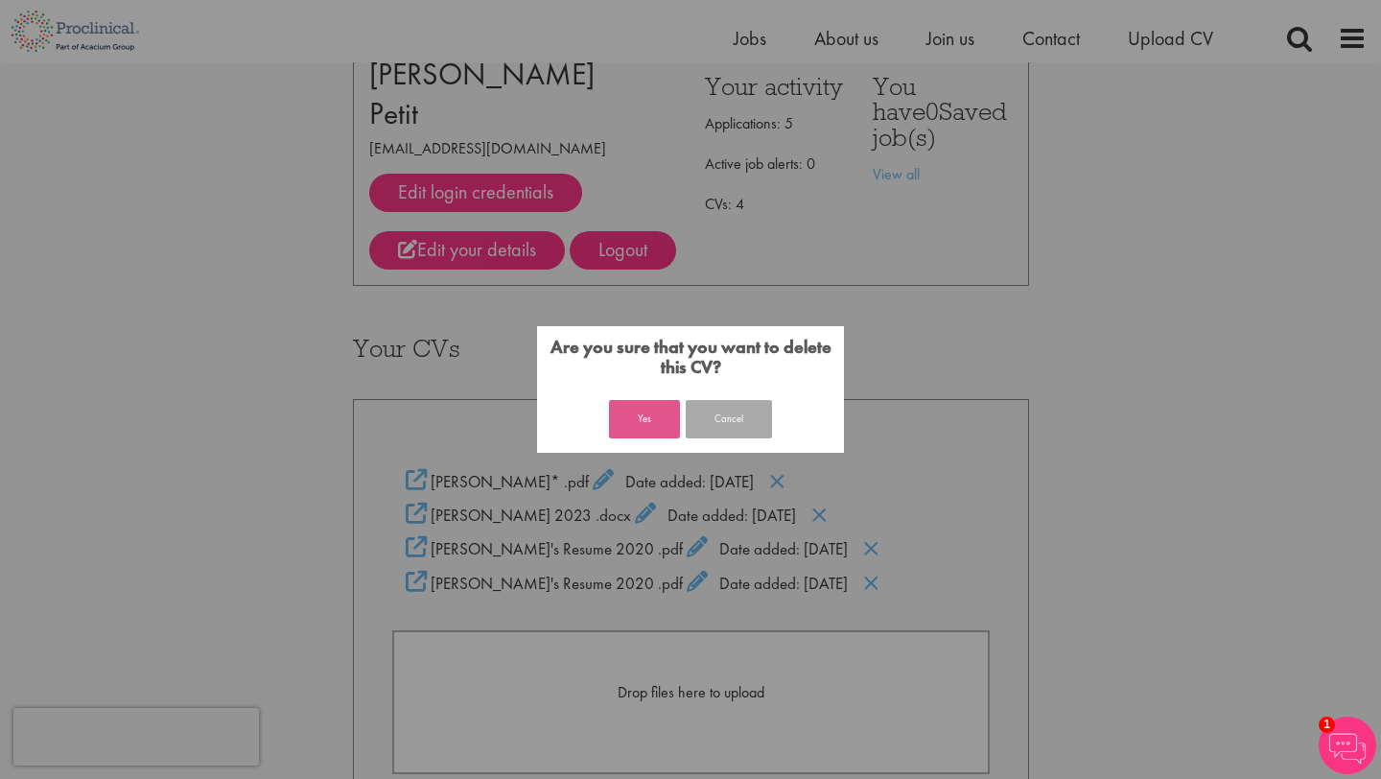
click at [648, 418] on button "Yes" at bounding box center [644, 419] width 71 height 38
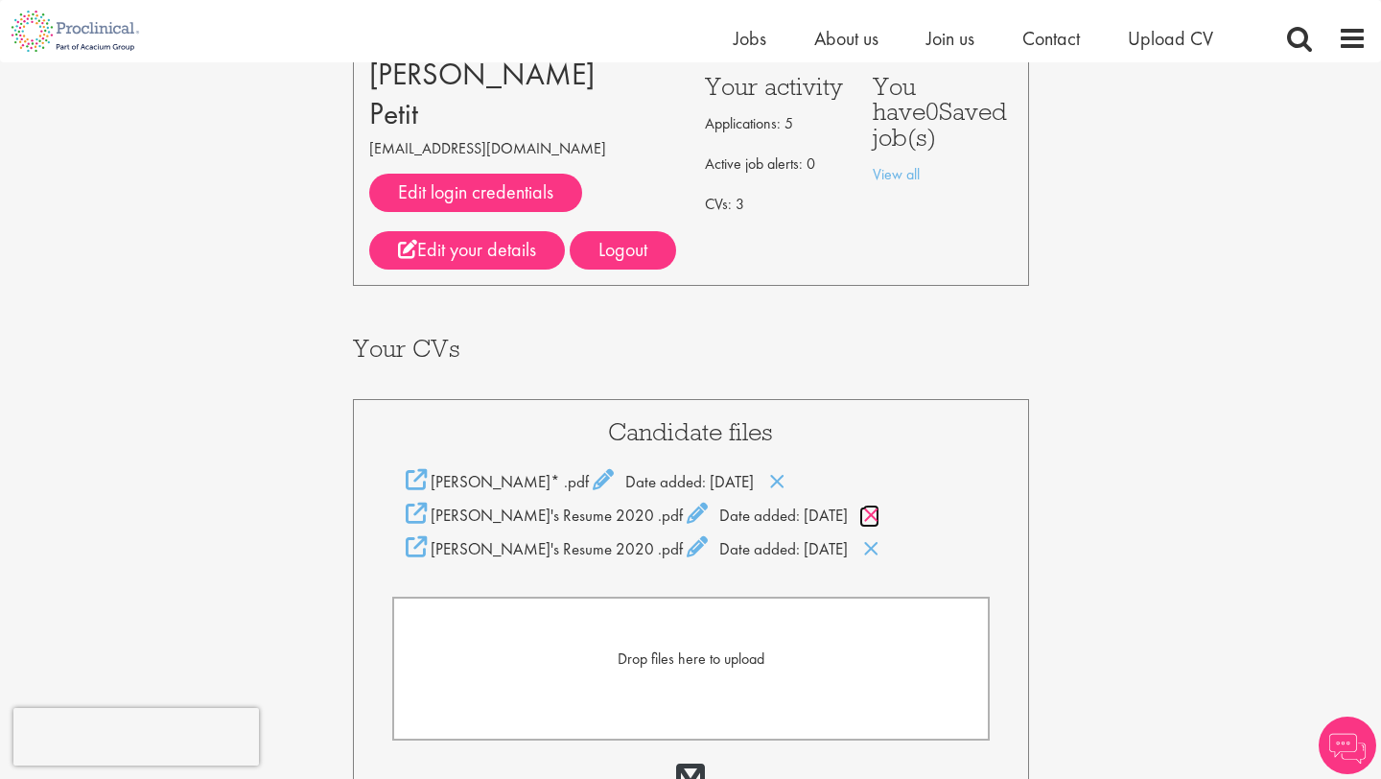
click at [863, 518] on icon at bounding box center [871, 515] width 16 height 21
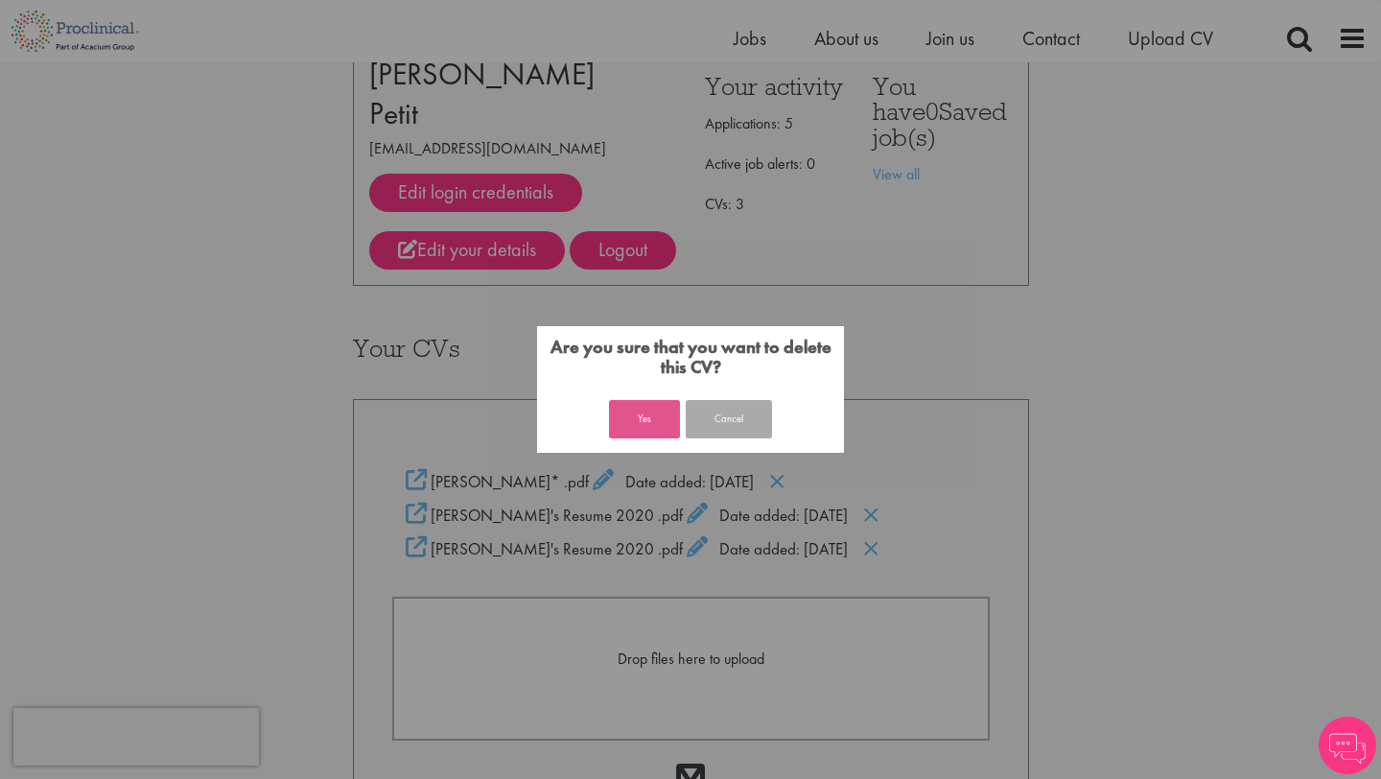
click at [664, 423] on button "Yes" at bounding box center [644, 419] width 71 height 38
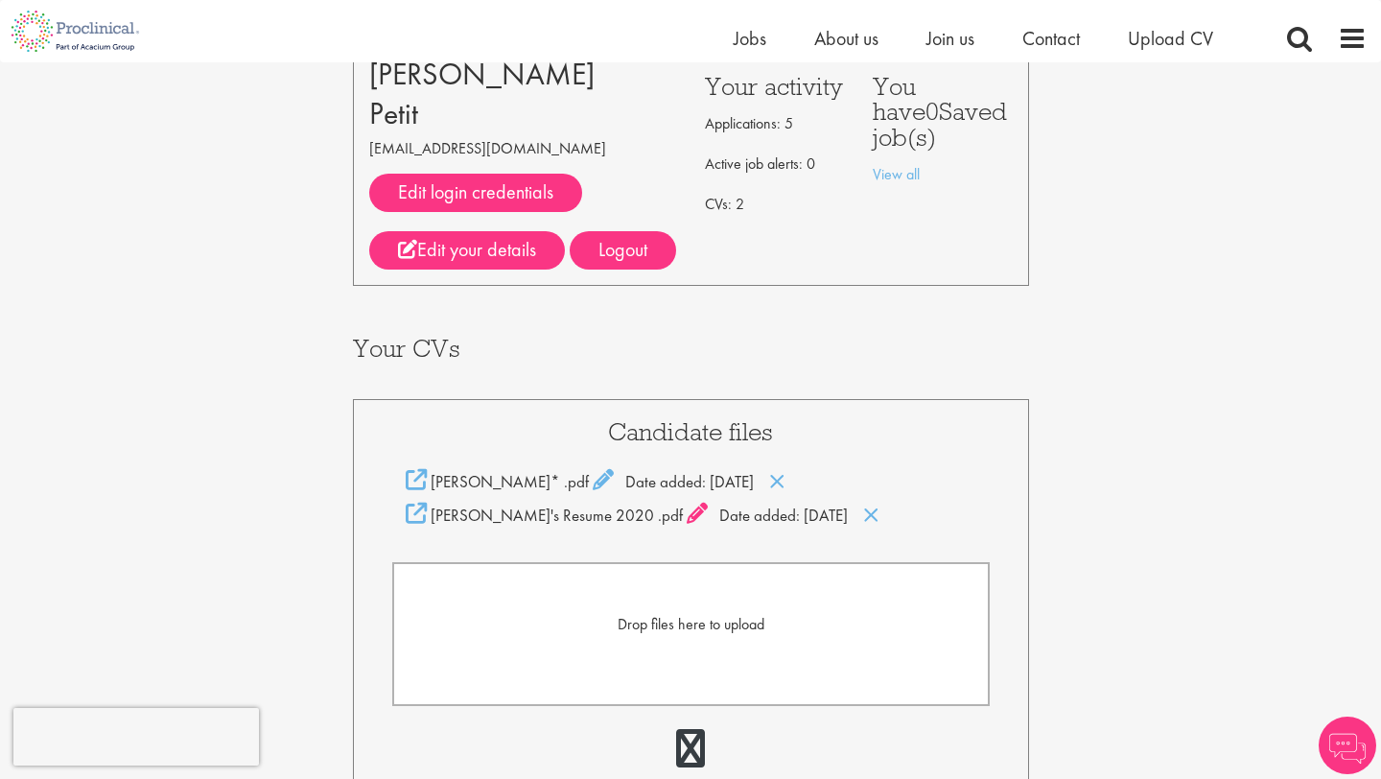
scroll to position [126, 0]
click at [687, 518] on icon at bounding box center [697, 513] width 21 height 21
click at [543, 534] on div "Candidate files Johnnie Petit_Resume* .pdf Date added: 09 Sep 25 .pdf" at bounding box center [691, 600] width 676 height 403
click at [413, 517] on icon at bounding box center [416, 514] width 21 height 21
click at [834, 514] on icon at bounding box center [825, 516] width 16 height 21
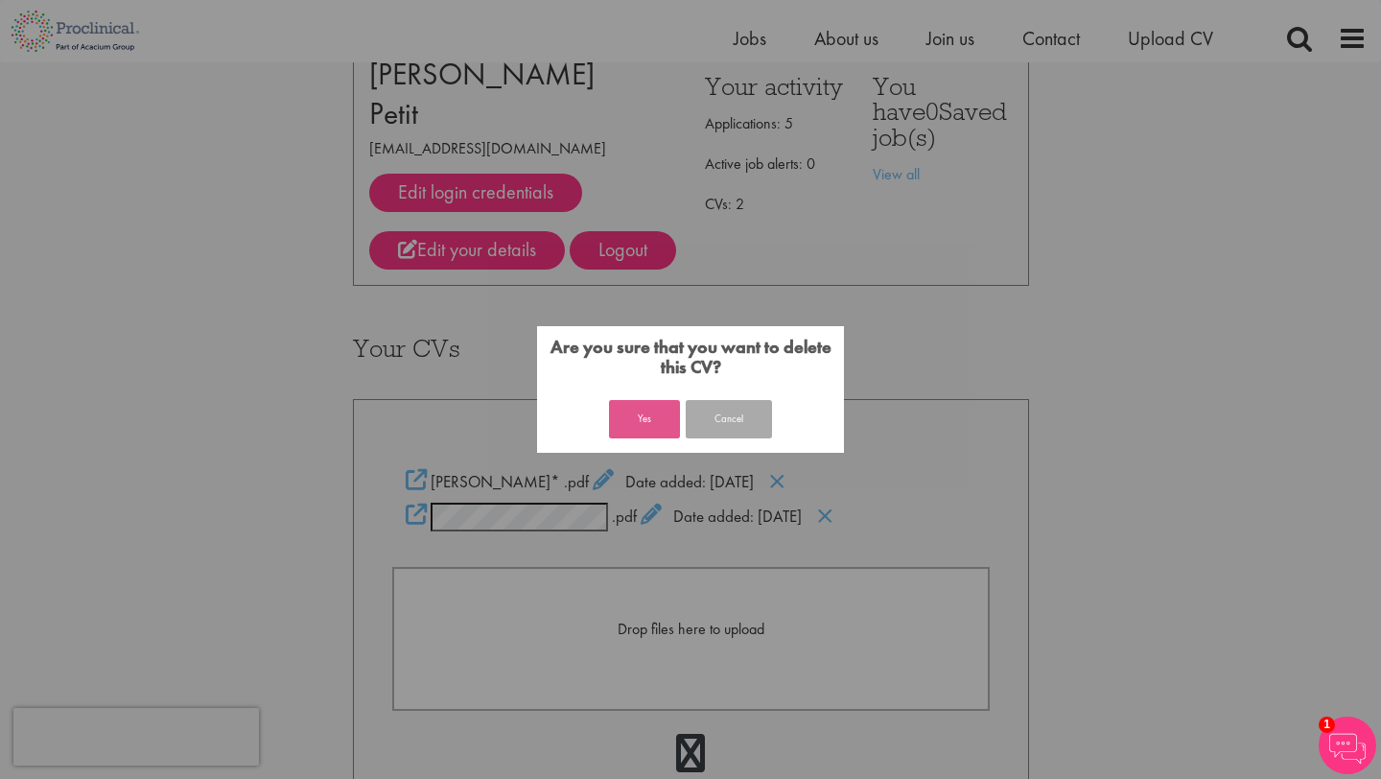
click at [647, 424] on button "Yes" at bounding box center [644, 419] width 71 height 38
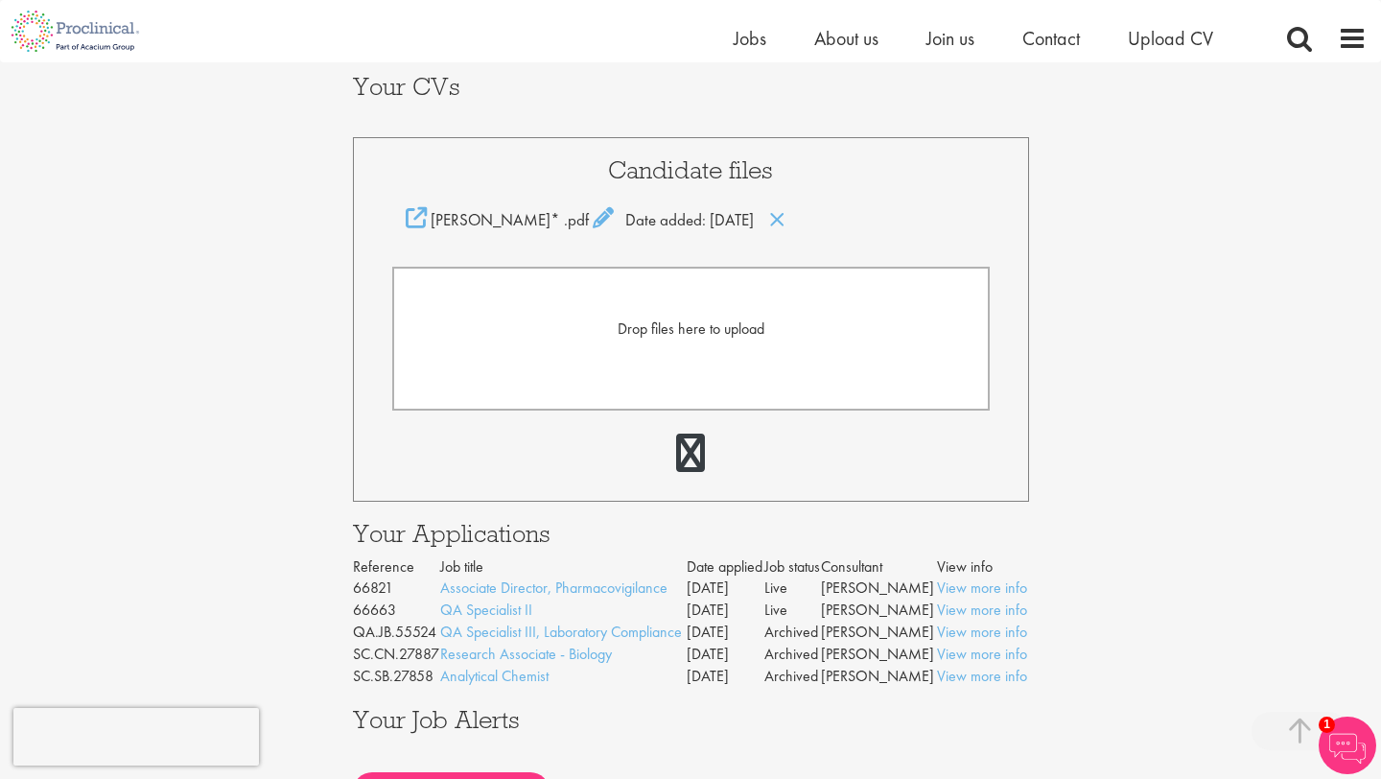
scroll to position [420, 0]
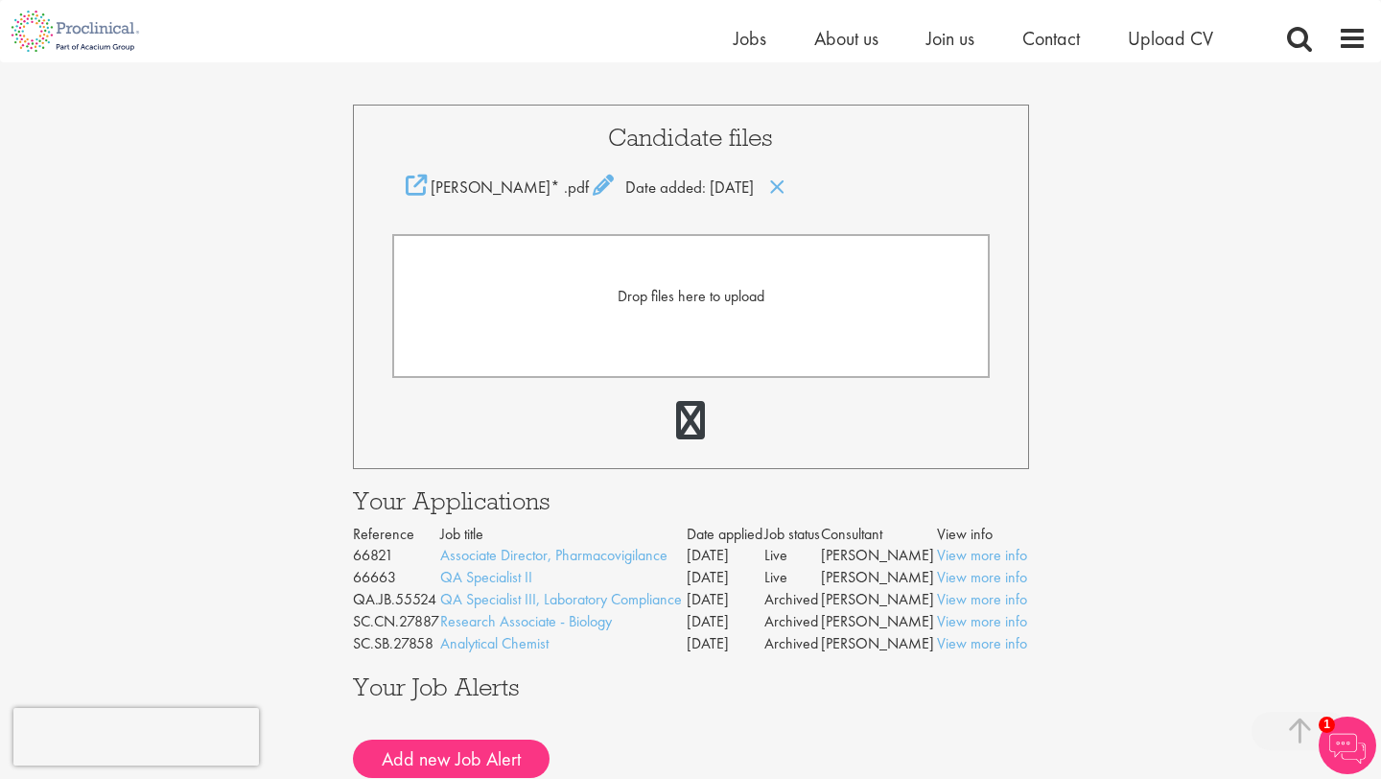
click at [690, 304] on span "Drop files here to upload" at bounding box center [691, 296] width 147 height 20
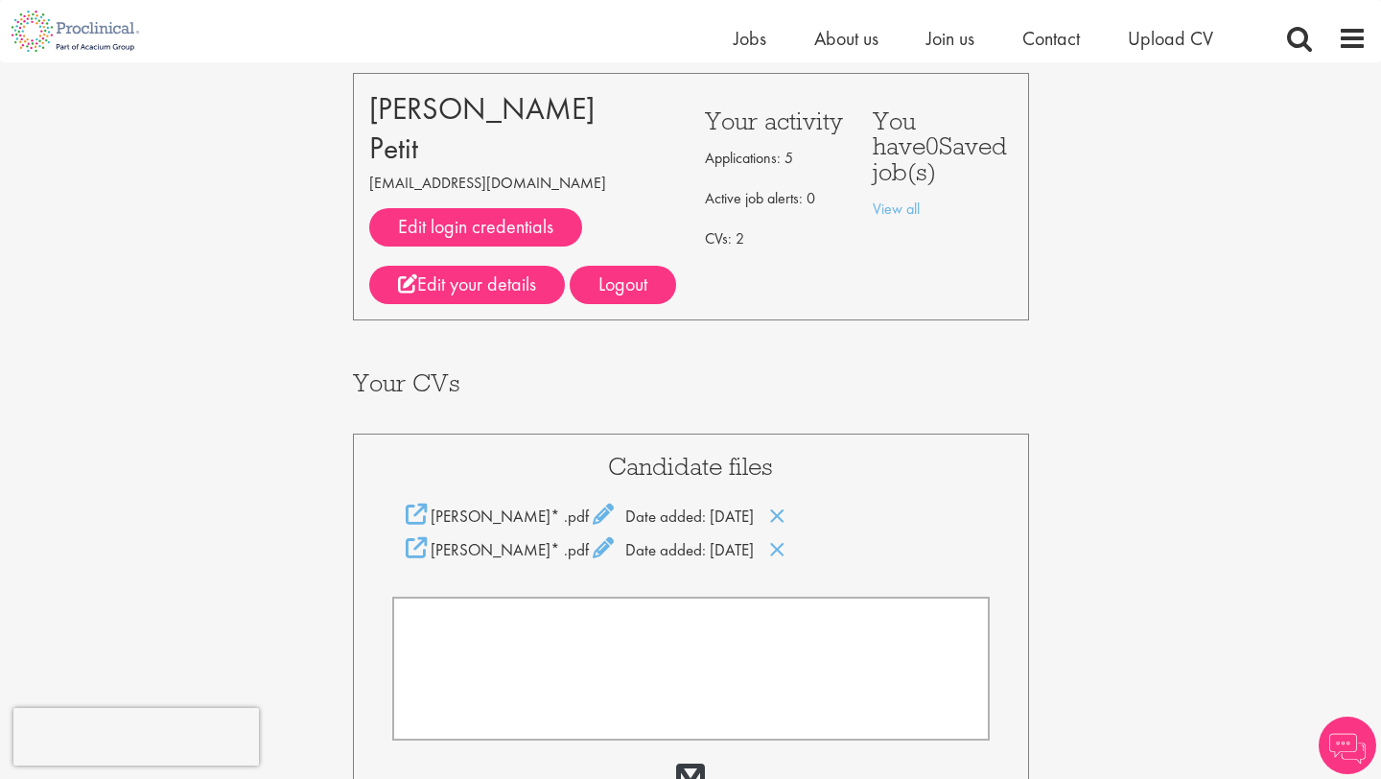
scroll to position [91, 0]
click at [786, 511] on icon at bounding box center [777, 516] width 16 height 21
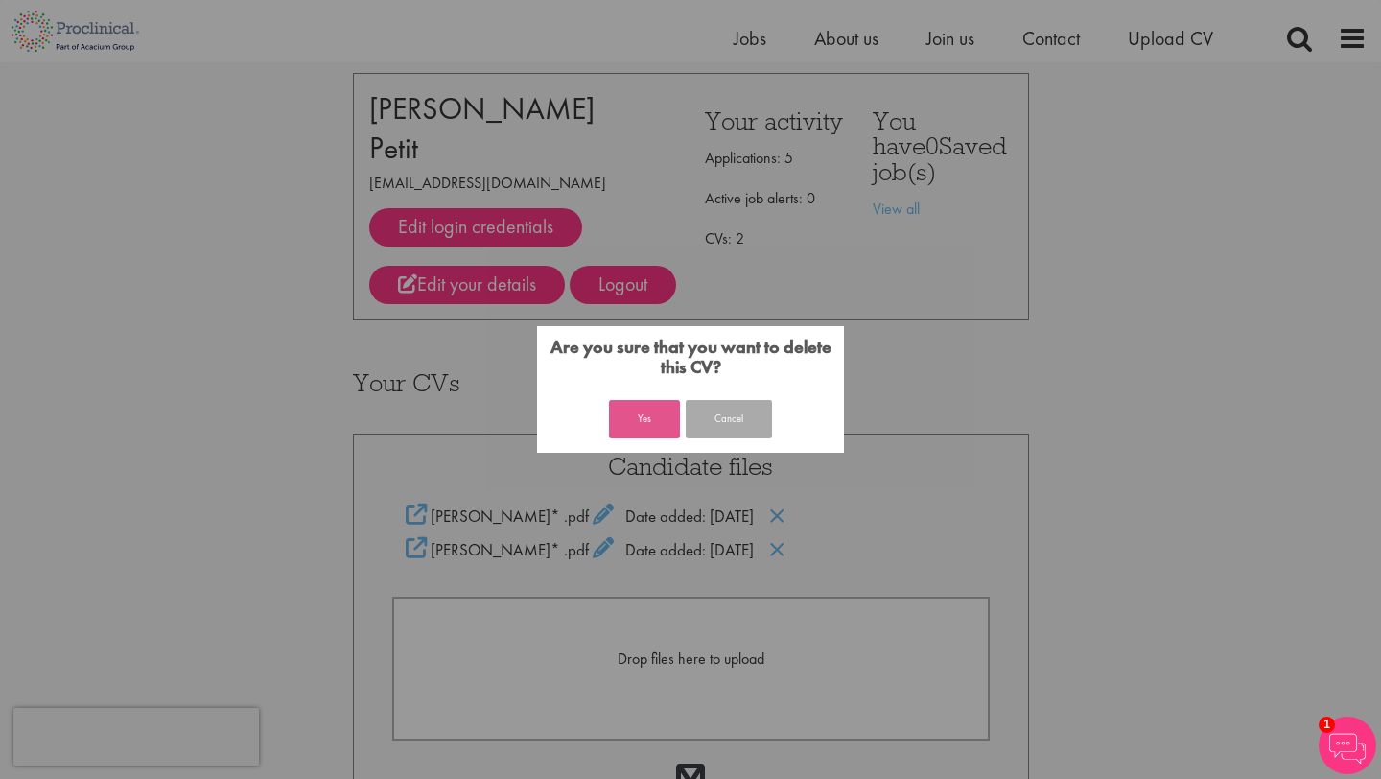
click at [657, 423] on button "Yes" at bounding box center [644, 419] width 71 height 38
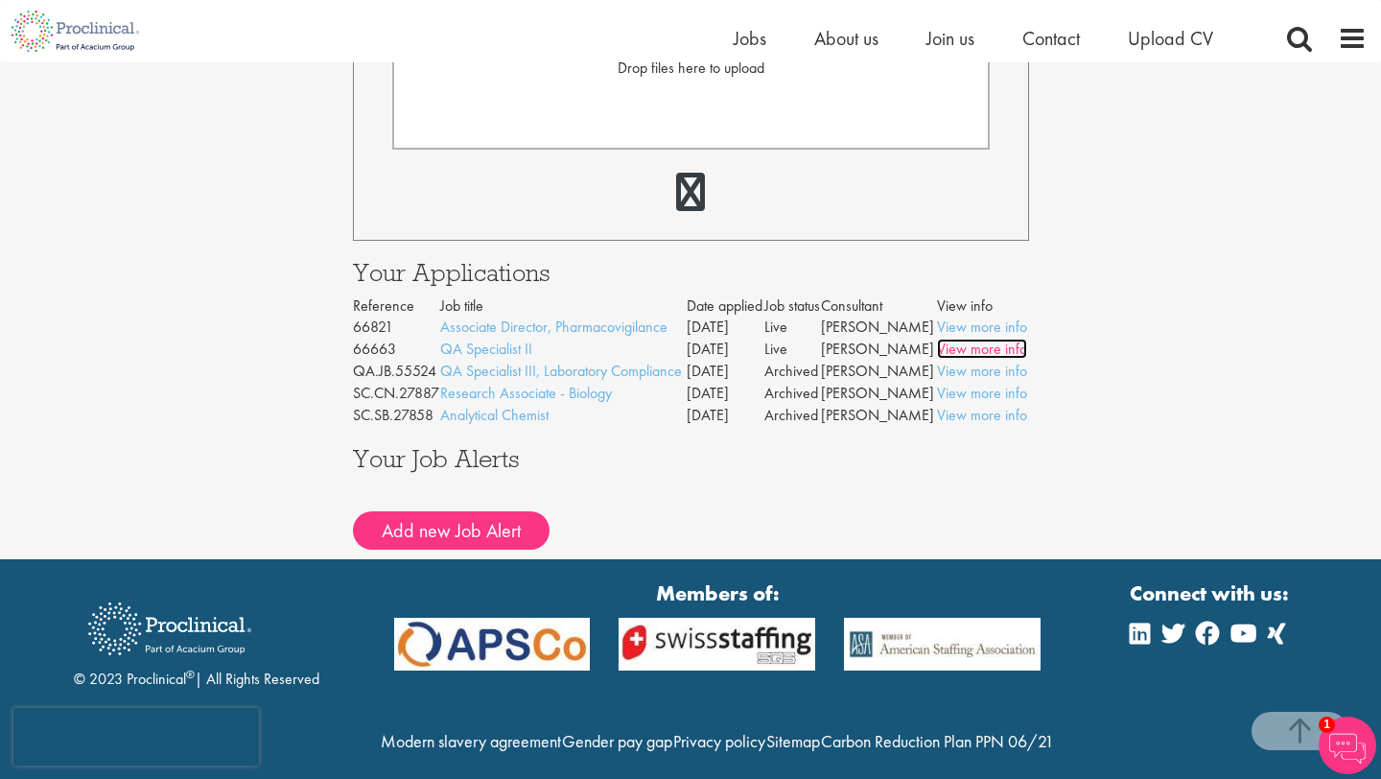
click at [979, 359] on link "View more info" at bounding box center [982, 349] width 90 height 20
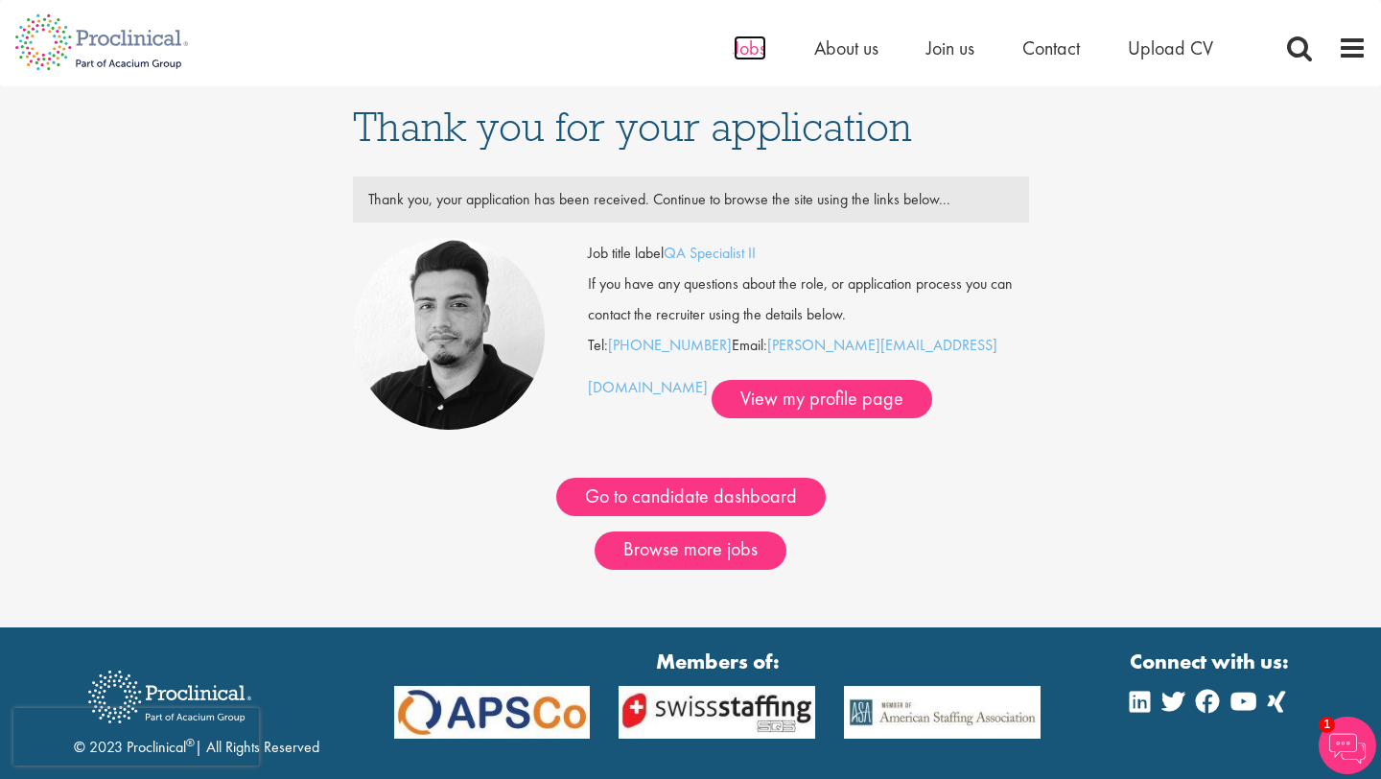
click at [751, 47] on span "Jobs" at bounding box center [750, 47] width 33 height 25
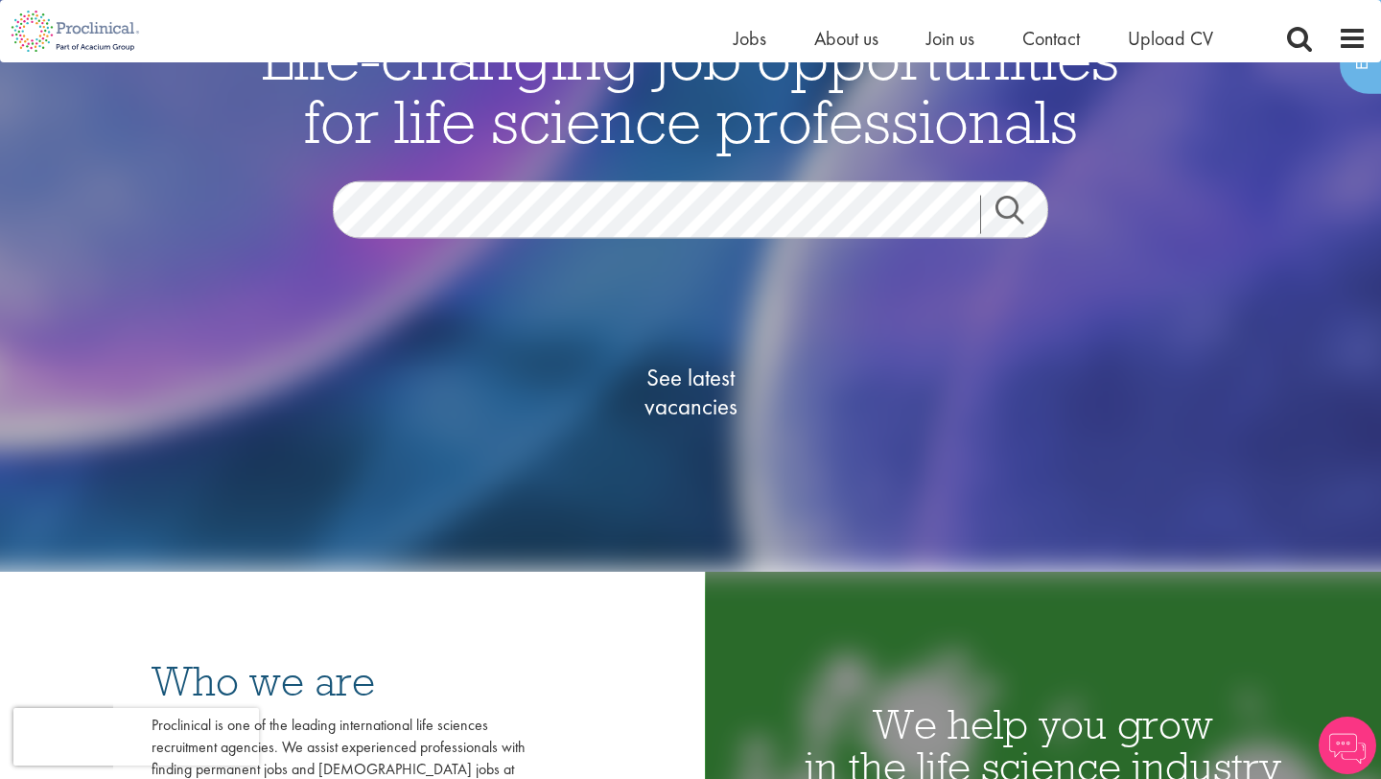
scroll to position [195, 0]
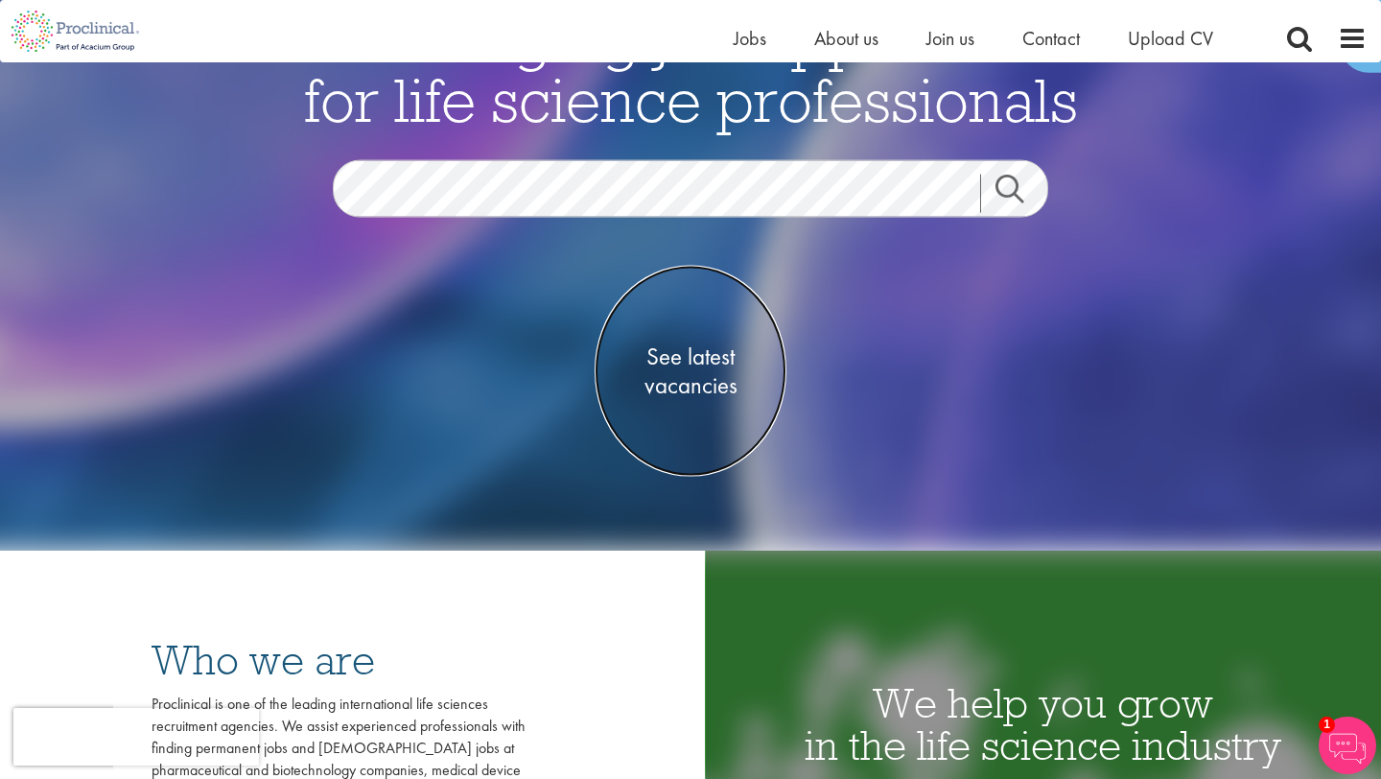
click at [705, 360] on span "See latest vacancies" at bounding box center [691, 370] width 192 height 58
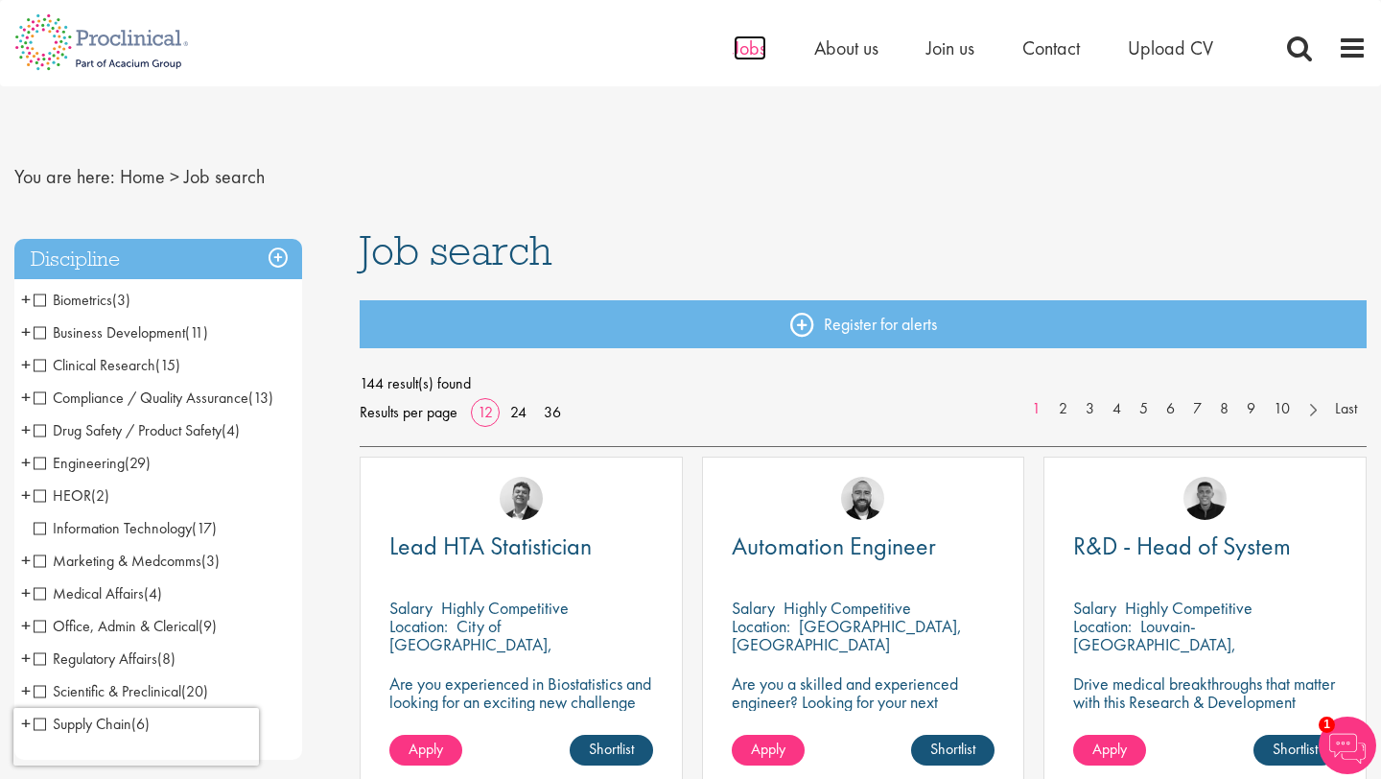
click at [744, 47] on span "Jobs" at bounding box center [750, 47] width 33 height 25
